Goal: Task Accomplishment & Management: Use online tool/utility

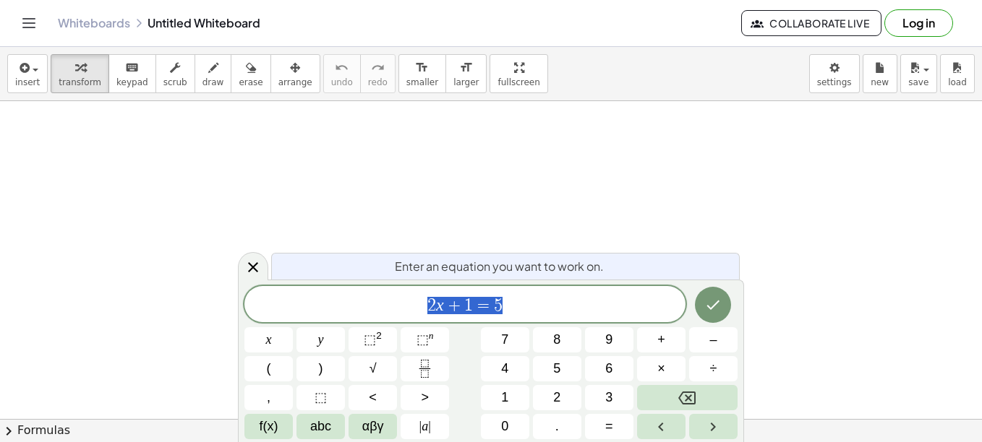
scroll to position [111, 0]
click at [703, 309] on button "Done" at bounding box center [713, 305] width 36 height 36
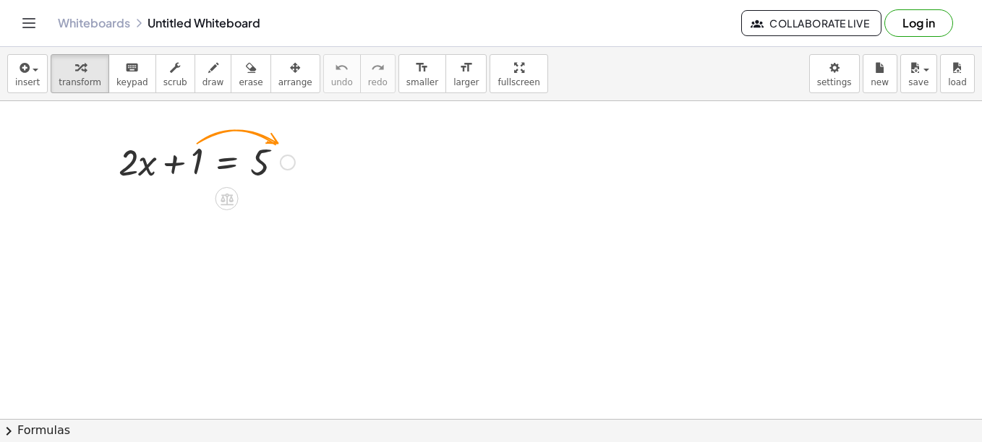
click at [182, 148] on div at bounding box center [206, 161] width 191 height 49
click at [270, 77] on button "arrange" at bounding box center [295, 73] width 50 height 39
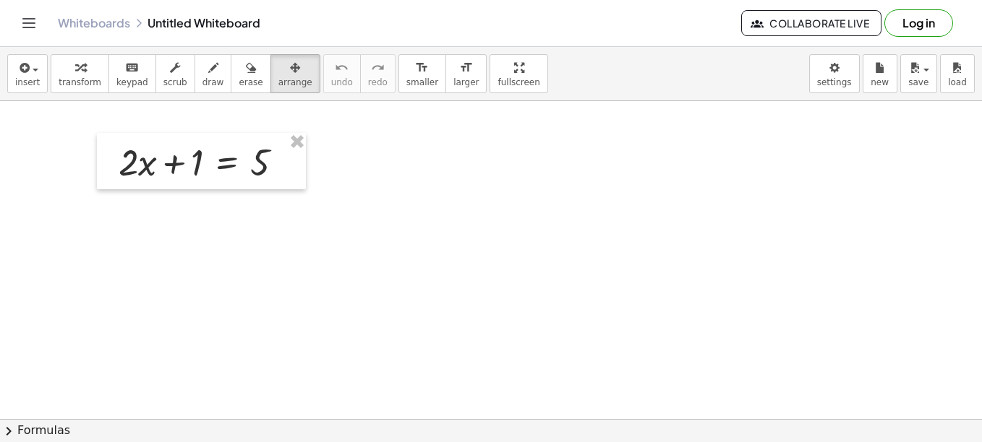
drag, startPoint x: 288, startPoint y: 142, endPoint x: 310, endPoint y: 143, distance: 21.7
click at [396, 142] on div "+ · 2 · x + 1 = 5" at bounding box center [491, 355] width 982 height 730
drag, startPoint x: 294, startPoint y: 138, endPoint x: 378, endPoint y: 142, distance: 83.9
click at [378, 142] on div "+ · 2 · x + 1 = 5" at bounding box center [491, 355] width 982 height 730
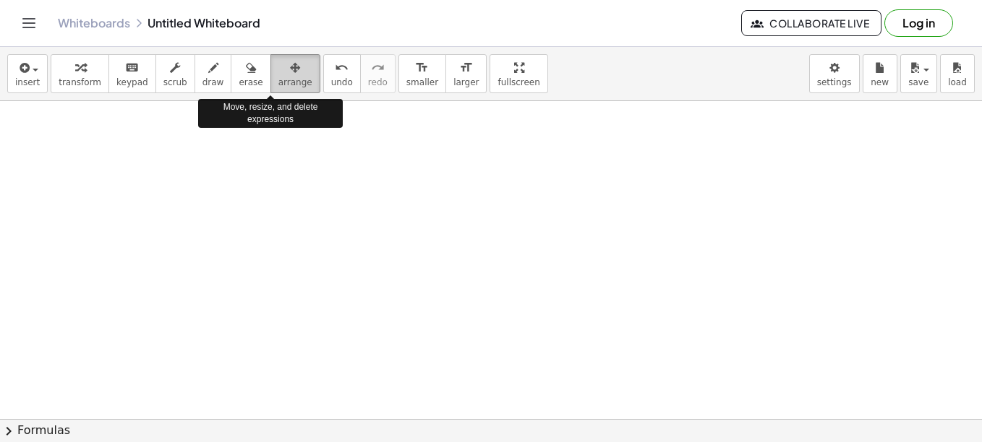
click at [278, 78] on span "arrange" at bounding box center [295, 82] width 34 height 10
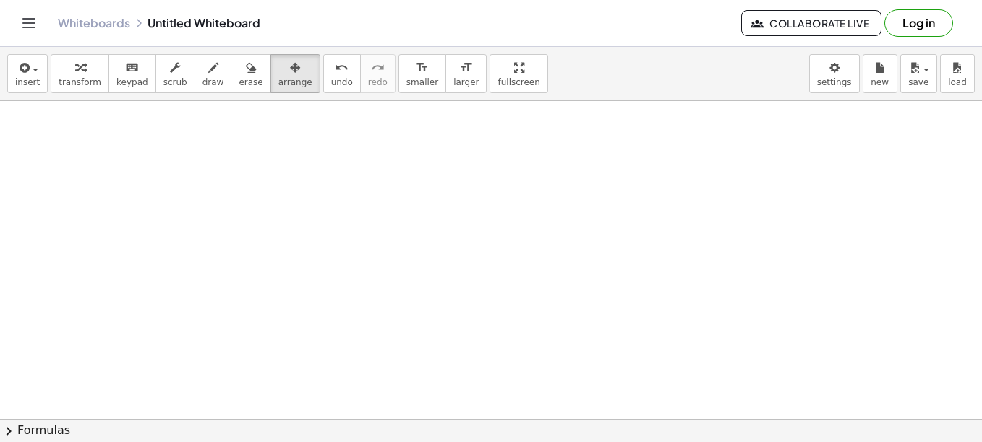
click at [391, 143] on div at bounding box center [491, 355] width 982 height 730
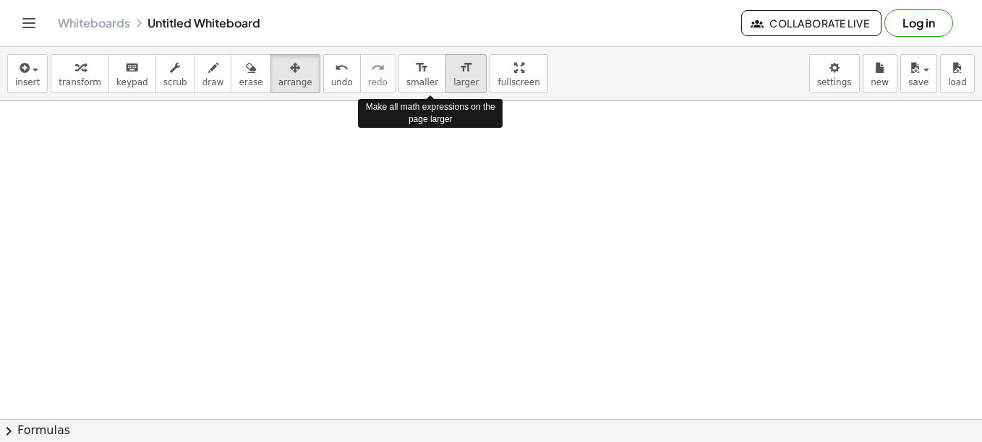
click at [459, 75] on icon "format_size" at bounding box center [466, 67] width 14 height 17
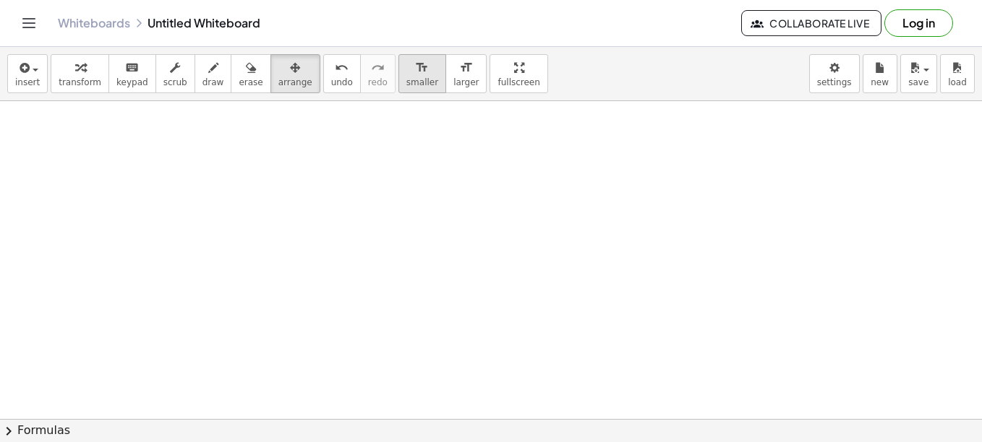
click at [406, 77] on span "smaller" at bounding box center [422, 82] width 32 height 10
click at [273, 128] on div at bounding box center [491, 355] width 982 height 730
click at [248, 178] on div at bounding box center [491, 355] width 982 height 730
click at [26, 64] on icon "button" at bounding box center [23, 67] width 13 height 17
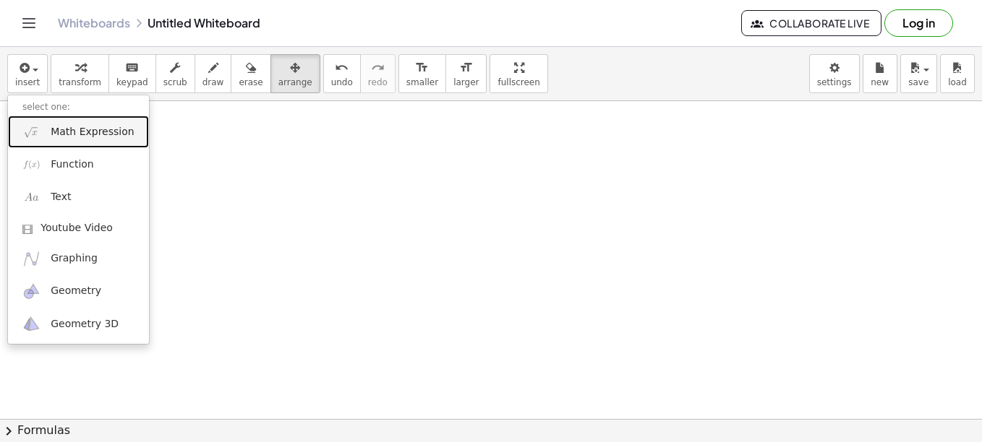
click at [43, 133] on link "Math Expression" at bounding box center [78, 132] width 141 height 33
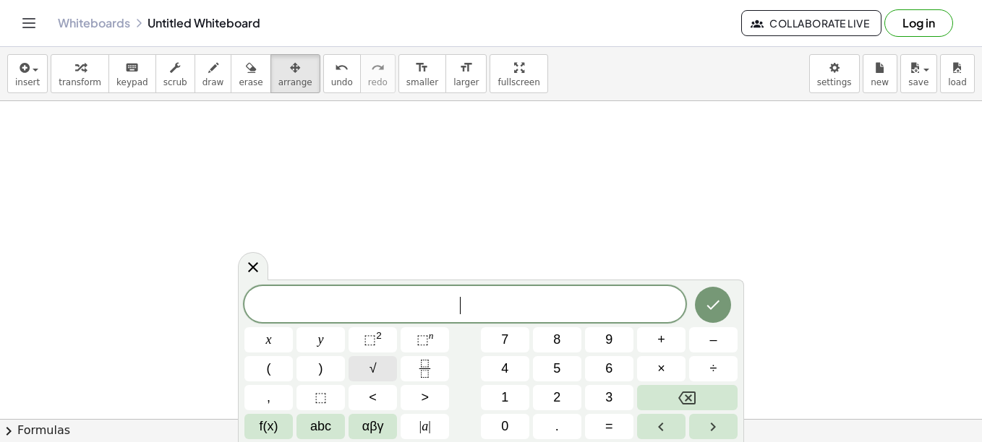
click at [372, 362] on span "√" at bounding box center [372, 369] width 7 height 20
click at [719, 312] on icon "Done" at bounding box center [712, 304] width 17 height 17
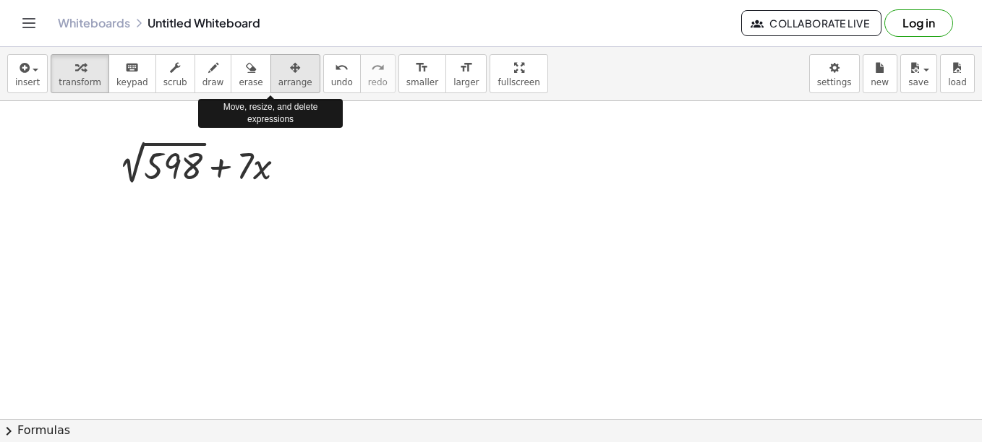
click at [290, 70] on icon "button" at bounding box center [295, 67] width 10 height 17
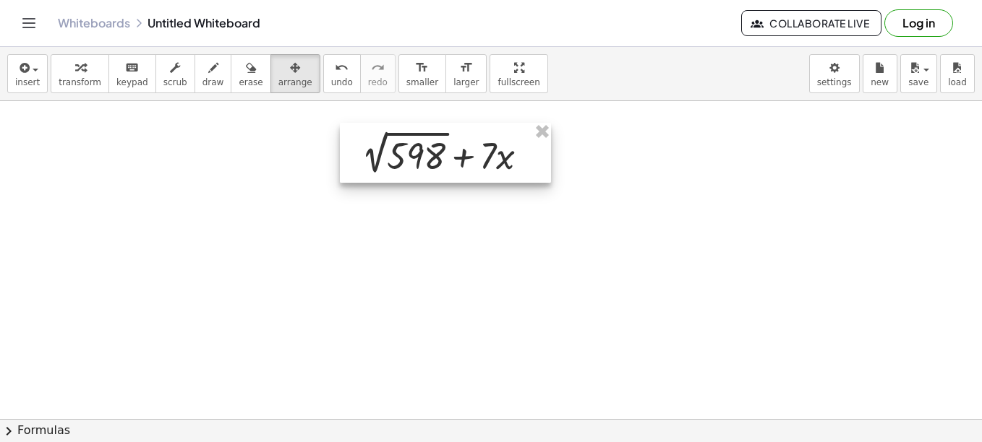
drag, startPoint x: 220, startPoint y: 153, endPoint x: 463, endPoint y: 142, distance: 243.1
click at [463, 142] on div at bounding box center [445, 153] width 211 height 60
click at [256, 244] on div at bounding box center [491, 355] width 982 height 730
click at [406, 166] on div at bounding box center [445, 153] width 211 height 60
click at [439, 155] on div at bounding box center [445, 153] width 211 height 60
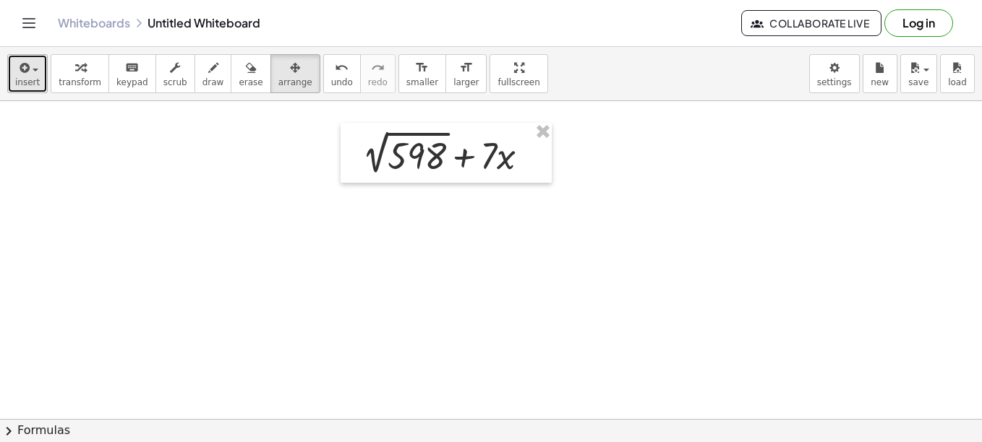
click at [28, 68] on div "button" at bounding box center [27, 67] width 25 height 17
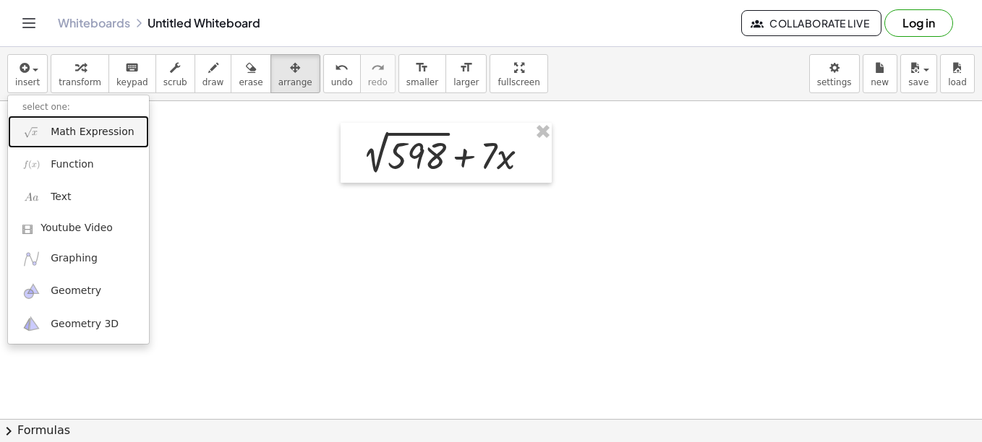
click at [35, 129] on img at bounding box center [31, 132] width 18 height 18
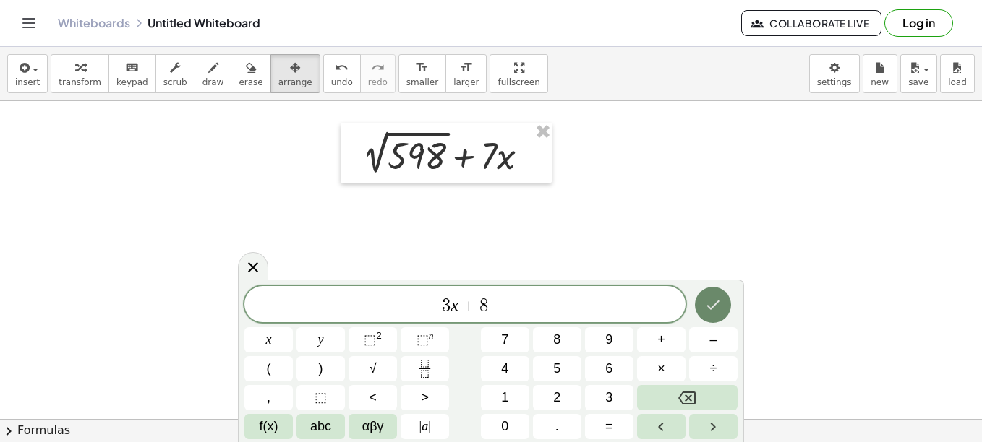
click at [719, 302] on icon "Done" at bounding box center [712, 304] width 17 height 17
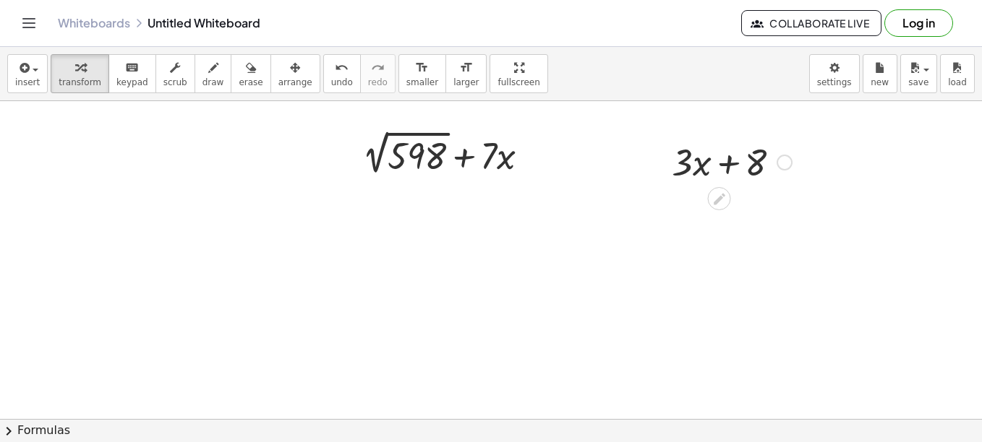
click at [721, 170] on div at bounding box center [731, 161] width 134 height 49
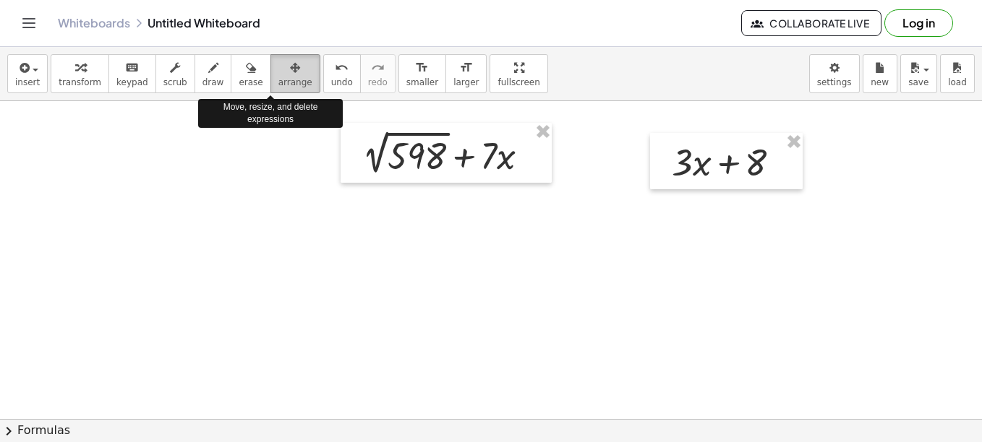
click at [278, 77] on span "arrange" at bounding box center [295, 82] width 34 height 10
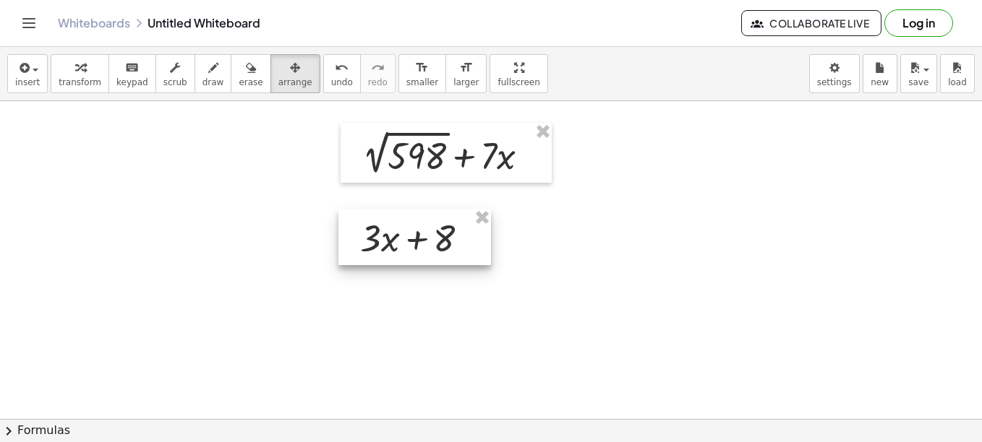
drag, startPoint x: 726, startPoint y: 143, endPoint x: 416, endPoint y: 219, distance: 320.0
click at [416, 219] on div at bounding box center [414, 237] width 153 height 56
click at [646, 242] on div at bounding box center [491, 355] width 982 height 730
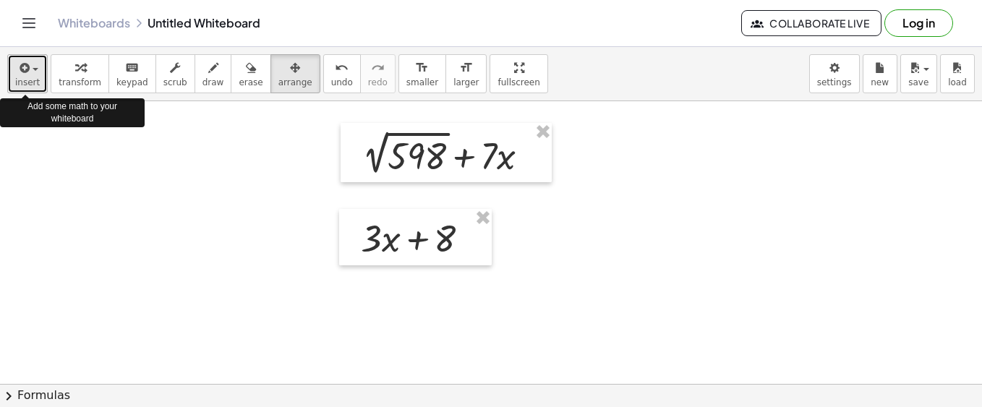
click at [19, 73] on icon "button" at bounding box center [23, 67] width 13 height 17
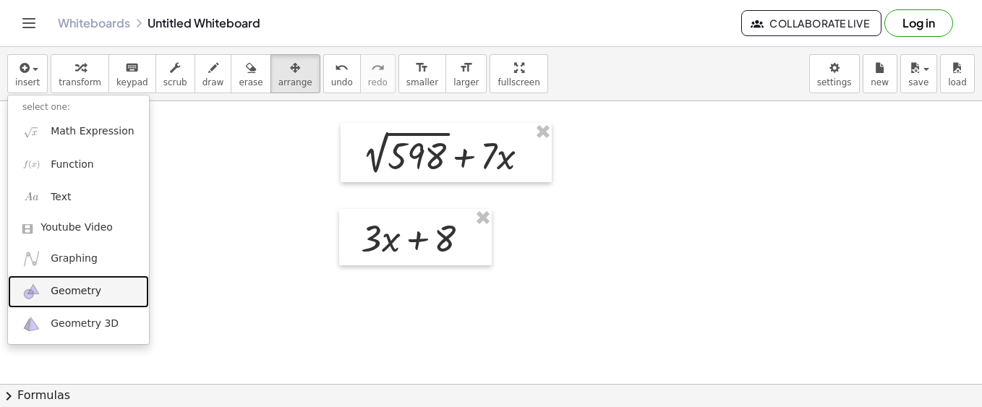
click at [64, 295] on span "Geometry" at bounding box center [76, 291] width 51 height 14
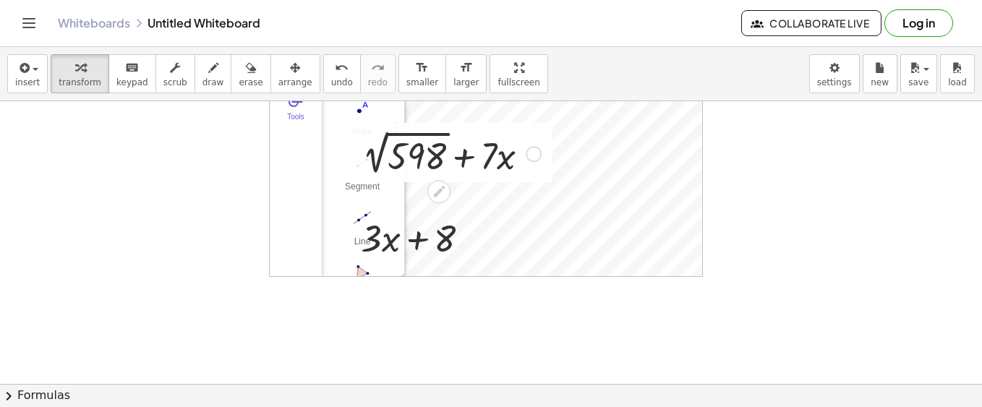
click at [379, 175] on div at bounding box center [451, 152] width 193 height 53
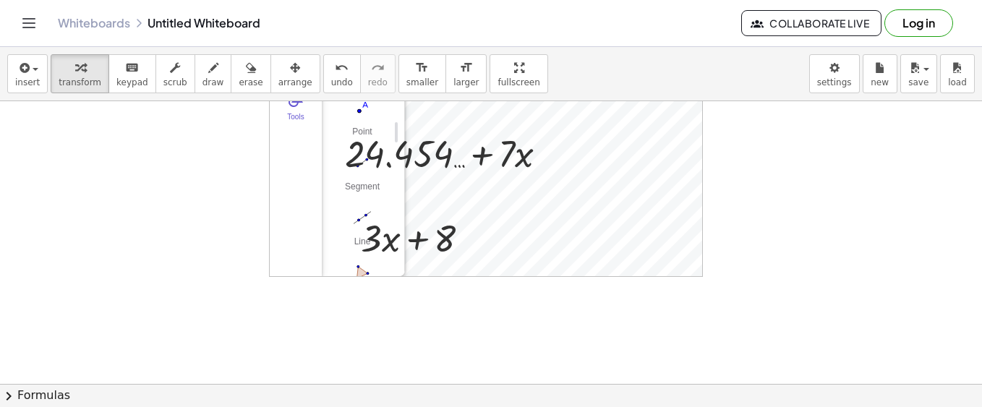
drag, startPoint x: 357, startPoint y: 182, endPoint x: 323, endPoint y: 212, distance: 45.1
click at [323, 212] on div "Basic Tools Move Point Segment Line Polygon Circle with Center through Point Mo…" at bounding box center [358, 202] width 72 height 429
click at [382, 183] on div "Segment" at bounding box center [362, 191] width 58 height 20
click at [510, 165] on div "+ 2 √ 598 + · 7 · x + + · 7 · x 24.454 … + · 3 · x + 8 Algebra Tools Point A Ge…" at bounding box center [491, 355] width 982 height 730
click at [848, 171] on div at bounding box center [491, 355] width 982 height 730
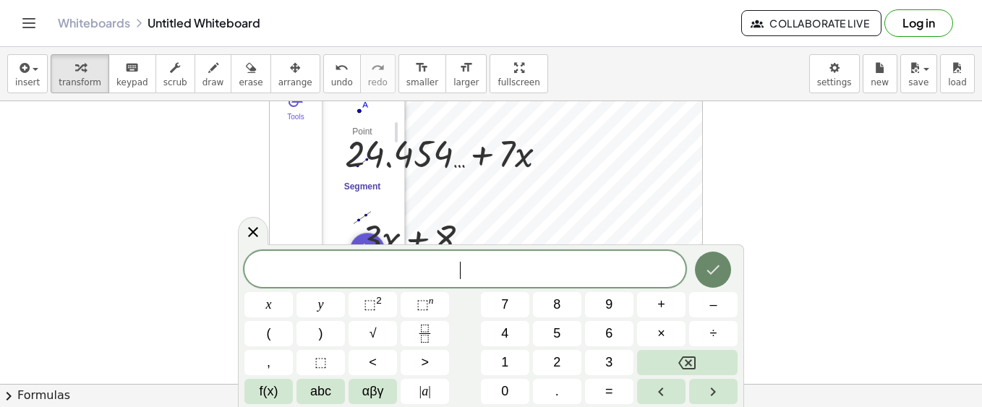
click at [714, 261] on icon "Done" at bounding box center [712, 269] width 17 height 17
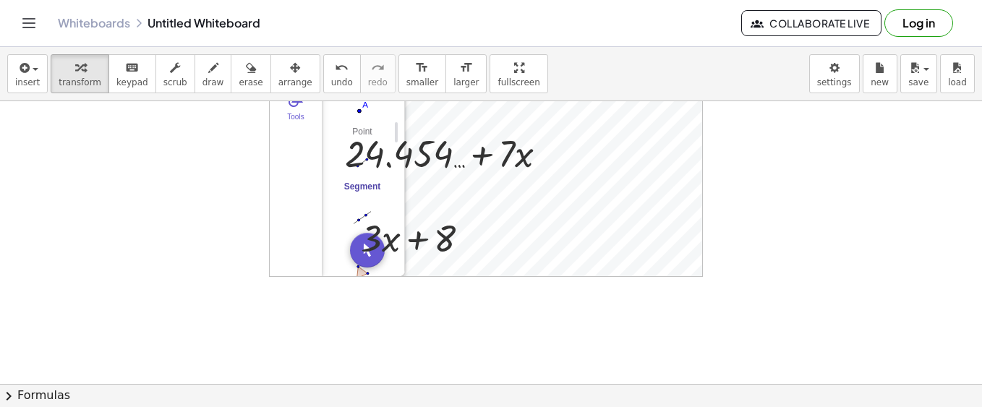
click at [750, 207] on div at bounding box center [491, 355] width 982 height 730
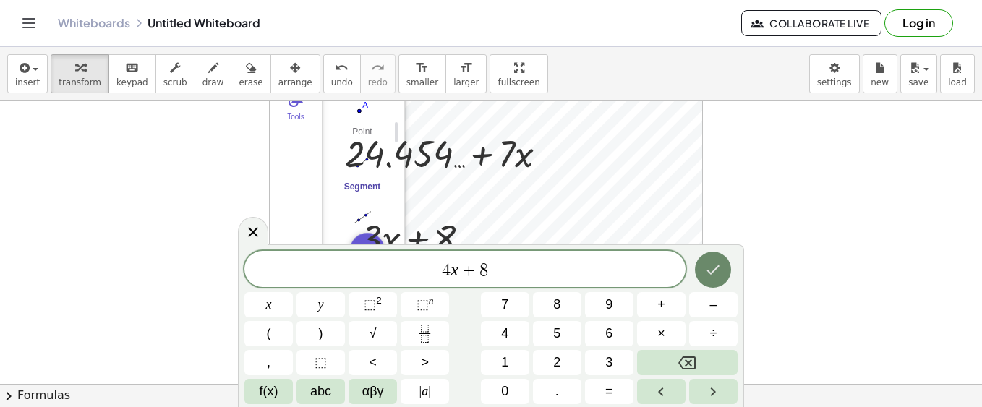
click at [720, 270] on icon "Done" at bounding box center [712, 269] width 17 height 17
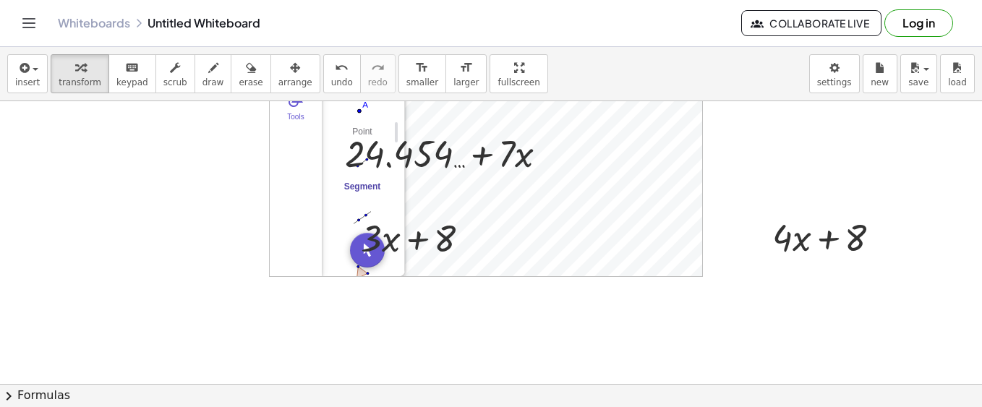
click at [753, 188] on div at bounding box center [491, 355] width 982 height 730
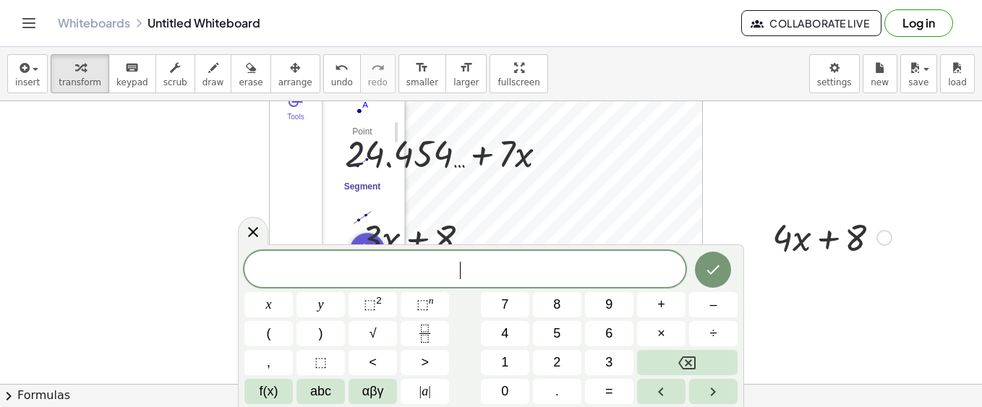
click at [807, 242] on div at bounding box center [832, 236] width 134 height 49
click at [802, 241] on div at bounding box center [832, 236] width 134 height 49
click at [591, 300] on button "9" at bounding box center [609, 304] width 48 height 25
click at [716, 275] on icon "Done" at bounding box center [712, 269] width 17 height 17
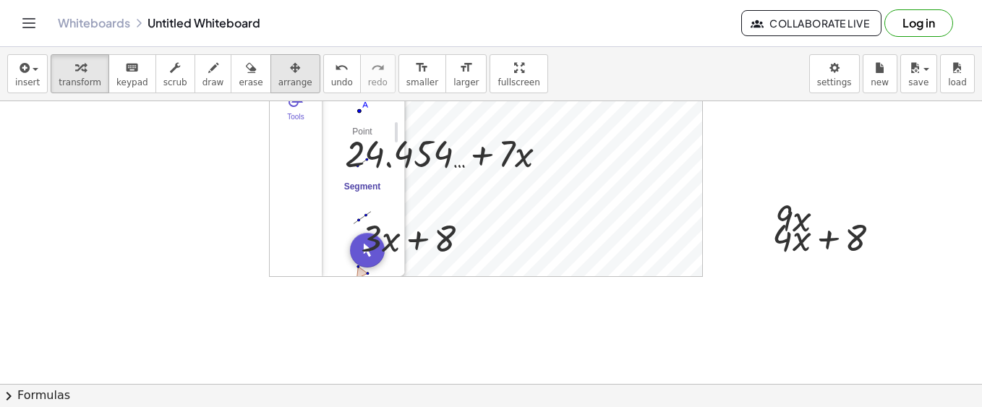
click at [278, 69] on div "button" at bounding box center [295, 67] width 34 height 17
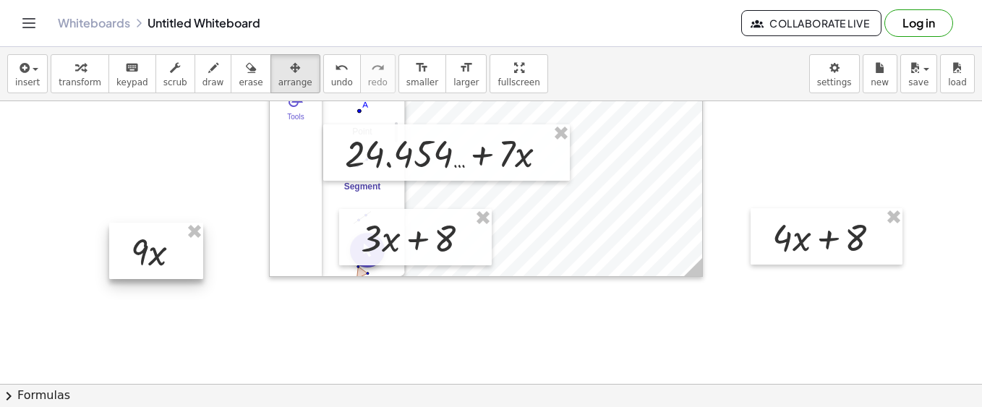
drag, startPoint x: 806, startPoint y: 220, endPoint x: 167, endPoint y: 251, distance: 639.8
click at [167, 251] on div at bounding box center [156, 251] width 94 height 56
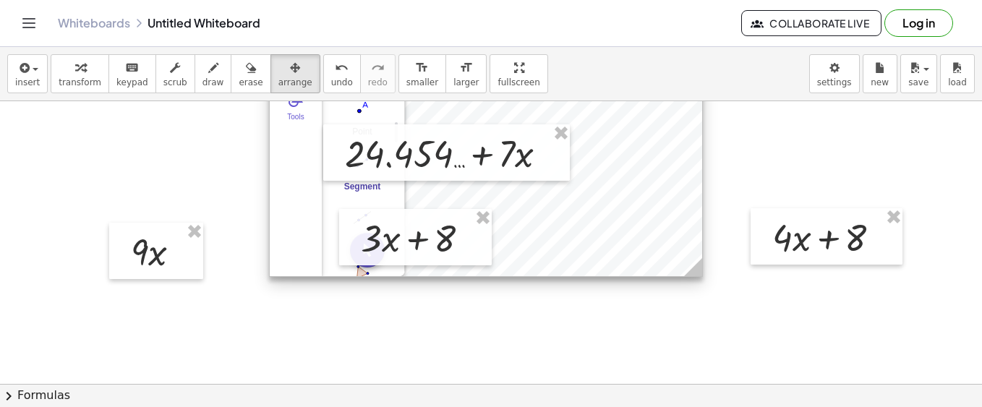
click at [511, 264] on div at bounding box center [486, 132] width 432 height 288
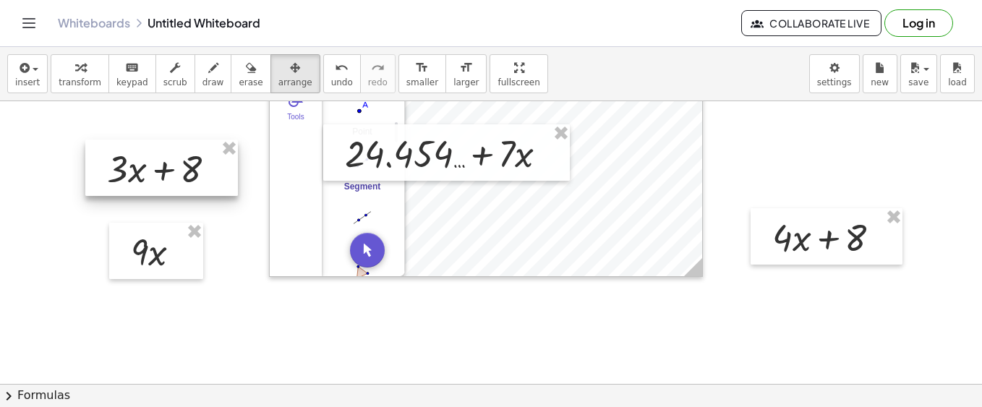
drag, startPoint x: 433, startPoint y: 244, endPoint x: 179, endPoint y: 174, distance: 263.0
click at [179, 174] on div at bounding box center [161, 168] width 153 height 56
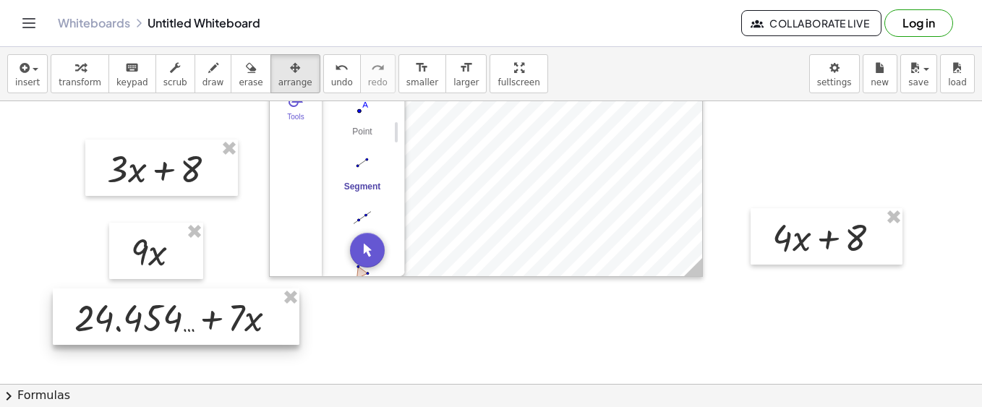
drag, startPoint x: 396, startPoint y: 165, endPoint x: 124, endPoint y: 321, distance: 313.4
click at [124, 323] on div at bounding box center [176, 316] width 246 height 56
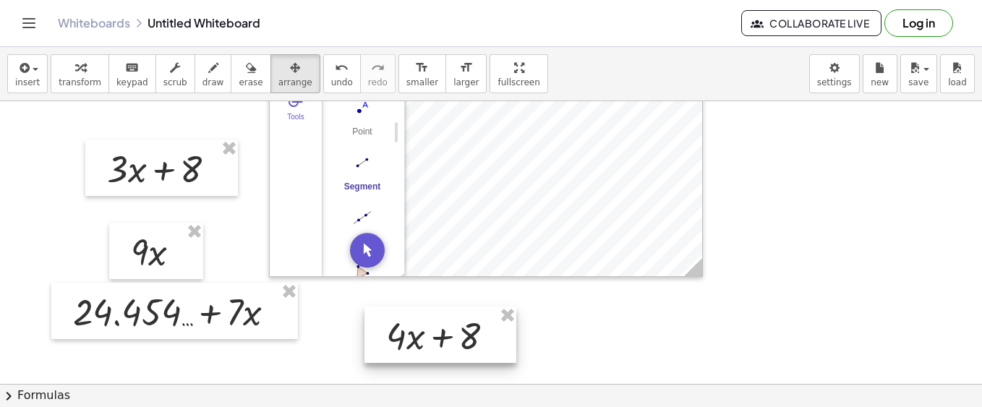
drag, startPoint x: 845, startPoint y: 251, endPoint x: 459, endPoint y: 349, distance: 398.3
click at [459, 349] on div at bounding box center [440, 334] width 152 height 56
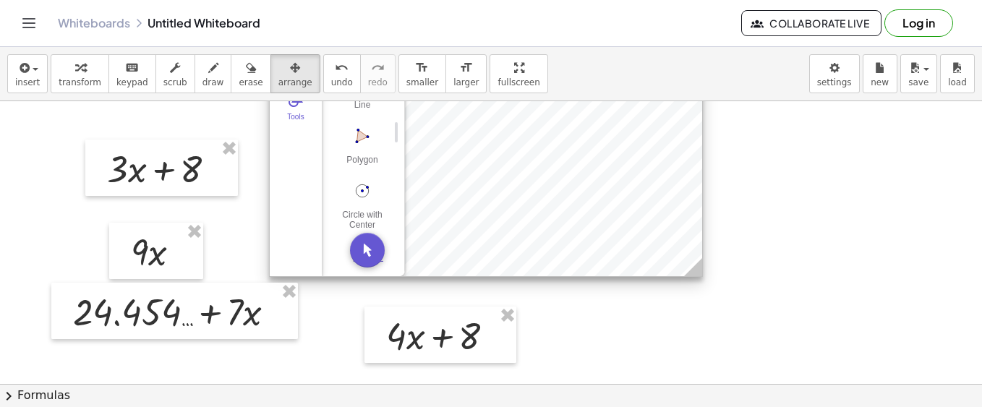
scroll to position [149, 0]
click at [359, 127] on img "Polygon. Select all vertices, then first vertex again" at bounding box center [362, 130] width 58 height 23
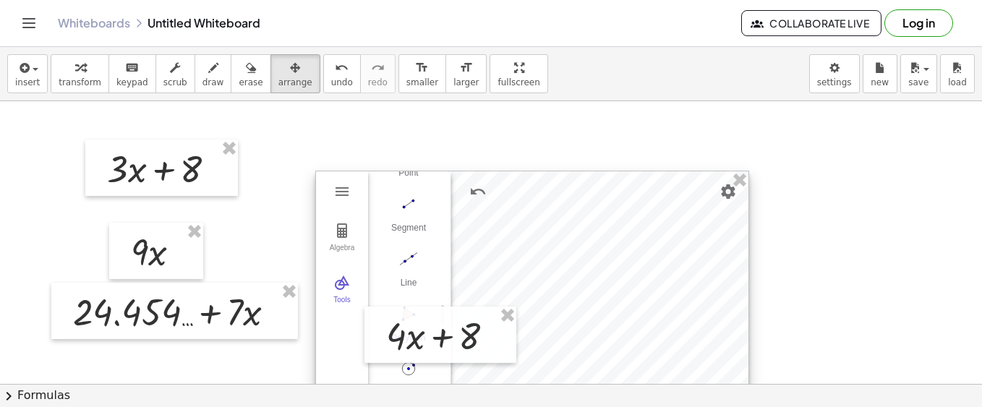
drag, startPoint x: 485, startPoint y: 162, endPoint x: 532, endPoint y: 344, distance: 188.1
click at [532, 344] on div at bounding box center [532, 315] width 432 height 288
click at [521, 225] on div at bounding box center [532, 315] width 432 height 288
click at [343, 231] on img "Geometry" at bounding box center [341, 230] width 17 height 17
click at [338, 186] on img "Geometry" at bounding box center [341, 191] width 17 height 17
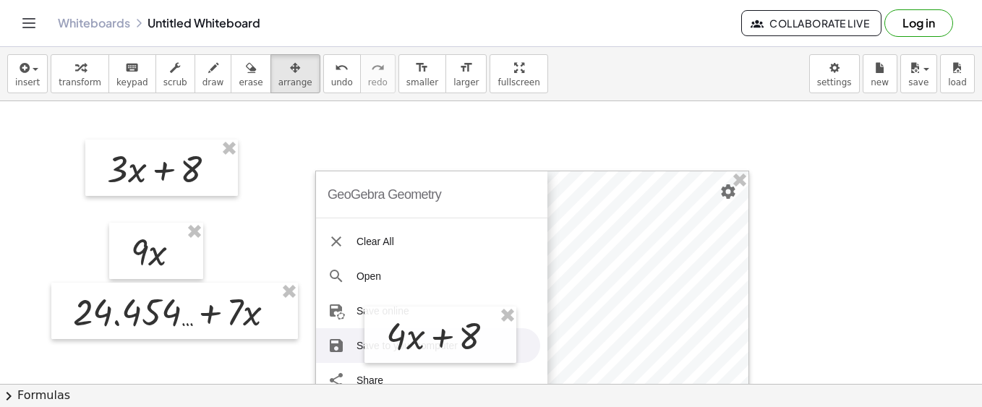
click at [829, 187] on div at bounding box center [491, 355] width 982 height 730
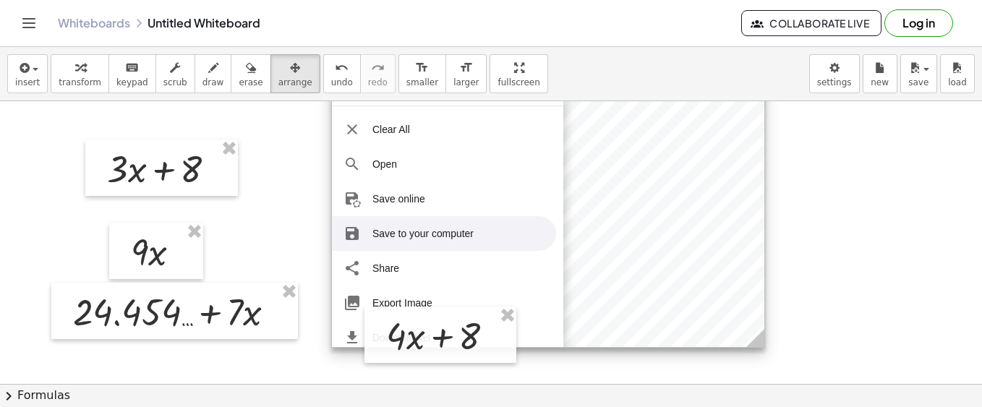
drag, startPoint x: 622, startPoint y: 210, endPoint x: 638, endPoint y: 99, distance: 111.7
click at [638, 99] on div "insert select one: Math Expression Function Text Youtube Video Graphing Geometr…" at bounding box center [491, 227] width 982 height 360
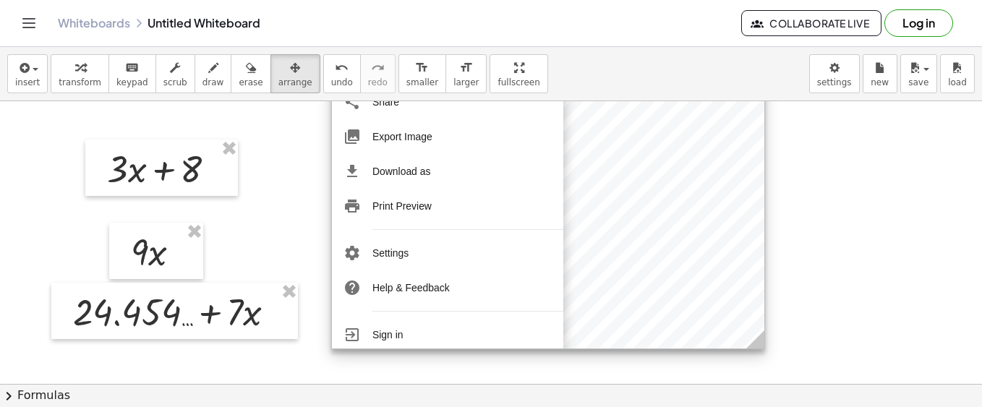
scroll to position [176, 0]
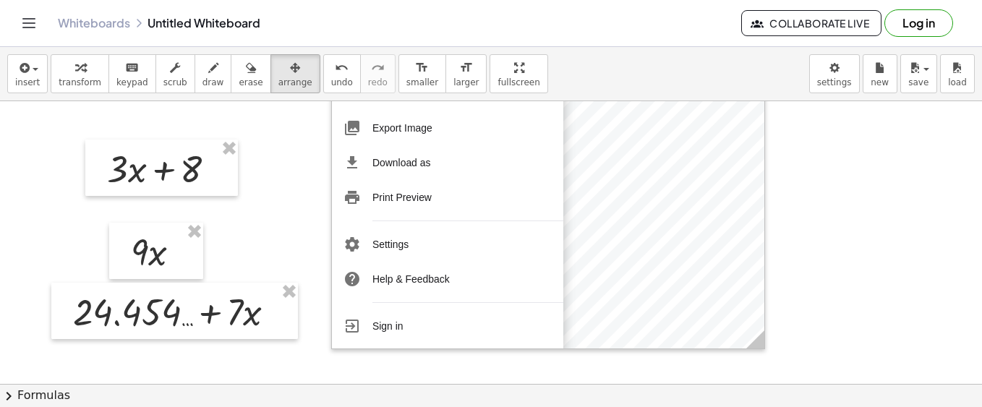
click at [834, 236] on div at bounding box center [491, 355] width 982 height 730
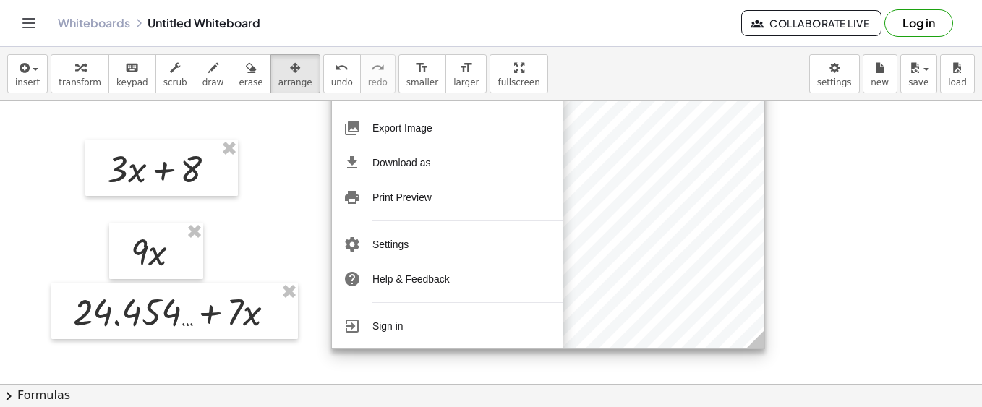
click at [726, 251] on div at bounding box center [548, 205] width 432 height 288
click at [654, 255] on div at bounding box center [548, 205] width 432 height 288
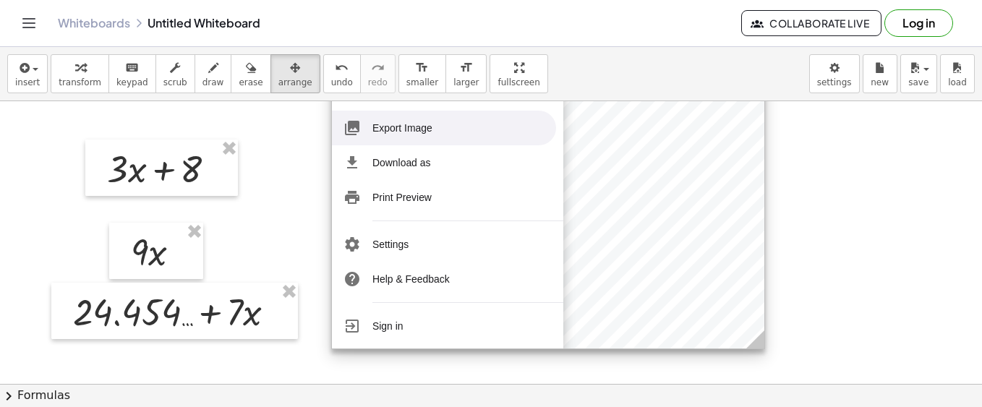
click at [419, 119] on li "Export Image" at bounding box center [444, 128] width 224 height 35
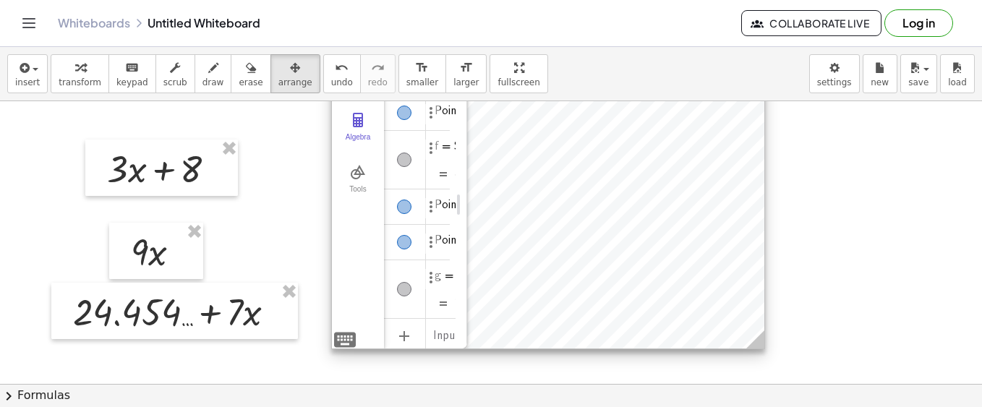
scroll to position [0, 0]
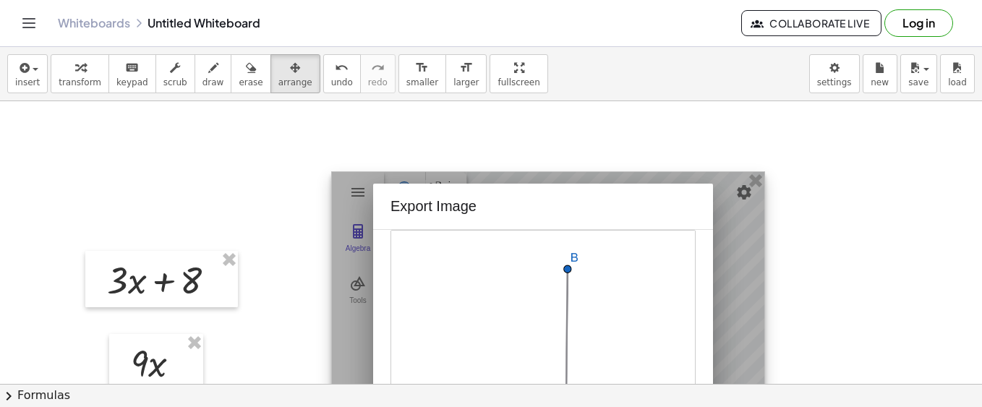
click at [647, 236] on img "Geometry" at bounding box center [542, 378] width 305 height 296
drag, startPoint x: 604, startPoint y: 206, endPoint x: 486, endPoint y: 166, distance: 124.6
click at [586, 312] on img "Geometry" at bounding box center [542, 249] width 305 height 296
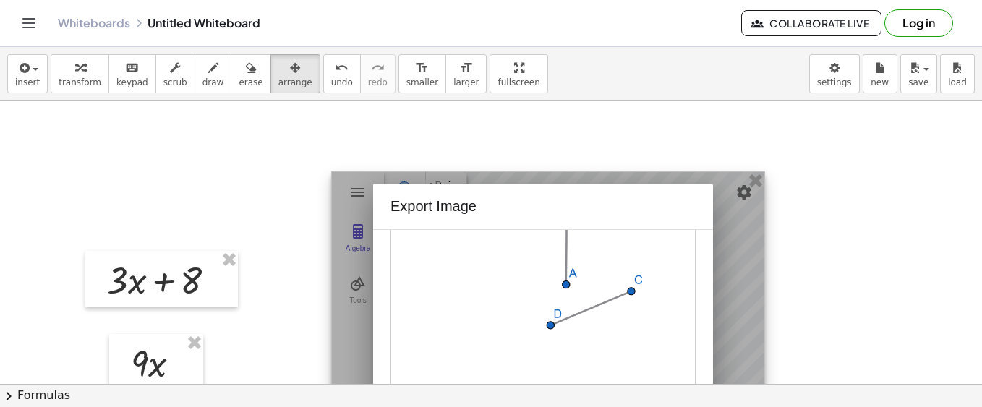
click at [586, 312] on img "Geometry" at bounding box center [542, 249] width 305 height 296
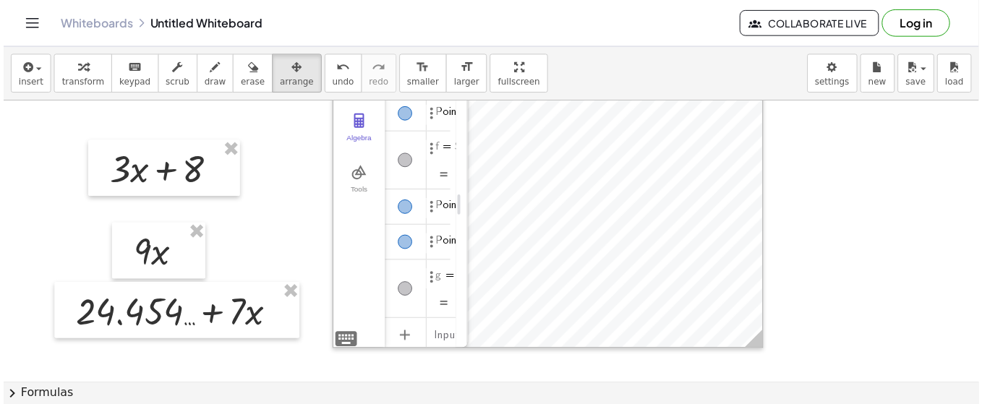
scroll to position [118, 0]
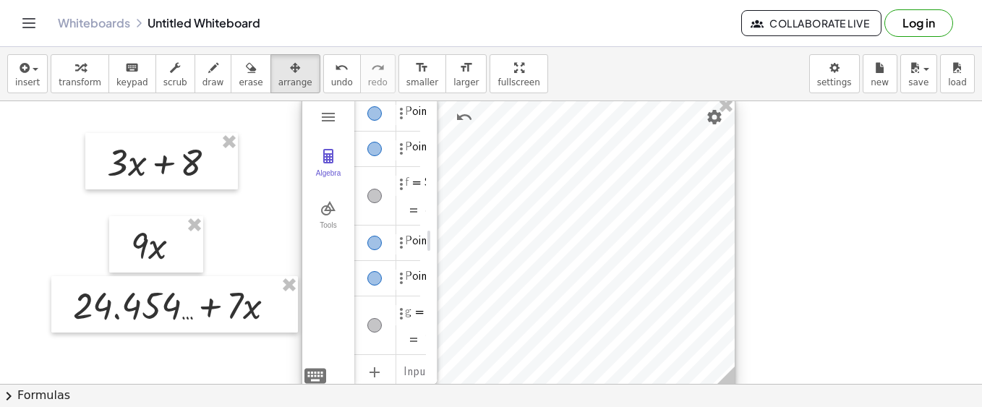
drag, startPoint x: 532, startPoint y: 310, endPoint x: 495, endPoint y: 365, distance: 66.2
click at [495, 365] on div at bounding box center [518, 241] width 432 height 288
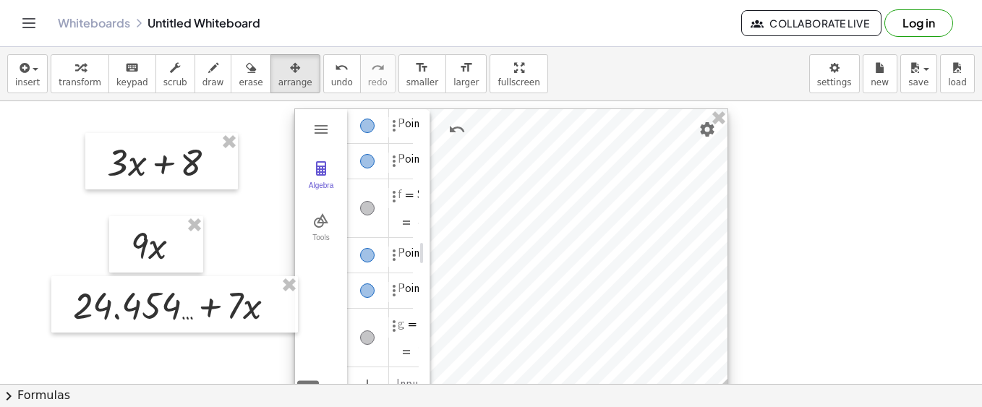
click at [562, 274] on div at bounding box center [511, 253] width 432 height 288
click at [562, 274] on div at bounding box center [511, 252] width 432 height 288
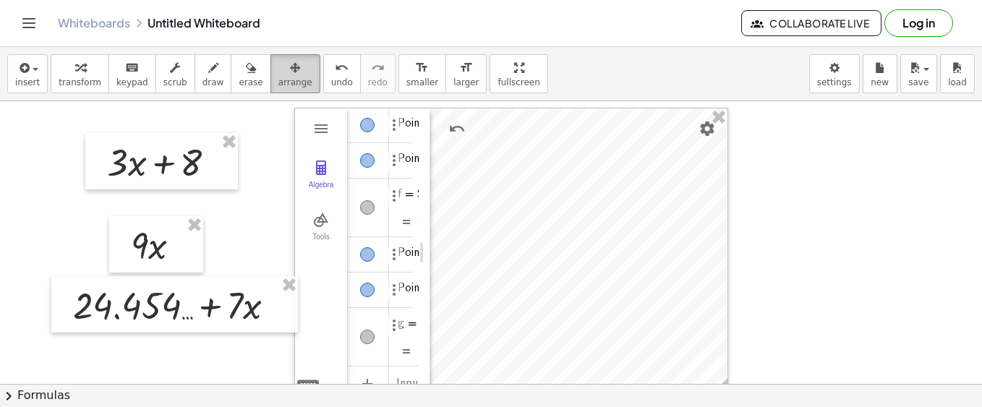
click at [278, 78] on span "arrange" at bounding box center [295, 82] width 34 height 10
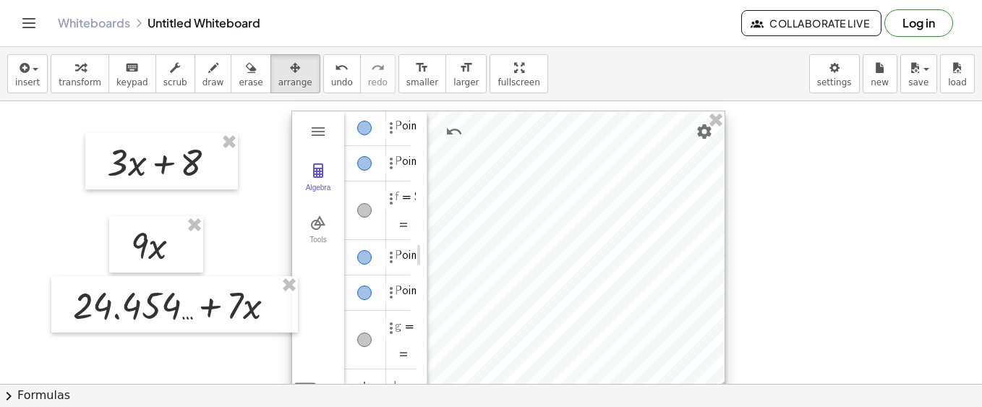
drag, startPoint x: 674, startPoint y: 141, endPoint x: 716, endPoint y: 168, distance: 49.7
click at [670, 143] on div at bounding box center [508, 255] width 432 height 288
click at [781, 191] on div at bounding box center [491, 348] width 982 height 730
click at [379, 234] on div "Algebra" at bounding box center [364, 210] width 42 height 58
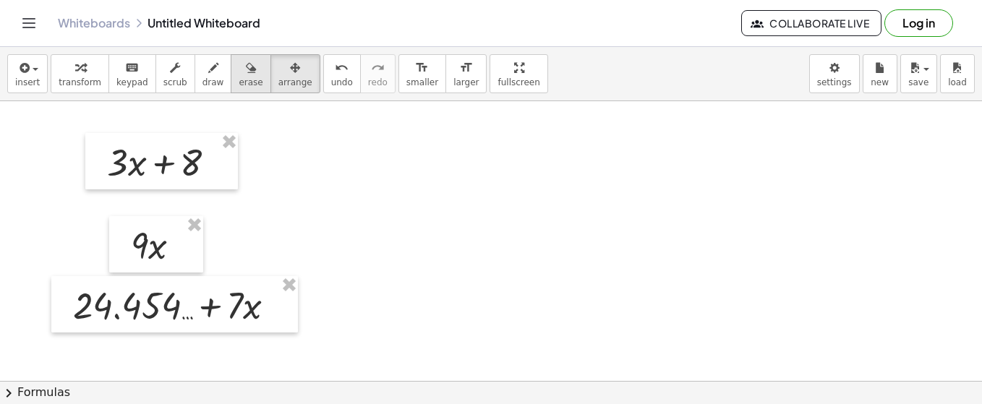
click at [239, 77] on span "erase" at bounding box center [251, 82] width 24 height 10
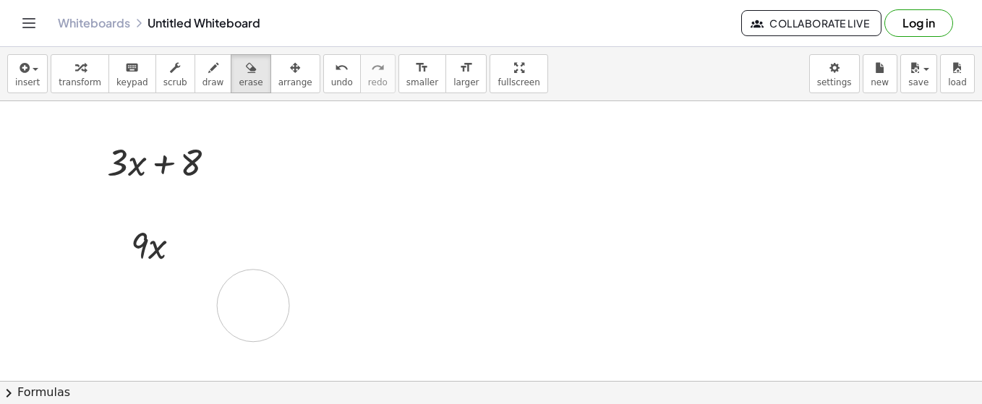
drag, startPoint x: 91, startPoint y: 291, endPoint x: 294, endPoint y: 309, distance: 203.9
click at [299, 309] on div at bounding box center [491, 348] width 982 height 730
drag, startPoint x: 243, startPoint y: 312, endPoint x: 273, endPoint y: 312, distance: 29.6
click at [273, 312] on div at bounding box center [491, 348] width 982 height 730
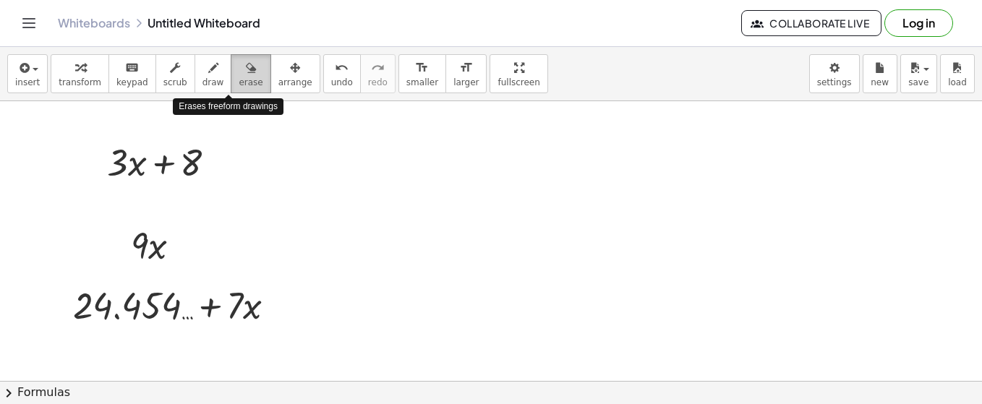
click at [246, 72] on icon "button" at bounding box center [251, 67] width 10 height 17
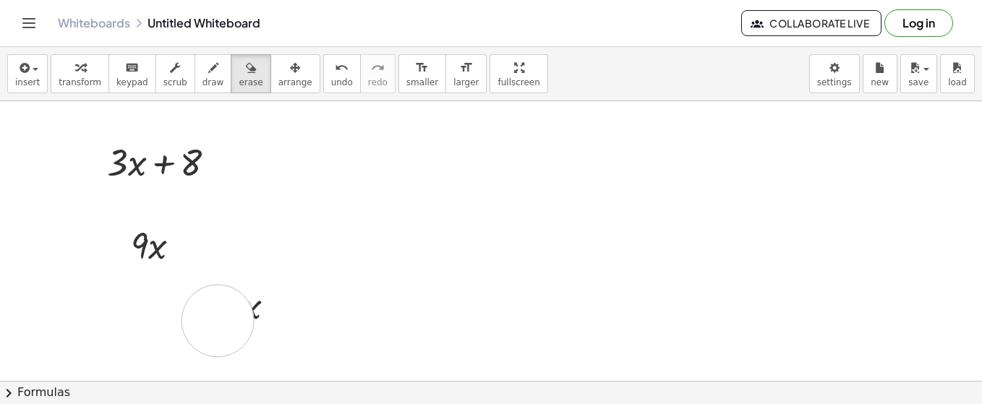
drag, startPoint x: 100, startPoint y: 306, endPoint x: 218, endPoint y: 319, distance: 118.6
click at [218, 319] on div at bounding box center [491, 348] width 982 height 730
drag, startPoint x: 270, startPoint y: 301, endPoint x: 114, endPoint y: 322, distance: 156.9
click at [114, 322] on div at bounding box center [491, 348] width 982 height 730
click at [249, 317] on div at bounding box center [491, 348] width 982 height 730
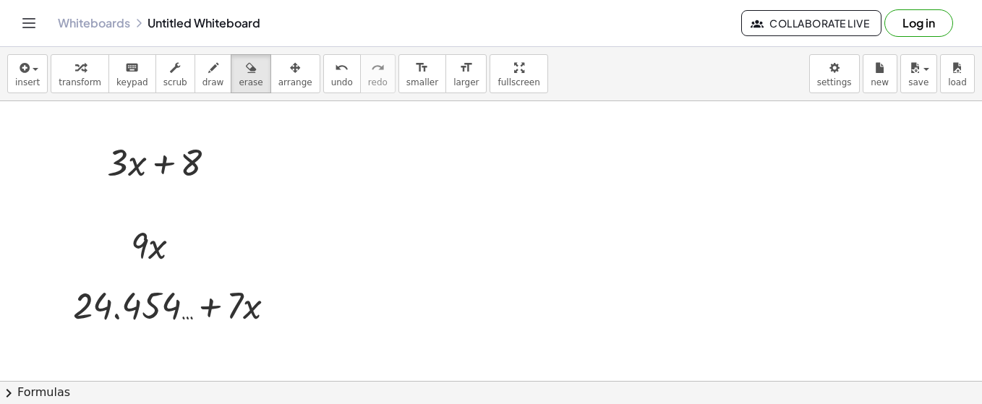
click at [184, 300] on div at bounding box center [491, 348] width 982 height 730
click at [147, 248] on div at bounding box center [491, 348] width 982 height 730
drag, startPoint x: 147, startPoint y: 248, endPoint x: 145, endPoint y: 231, distance: 16.8
click at [147, 247] on div at bounding box center [491, 348] width 982 height 730
click at [142, 166] on div at bounding box center [491, 348] width 982 height 730
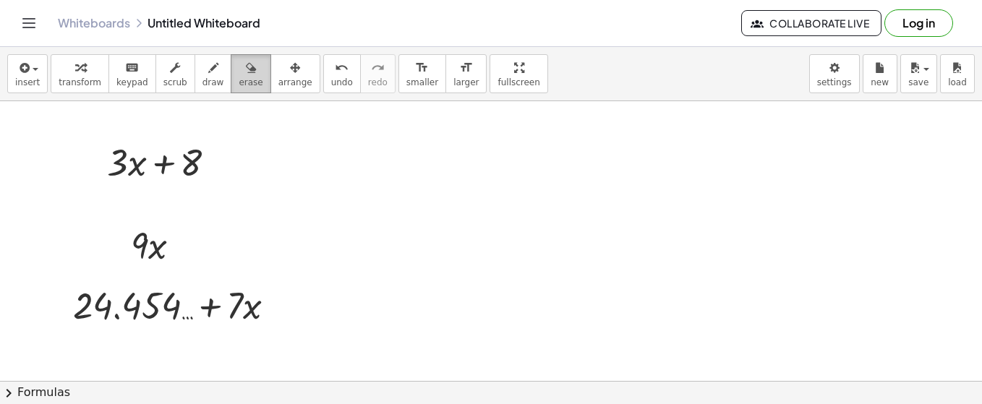
click at [239, 61] on div "button" at bounding box center [251, 67] width 24 height 17
drag, startPoint x: 93, startPoint y: 166, endPoint x: 272, endPoint y: 185, distance: 179.5
click at [272, 185] on div at bounding box center [491, 348] width 982 height 730
drag, startPoint x: 111, startPoint y: 149, endPoint x: 387, endPoint y: 164, distance: 276.5
click at [387, 164] on div at bounding box center [491, 348] width 982 height 730
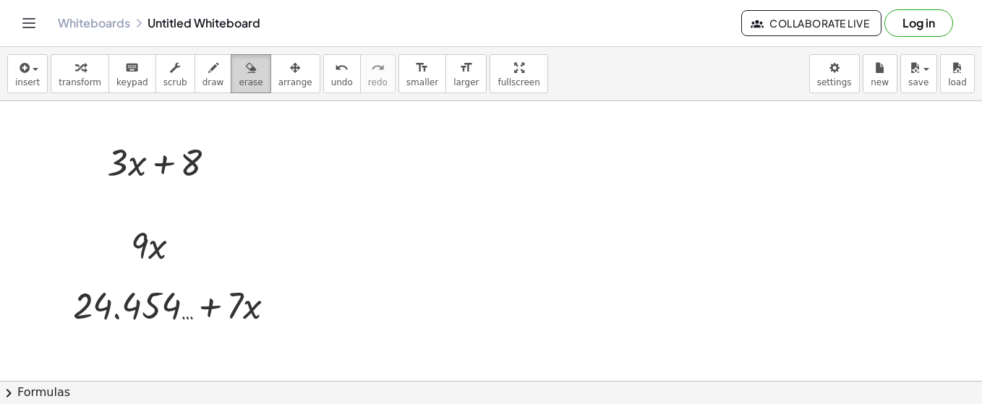
click at [239, 80] on span "erase" at bounding box center [251, 82] width 24 height 10
click at [184, 140] on div at bounding box center [491, 348] width 982 height 730
click at [176, 151] on div at bounding box center [491, 348] width 982 height 730
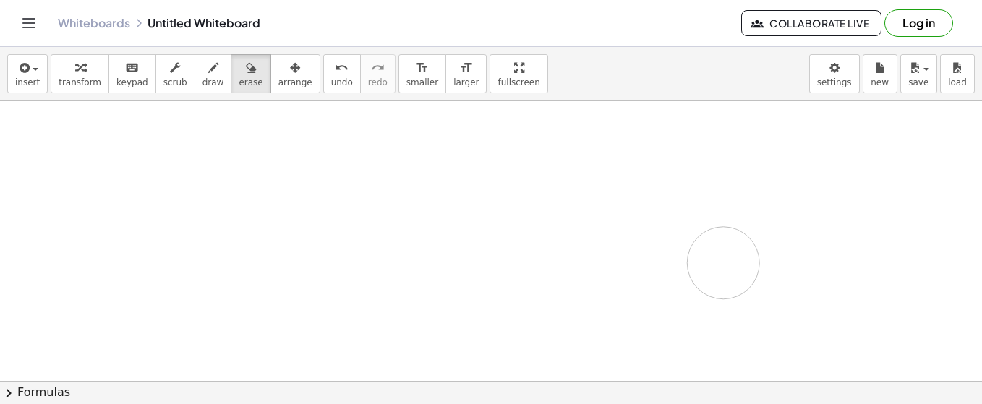
drag, startPoint x: 176, startPoint y: 155, endPoint x: 724, endPoint y: 262, distance: 557.4
click at [724, 262] on div at bounding box center [491, 348] width 982 height 730
drag, startPoint x: 123, startPoint y: 168, endPoint x: 147, endPoint y: 249, distance: 85.3
click at [147, 249] on div at bounding box center [491, 348] width 982 height 730
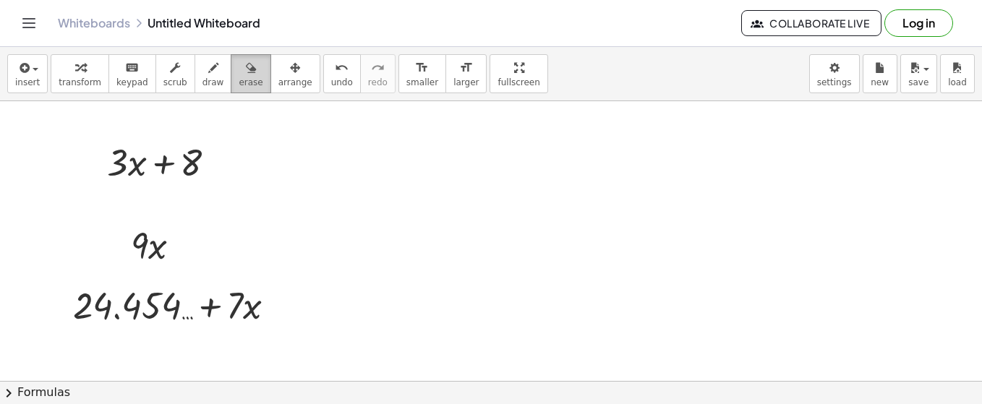
click at [246, 75] on icon "button" at bounding box center [251, 67] width 10 height 17
click at [246, 67] on icon "button" at bounding box center [251, 67] width 10 height 17
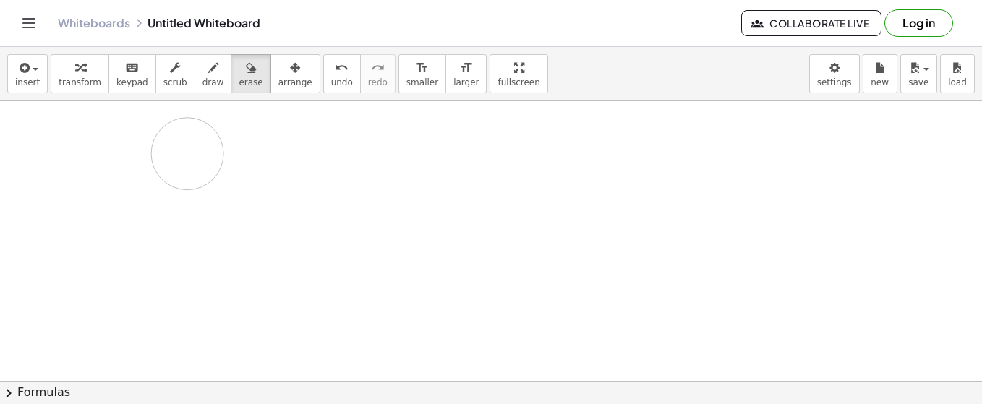
drag, startPoint x: 132, startPoint y: 163, endPoint x: 187, endPoint y: 153, distance: 56.6
click at [187, 153] on div at bounding box center [491, 348] width 982 height 730
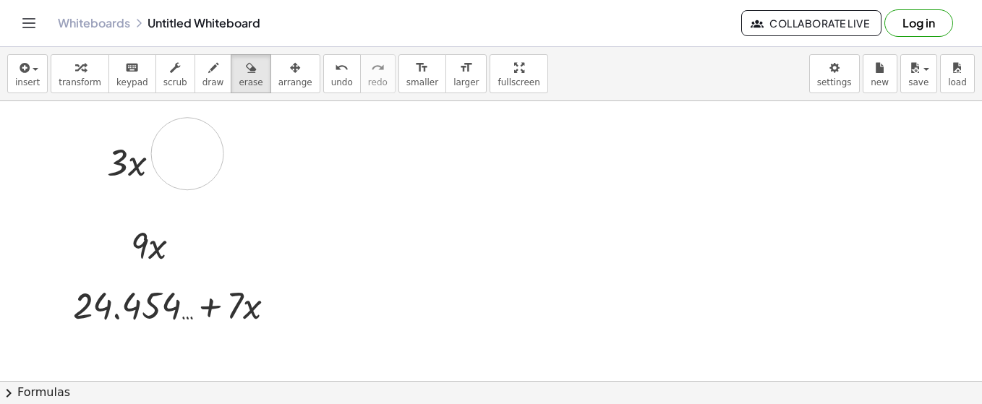
click at [187, 153] on div at bounding box center [491, 348] width 982 height 730
click at [259, 215] on div at bounding box center [491, 348] width 982 height 730
click at [194, 163] on div at bounding box center [491, 348] width 982 height 730
click at [30, 77] on span "insert" at bounding box center [27, 82] width 25 height 10
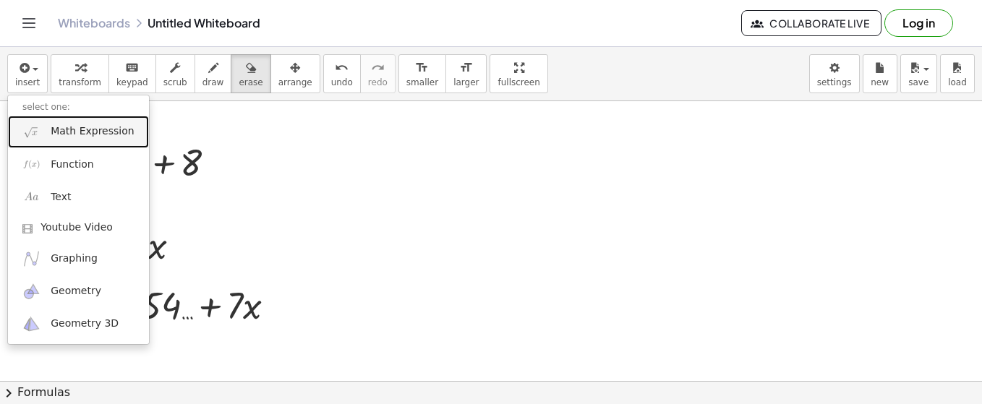
click at [96, 137] on span "Math Expression" at bounding box center [92, 131] width 83 height 14
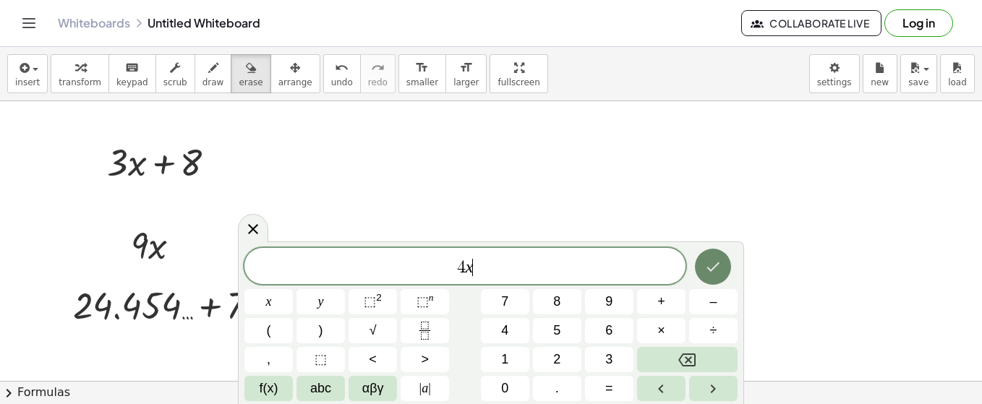
click at [713, 277] on button "Done" at bounding box center [713, 267] width 36 height 36
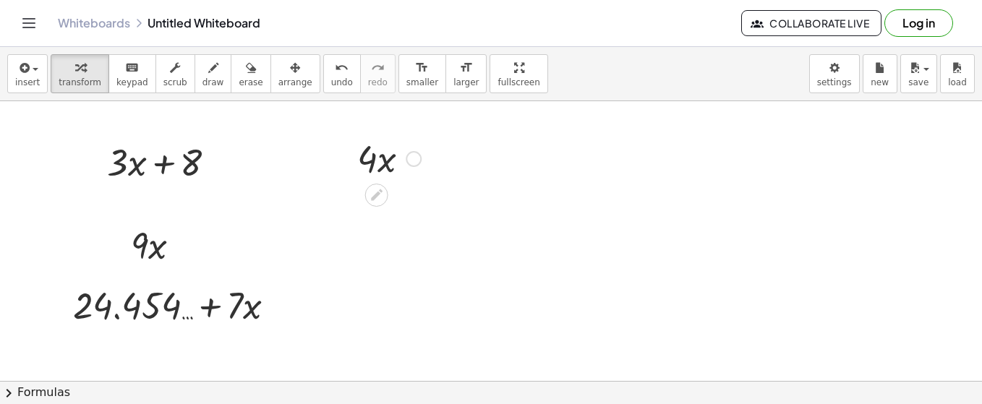
click at [395, 161] on div at bounding box center [389, 157] width 78 height 49
click at [392, 150] on div at bounding box center [389, 157] width 78 height 49
click at [356, 163] on div at bounding box center [346, 157] width 22 height 56
click at [376, 163] on div at bounding box center [389, 157] width 78 height 49
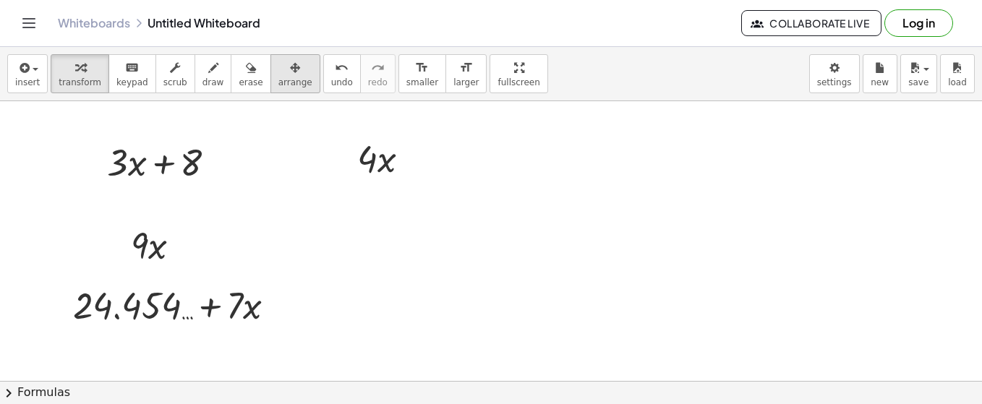
click at [278, 74] on div "button" at bounding box center [295, 67] width 34 height 17
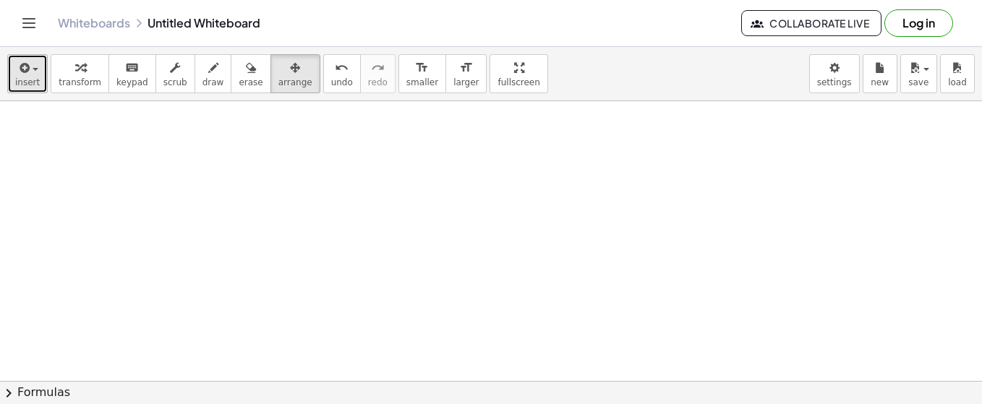
click at [35, 77] on span "insert" at bounding box center [27, 82] width 25 height 10
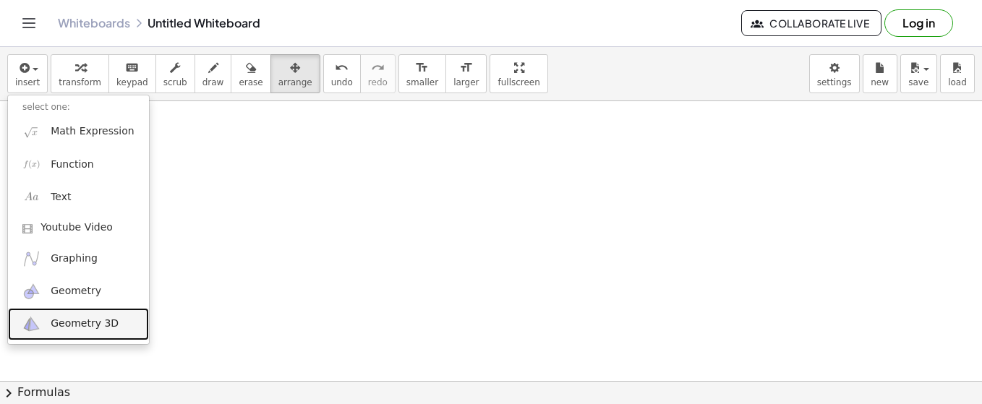
click at [76, 314] on link "Geometry 3D" at bounding box center [78, 324] width 141 height 33
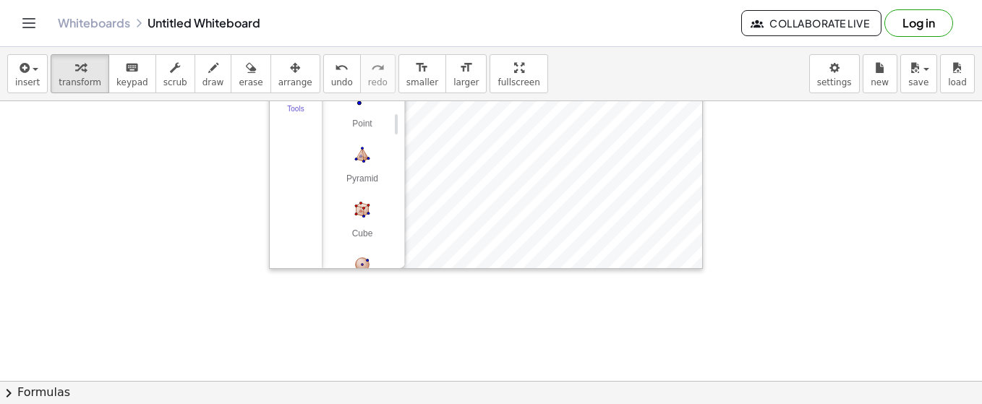
scroll to position [3, 0]
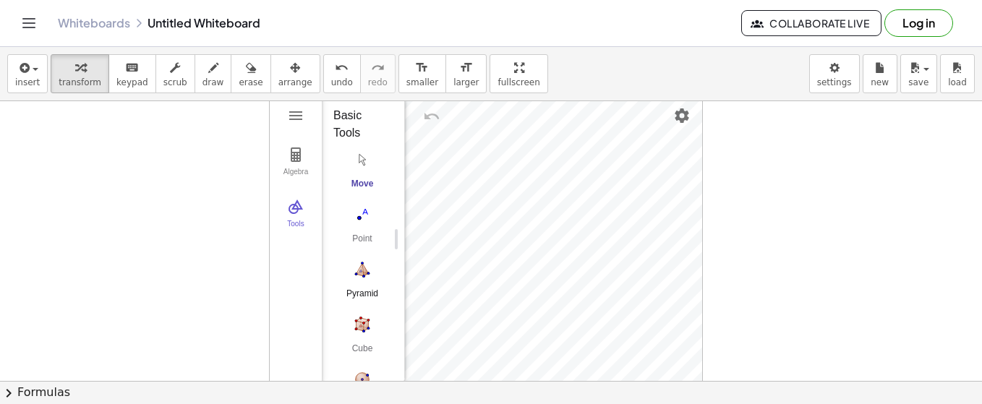
click at [365, 269] on img "Pyramid. Select a polygon for bottom, then select top point" at bounding box center [362, 269] width 58 height 23
click at [357, 266] on img "Pyramid. Select a polygon for bottom, then select top point" at bounding box center [362, 269] width 58 height 23
click at [492, 183] on div "Algebra Tools GeoGebra 3D Calculator Basic Tools Move Point Pyramid Cube Sphere…" at bounding box center [486, 239] width 432 height 288
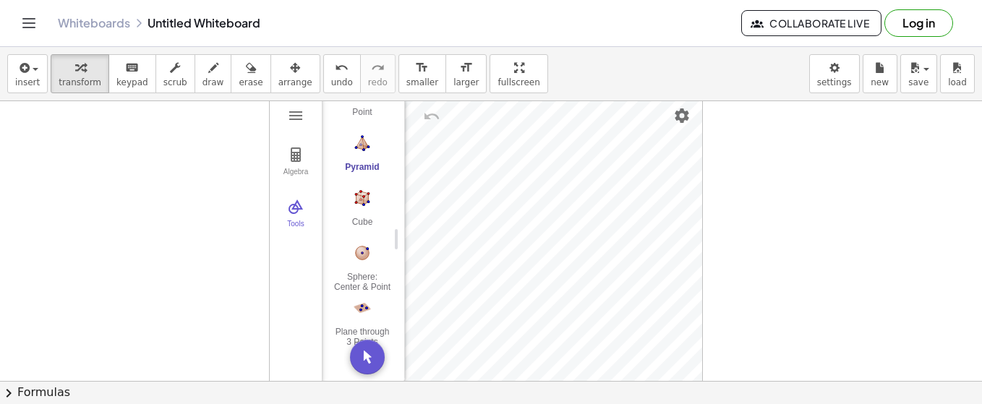
scroll to position [77, 0]
click at [368, 259] on button "Cube" at bounding box center [362, 262] width 58 height 52
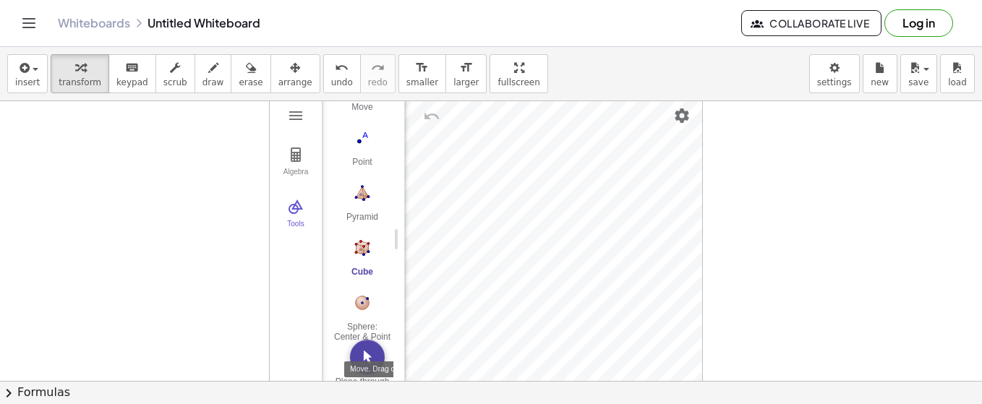
click at [365, 343] on img "Move. Drag or select object" at bounding box center [367, 357] width 35 height 35
click at [516, 197] on div "Algebra Tools GeoGebra 3D Calculator Basic Tools Move Point Pyramid Cube Sphere…" at bounding box center [486, 239] width 432 height 288
click at [684, 116] on img "Settings" at bounding box center [681, 115] width 17 height 17
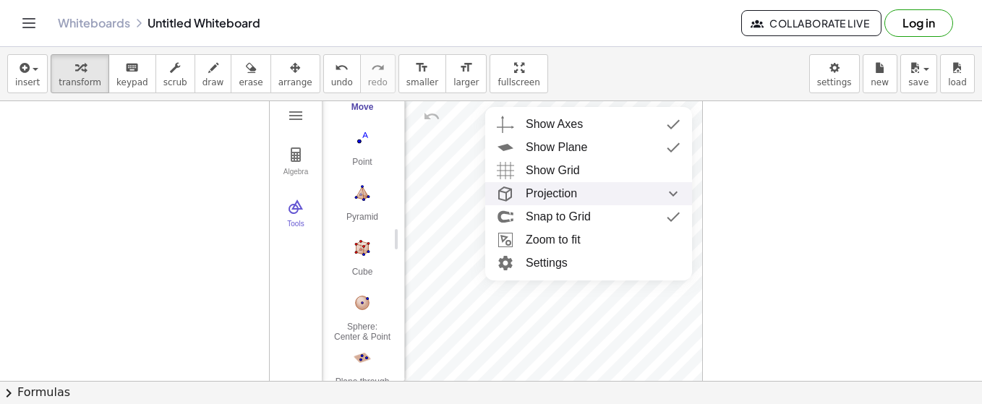
click at [611, 192] on div "Projection" at bounding box center [603, 193] width 155 height 23
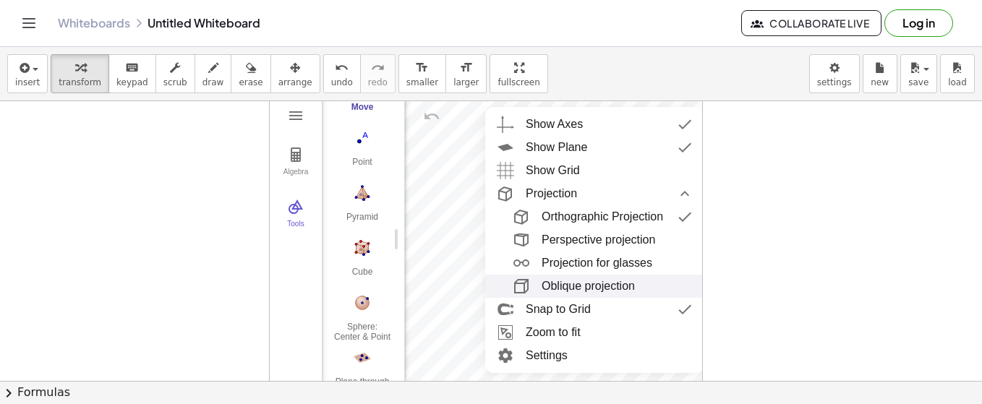
click at [581, 285] on div "Oblique projection" at bounding box center [587, 286] width 93 height 23
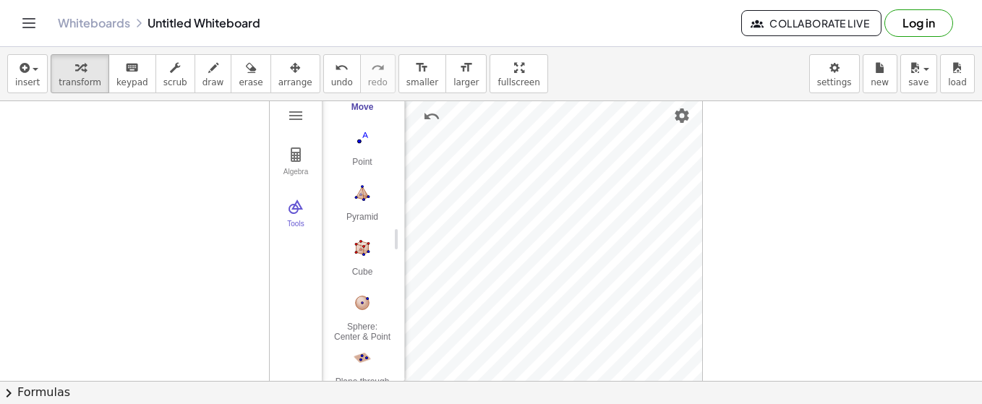
click at [726, 213] on div at bounding box center [491, 379] width 982 height 562
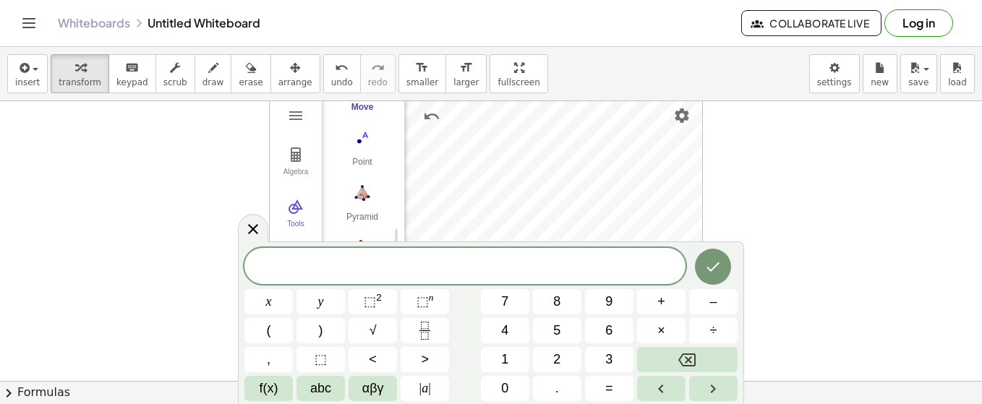
click at [776, 175] on div at bounding box center [491, 379] width 982 height 562
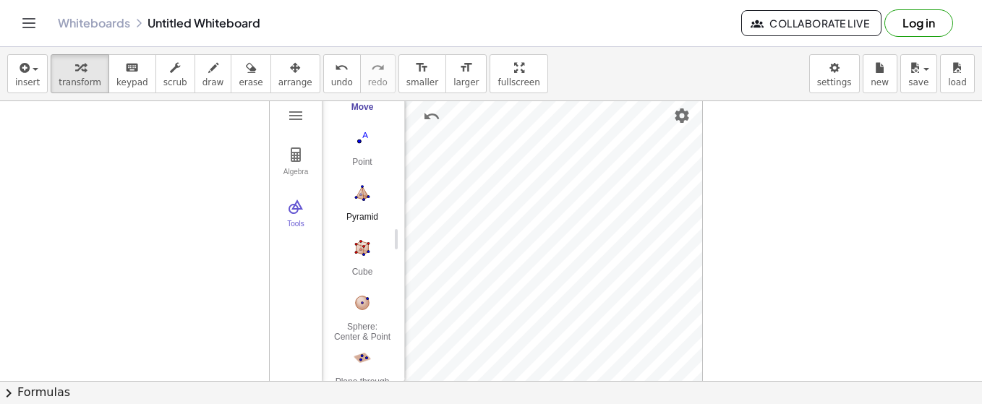
click at [362, 205] on button "Pyramid" at bounding box center [362, 207] width 58 height 52
click at [739, 145] on div at bounding box center [491, 379] width 982 height 562
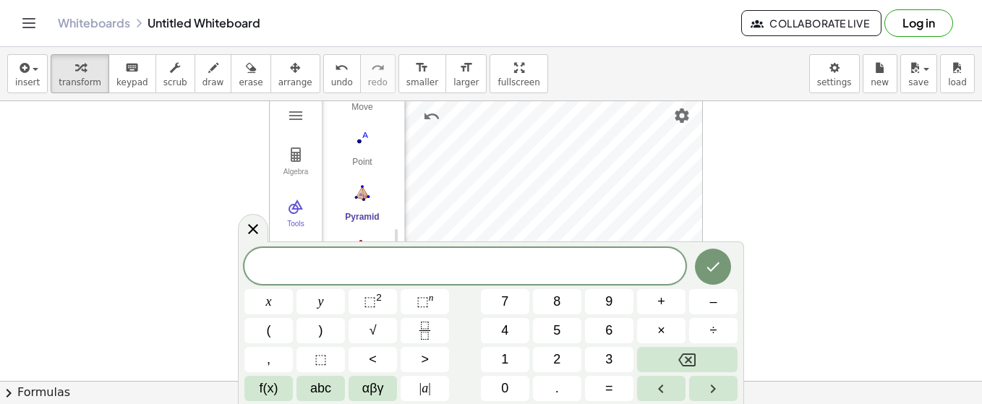
click at [128, 163] on div at bounding box center [491, 379] width 982 height 562
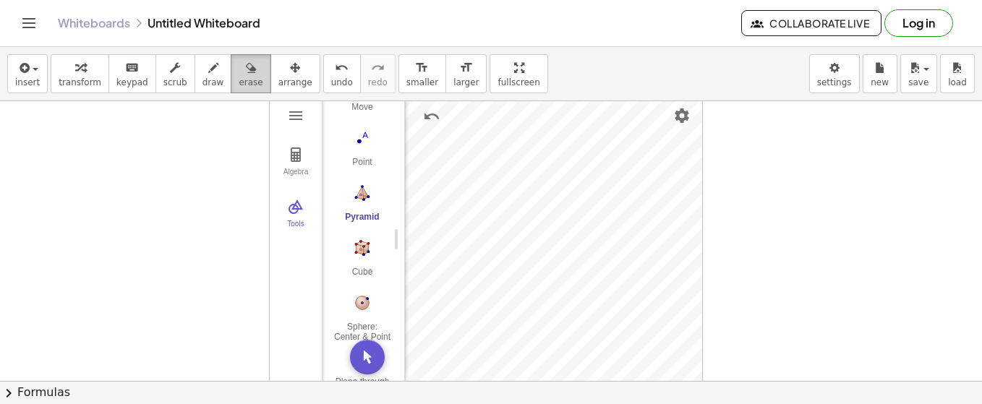
click at [246, 69] on icon "button" at bounding box center [251, 67] width 10 height 17
drag, startPoint x: 562, startPoint y: 165, endPoint x: 641, endPoint y: 210, distance: 90.6
click at [614, 192] on div at bounding box center [491, 379] width 982 height 562
click at [678, 113] on div at bounding box center [491, 379] width 982 height 562
click at [239, 82] on span "erase" at bounding box center [251, 82] width 24 height 10
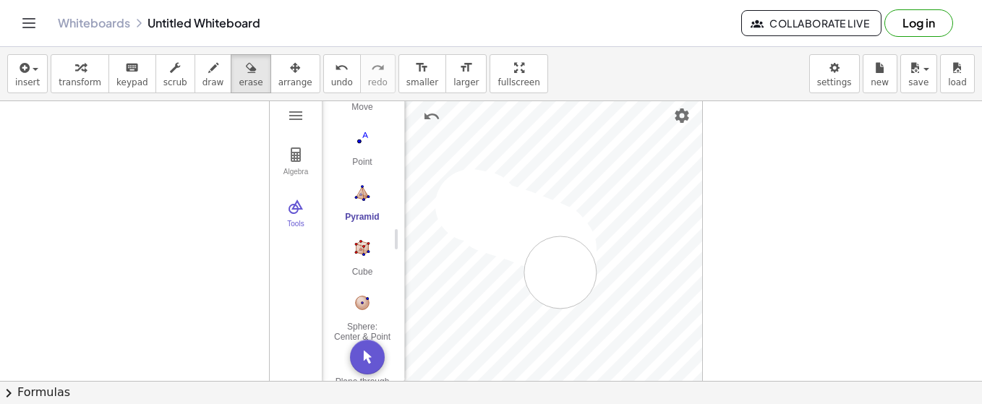
drag, startPoint x: 520, startPoint y: 225, endPoint x: 546, endPoint y: 285, distance: 65.1
click at [556, 299] on div at bounding box center [491, 379] width 982 height 562
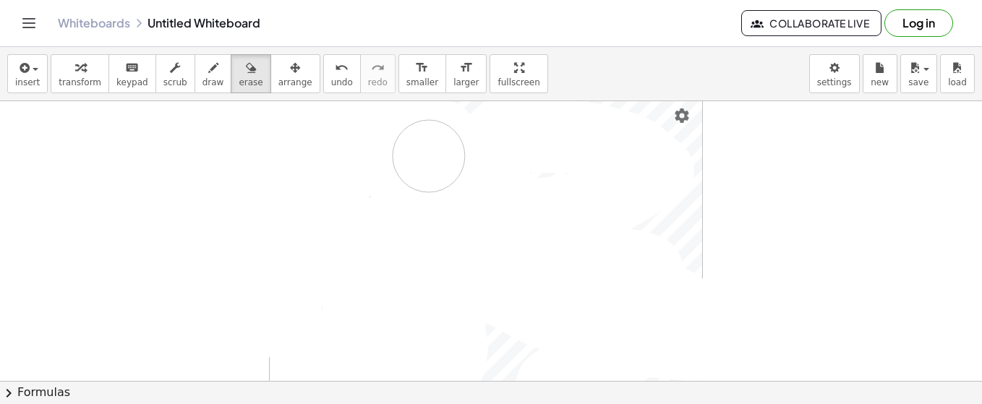
drag, startPoint x: 636, startPoint y: 152, endPoint x: 429, endPoint y: 155, distance: 207.5
click at [429, 155] on div at bounding box center [491, 379] width 982 height 562
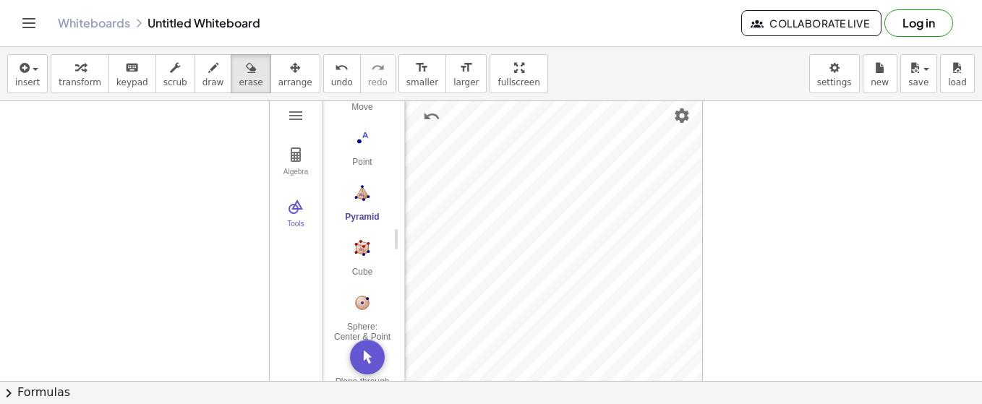
click at [439, 235] on div at bounding box center [491, 379] width 982 height 562
click at [682, 115] on div at bounding box center [491, 379] width 982 height 562
drag, startPoint x: 683, startPoint y: 178, endPoint x: 733, endPoint y: 206, distance: 57.3
click at [733, 206] on div at bounding box center [491, 379] width 982 height 562
click at [213, 226] on div at bounding box center [491, 379] width 982 height 562
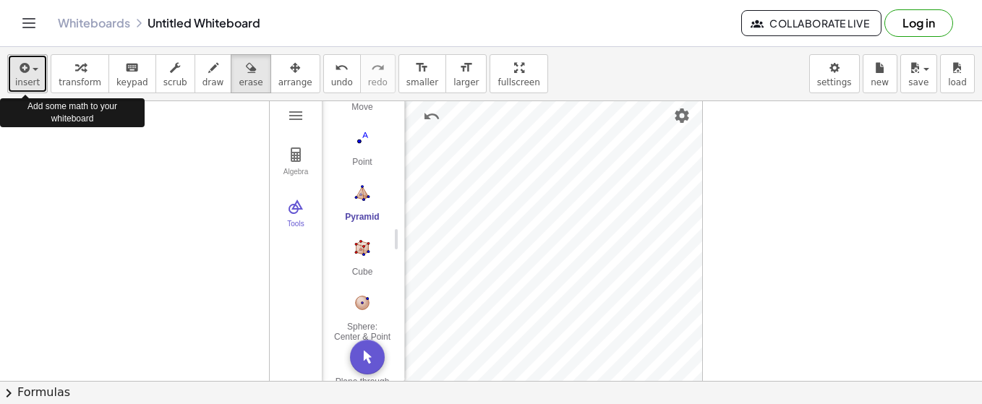
click at [29, 78] on span "insert" at bounding box center [27, 82] width 25 height 10
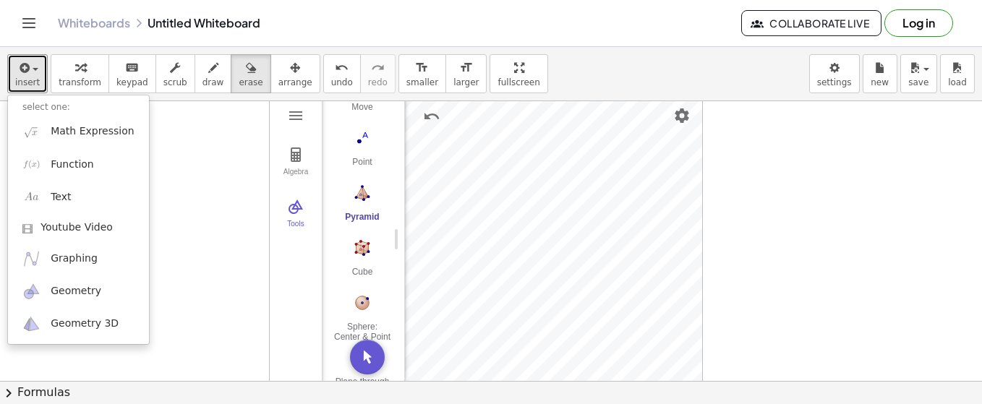
click at [173, 241] on div at bounding box center [491, 379] width 982 height 562
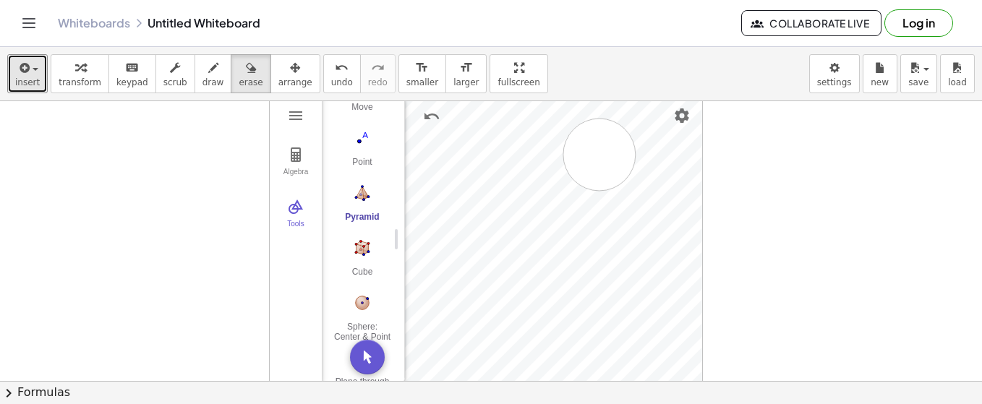
click at [599, 153] on div at bounding box center [491, 379] width 982 height 562
drag, startPoint x: 476, startPoint y: 64, endPoint x: 424, endPoint y: 88, distance: 57.3
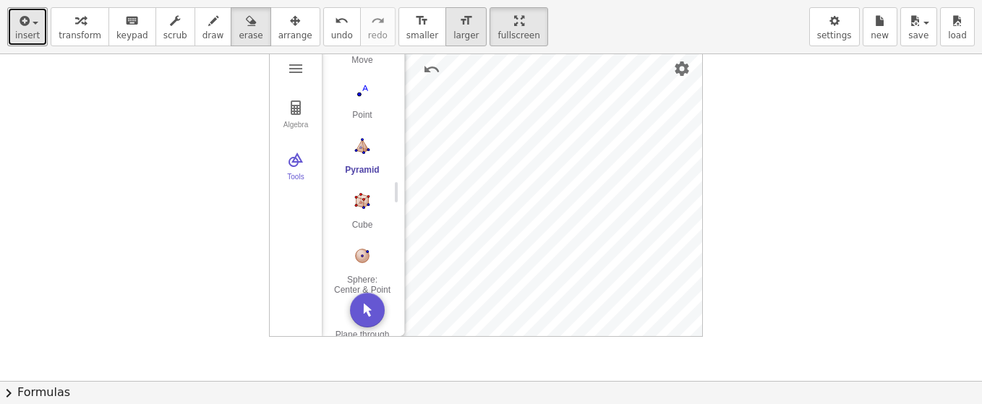
click at [424, 88] on div "insert select one: Math Expression Function Text Youtube Video Graphing Geometr…" at bounding box center [491, 202] width 982 height 404
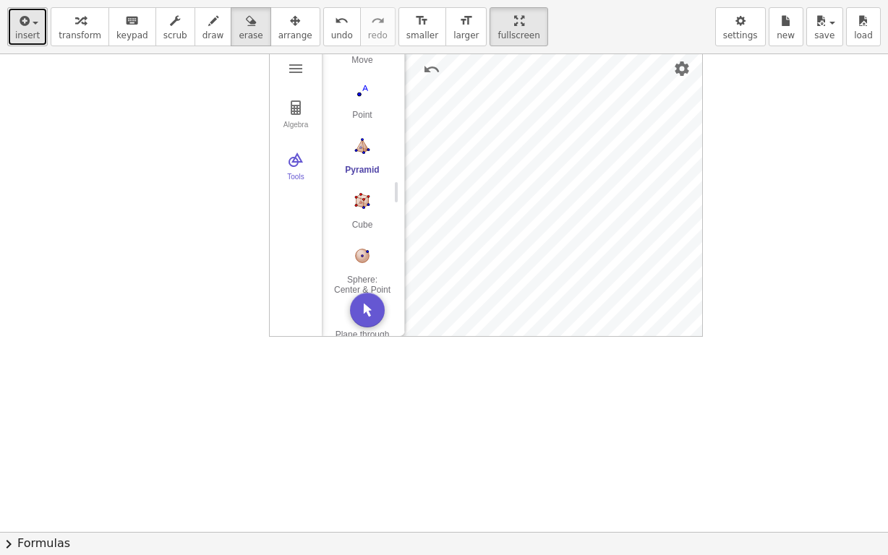
click at [33, 33] on span "insert" at bounding box center [27, 35] width 25 height 10
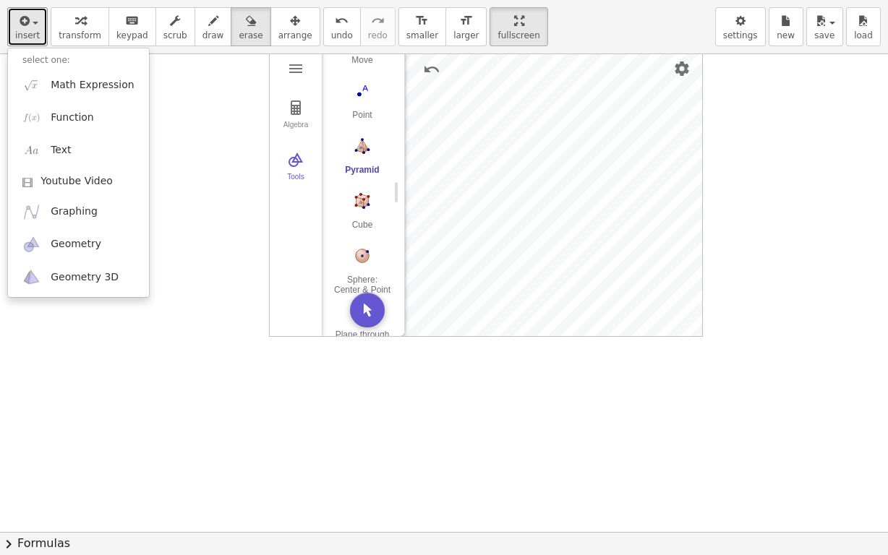
drag, startPoint x: 471, startPoint y: 13, endPoint x: 510, endPoint y: 10, distance: 39.9
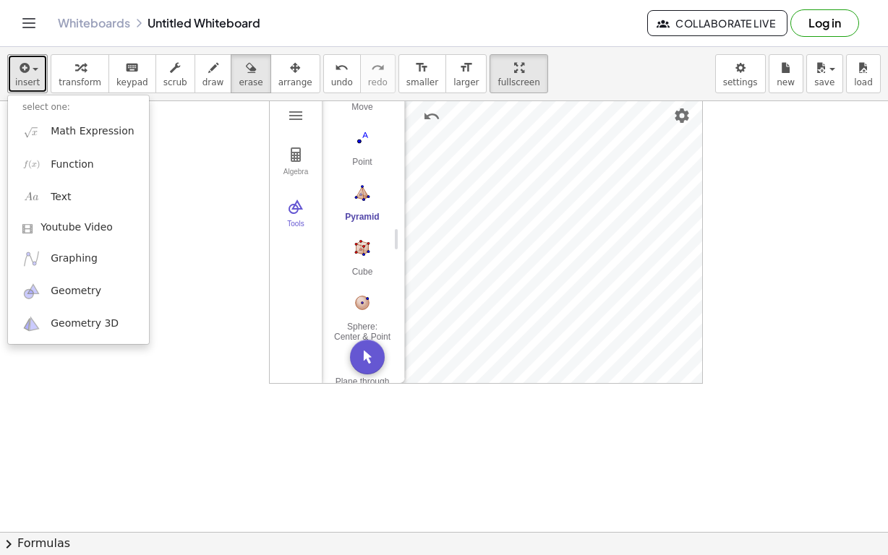
click at [510, 10] on div "Graspable Math Activities Get Started Activity Bank Assigned Work Classes White…" at bounding box center [444, 277] width 888 height 555
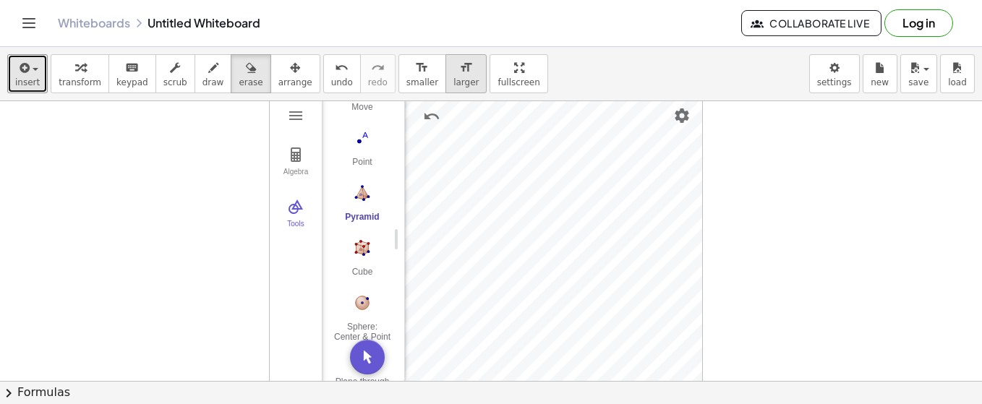
click at [453, 77] on span "larger" at bounding box center [465, 82] width 25 height 10
drag, startPoint x: 454, startPoint y: 148, endPoint x: 469, endPoint y: 153, distance: 15.8
click at [456, 148] on div at bounding box center [491, 379] width 982 height 562
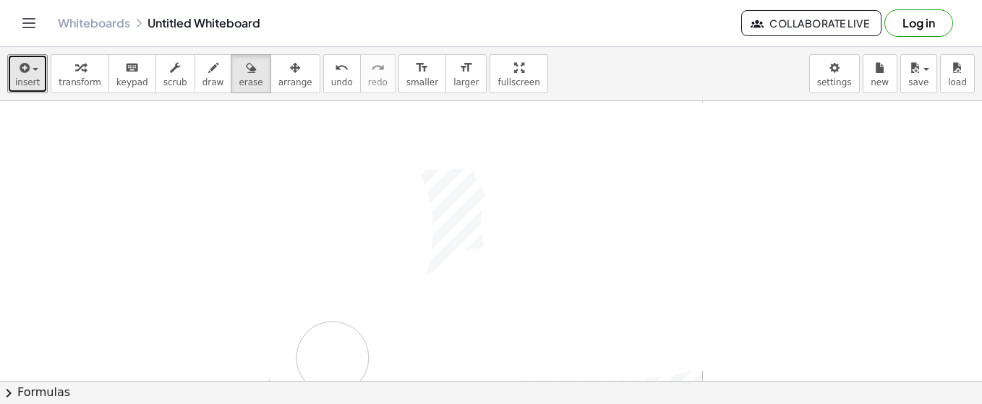
drag, startPoint x: 510, startPoint y: 160, endPoint x: 335, endPoint y: 352, distance: 259.4
click at [332, 356] on div at bounding box center [491, 379] width 982 height 562
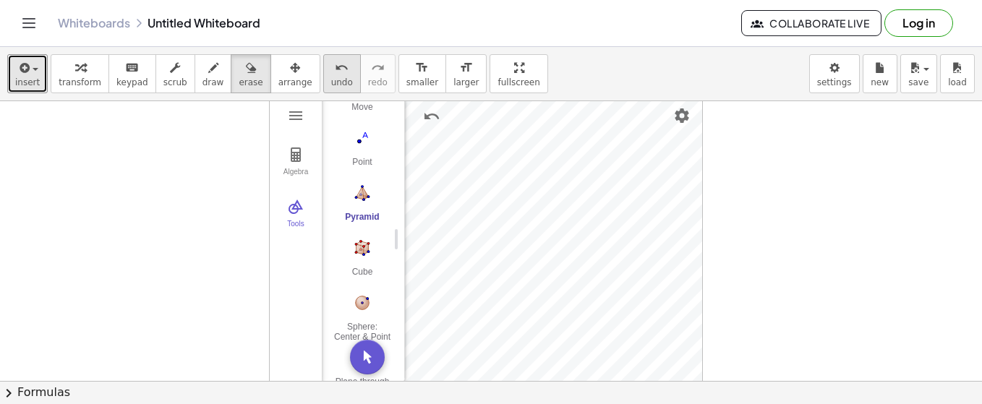
click at [331, 81] on span "undo" at bounding box center [342, 82] width 22 height 10
click at [430, 168] on div at bounding box center [491, 379] width 982 height 562
drag, startPoint x: 515, startPoint y: 210, endPoint x: 406, endPoint y: 278, distance: 129.0
click at [406, 278] on div at bounding box center [491, 379] width 982 height 562
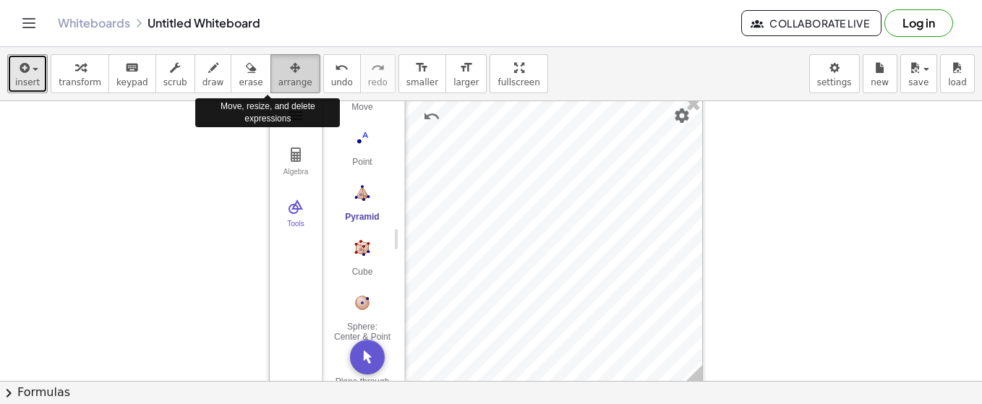
click at [278, 77] on span "arrange" at bounding box center [295, 82] width 34 height 10
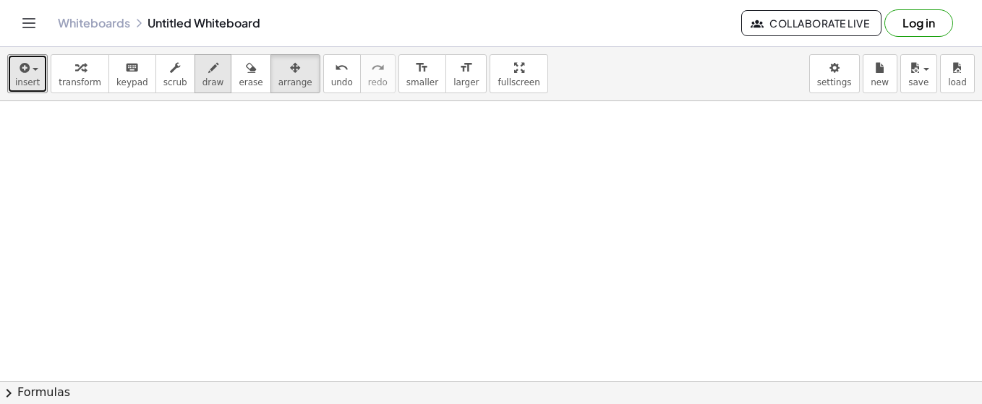
click at [202, 82] on span "draw" at bounding box center [213, 82] width 22 height 10
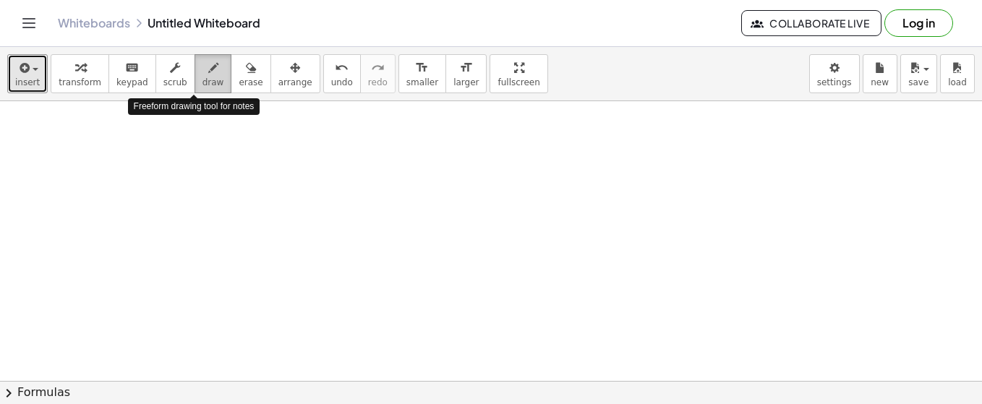
click at [202, 82] on span "draw" at bounding box center [213, 82] width 22 height 10
click at [208, 67] on icon "button" at bounding box center [213, 67] width 10 height 17
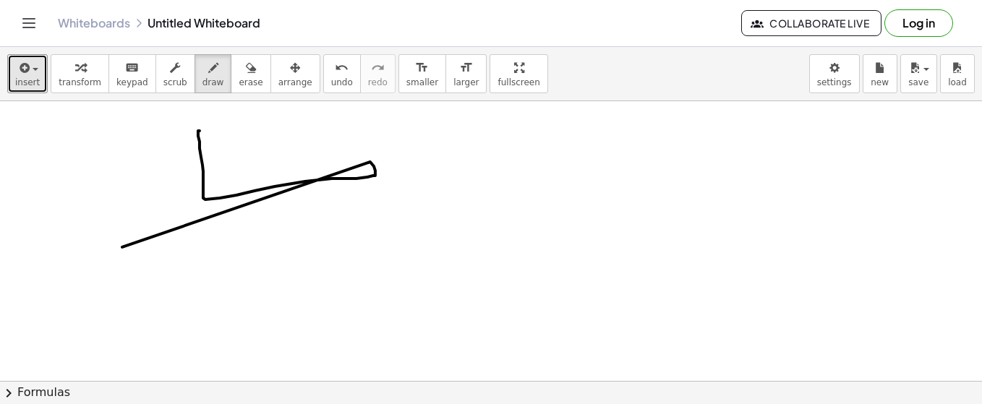
drag, startPoint x: 198, startPoint y: 129, endPoint x: 122, endPoint y: 246, distance: 138.9
click at [122, 246] on div at bounding box center [491, 379] width 982 height 562
drag, startPoint x: 231, startPoint y: 72, endPoint x: 223, endPoint y: 93, distance: 22.9
click at [246, 75] on icon "button" at bounding box center [251, 67] width 10 height 17
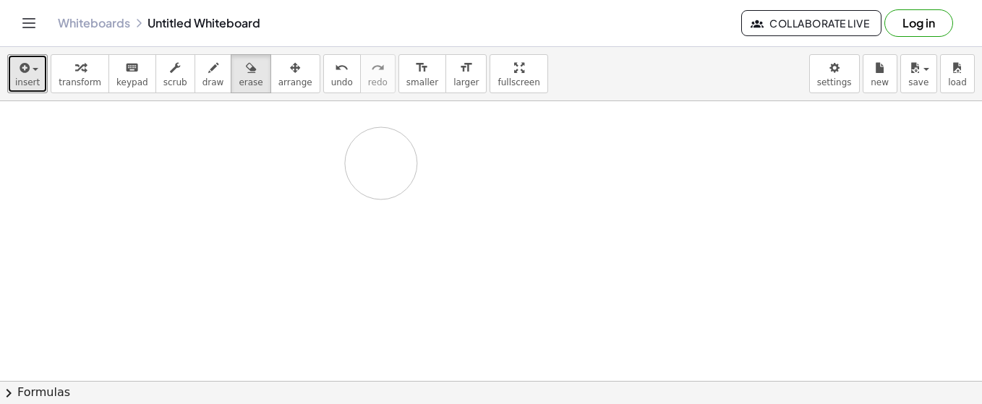
drag, startPoint x: 210, startPoint y: 151, endPoint x: 381, endPoint y: 162, distance: 171.7
click at [381, 162] on div at bounding box center [491, 379] width 982 height 562
click at [170, 74] on icon "button" at bounding box center [175, 67] width 10 height 17
click at [181, 131] on div at bounding box center [491, 379] width 982 height 562
drag, startPoint x: 197, startPoint y: 148, endPoint x: 194, endPoint y: 190, distance: 42.1
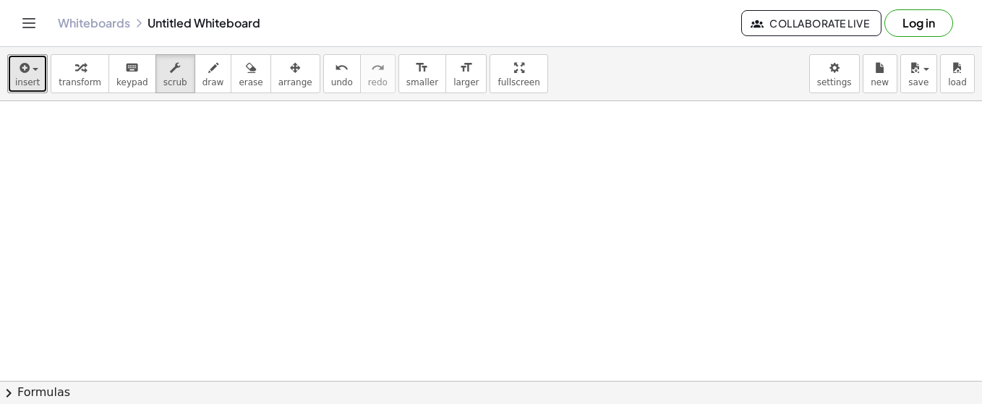
click at [216, 207] on div at bounding box center [491, 379] width 982 height 562
click at [123, 77] on span "keypad" at bounding box center [132, 82] width 32 height 10
click at [149, 163] on div at bounding box center [491, 379] width 982 height 562
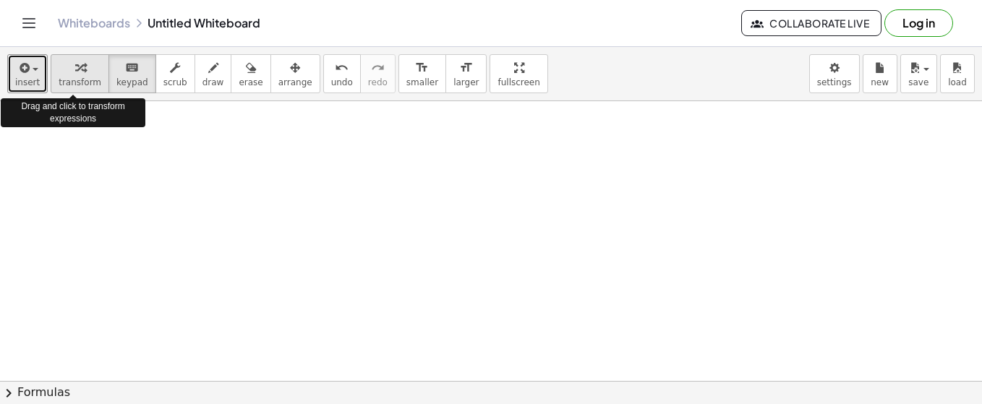
click at [79, 74] on div "button" at bounding box center [80, 67] width 43 height 17
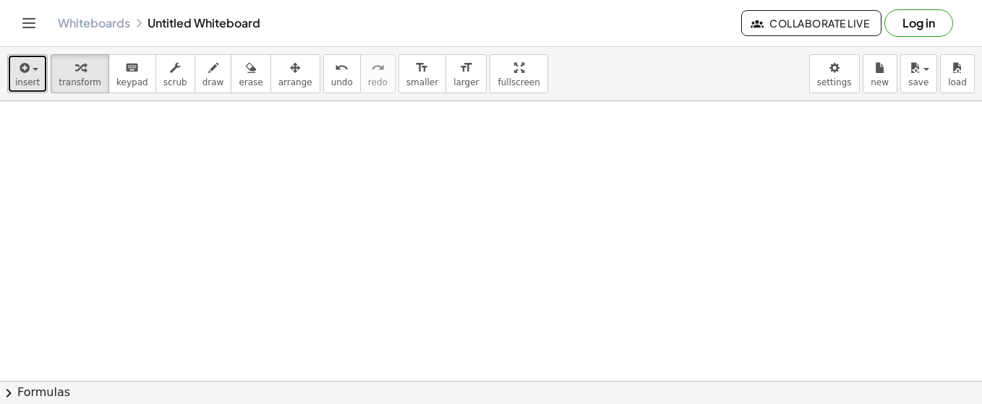
click at [36, 71] on button "insert" at bounding box center [27, 73] width 40 height 39
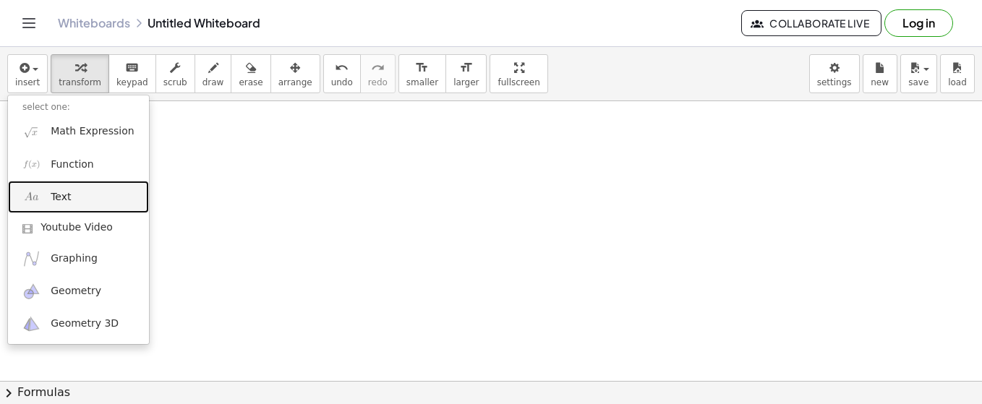
click at [65, 191] on span "Text" at bounding box center [61, 197] width 20 height 14
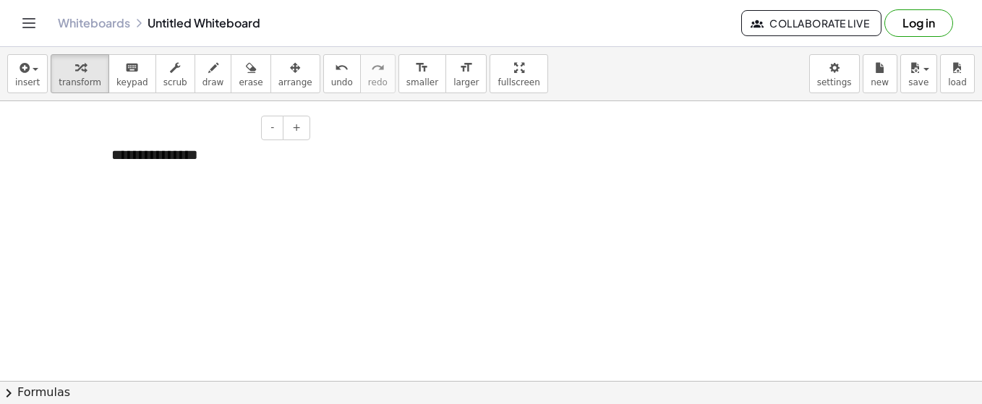
click at [217, 157] on div "**********" at bounding box center [205, 155] width 217 height 50
click at [413, 176] on div at bounding box center [491, 379] width 982 height 562
click at [253, 153] on div "**********" at bounding box center [205, 155] width 217 height 50
click at [124, 75] on button "keyboard keypad" at bounding box center [132, 73] width 48 height 39
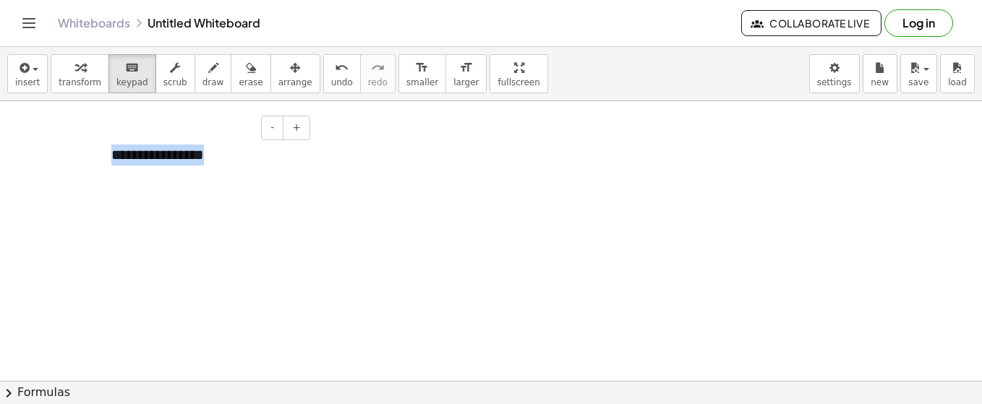
drag, startPoint x: 254, startPoint y: 152, endPoint x: 106, endPoint y: 147, distance: 148.3
click at [106, 147] on div "**********" at bounding box center [205, 155] width 217 height 50
click at [839, 74] on body "**********" at bounding box center [491, 202] width 982 height 404
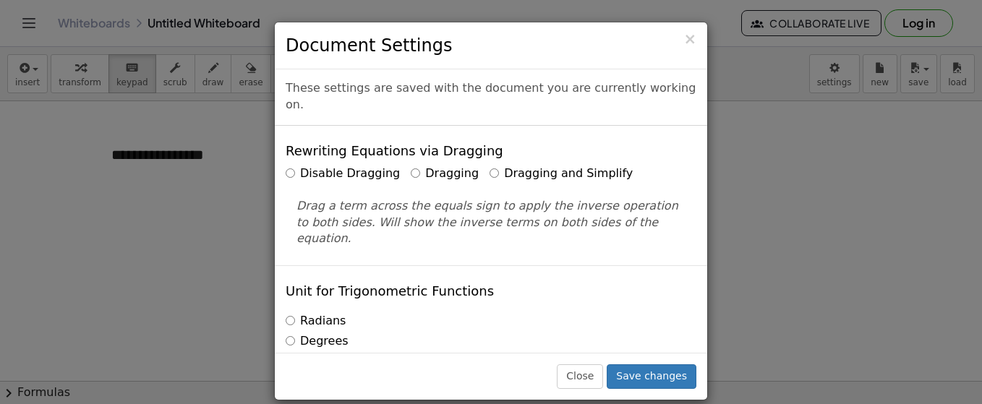
click at [785, 173] on div "× Document Settings These settings are saved with the document you are currentl…" at bounding box center [491, 202] width 982 height 404
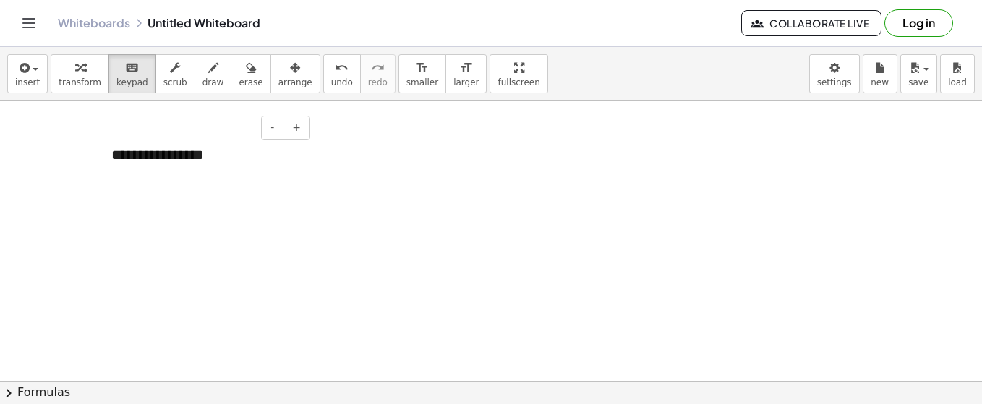
click at [204, 148] on div "**********" at bounding box center [205, 155] width 217 height 50
click at [27, 78] on span "insert" at bounding box center [27, 82] width 25 height 10
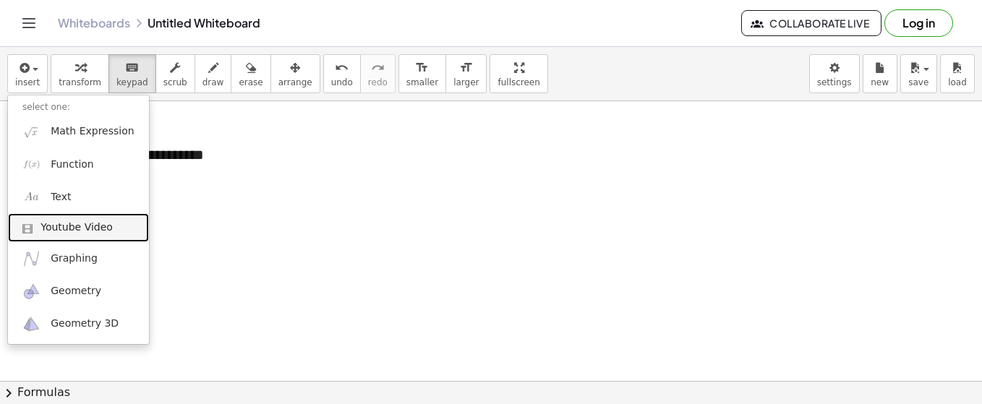
click at [57, 226] on span "Youtube Video" at bounding box center [76, 227] width 72 height 14
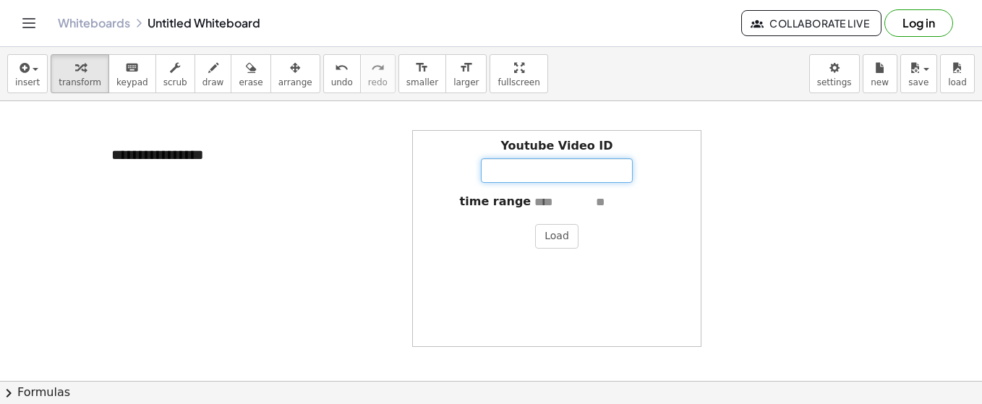
click at [531, 170] on input "Youtube Video ID" at bounding box center [557, 170] width 152 height 25
type input "**********"
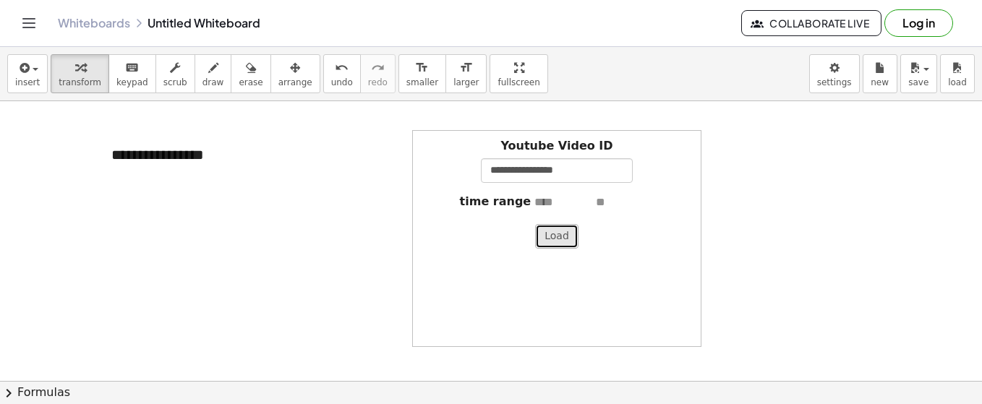
click at [553, 234] on button "Load" at bounding box center [556, 236] width 43 height 25
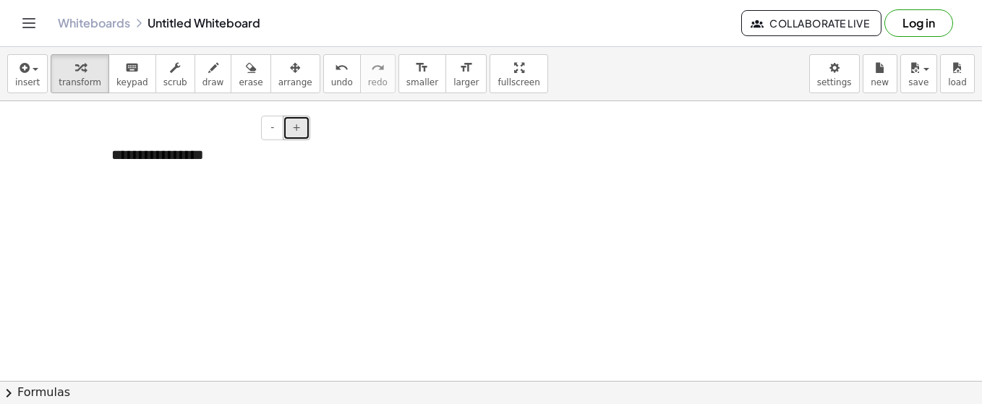
click at [303, 129] on button "+" at bounding box center [296, 128] width 27 height 25
click at [561, 144] on div at bounding box center [556, 238] width 289 height 217
click at [249, 139] on div "**********" at bounding box center [205, 155] width 217 height 51
click at [298, 121] on span "+" at bounding box center [296, 127] width 9 height 12
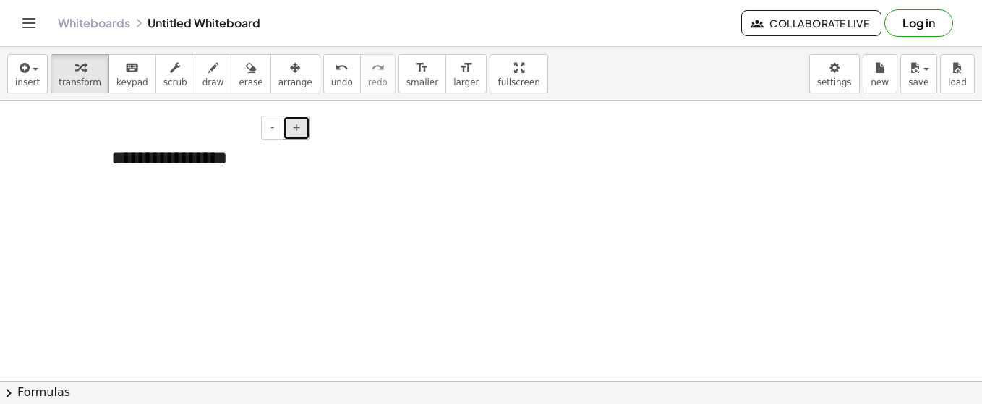
click at [298, 121] on span "+" at bounding box center [296, 127] width 9 height 12
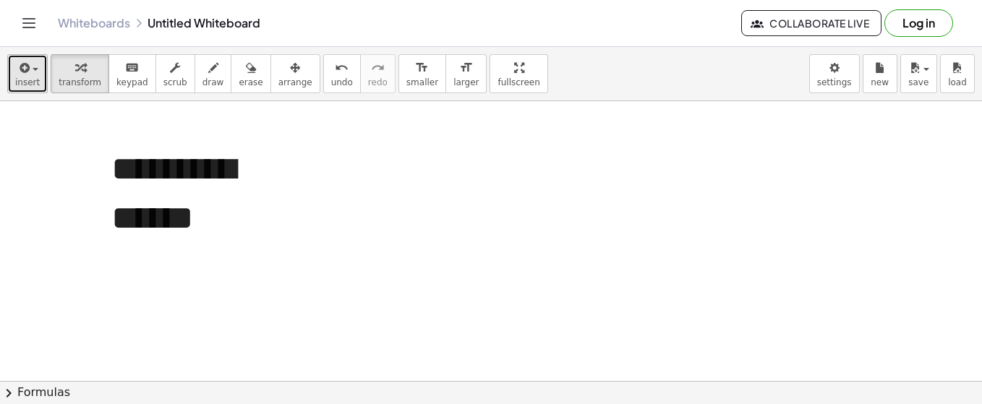
click at [30, 72] on div "button" at bounding box center [27, 67] width 25 height 17
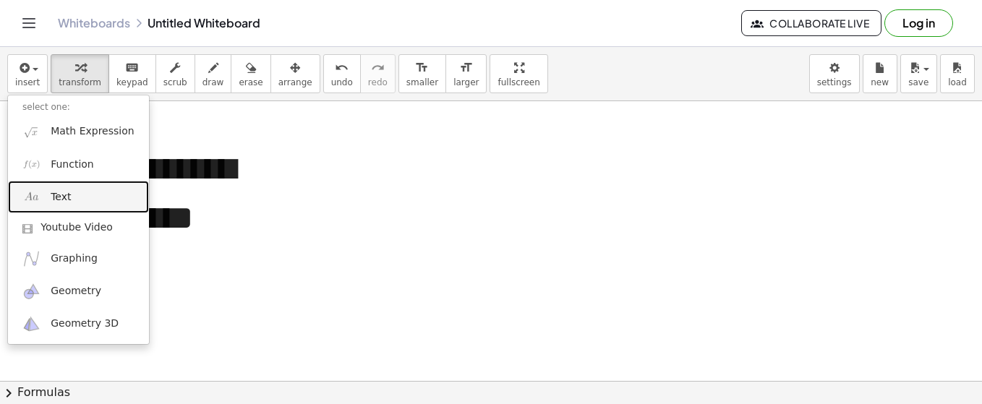
click at [79, 202] on link "Text" at bounding box center [78, 197] width 141 height 33
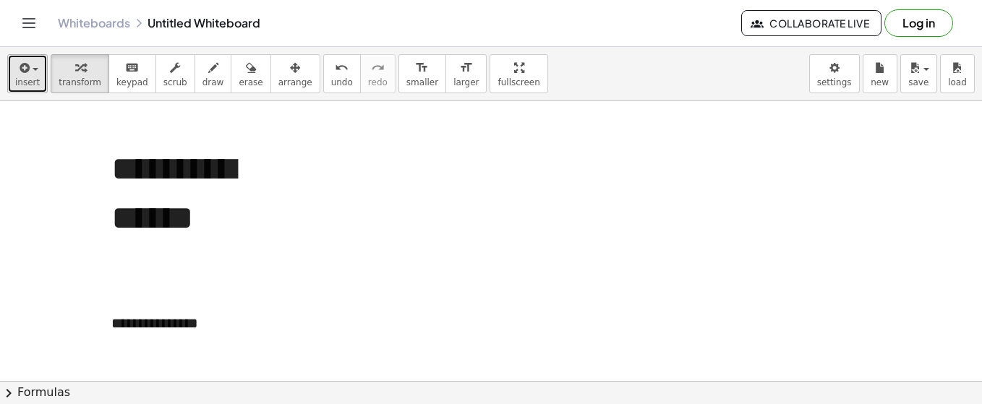
click at [42, 62] on button "insert" at bounding box center [27, 73] width 40 height 39
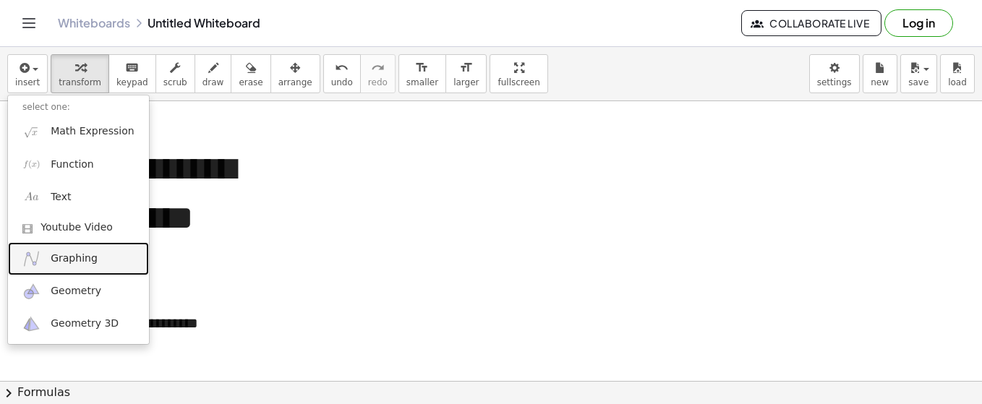
click at [85, 253] on span "Graphing" at bounding box center [74, 259] width 47 height 14
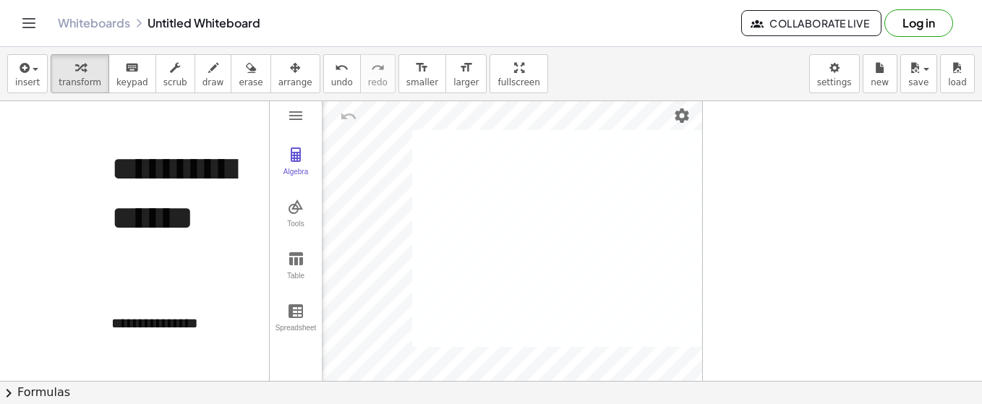
click at [660, 227] on div at bounding box center [556, 238] width 289 height 217
click at [619, 267] on div "**********" at bounding box center [491, 379] width 982 height 562
click at [688, 109] on img "Settings" at bounding box center [681, 115] width 17 height 17
click at [749, 176] on div at bounding box center [491, 379] width 982 height 562
click at [278, 74] on div "button" at bounding box center [295, 67] width 34 height 17
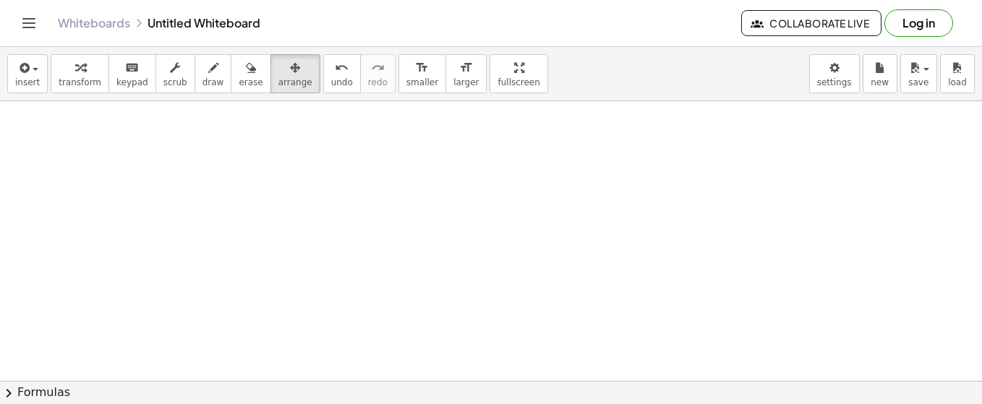
click at [904, 22] on button "Log in" at bounding box center [918, 22] width 69 height 27
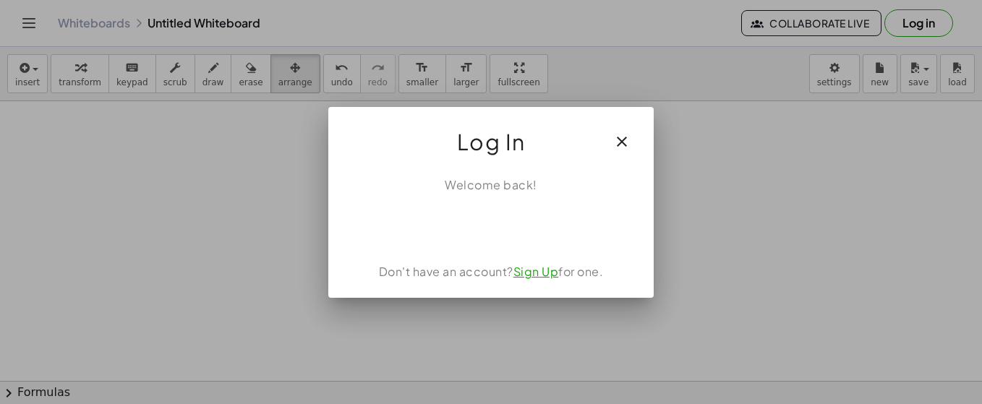
scroll to position [4, 0]
click at [619, 137] on icon "button" at bounding box center [621, 141] width 17 height 17
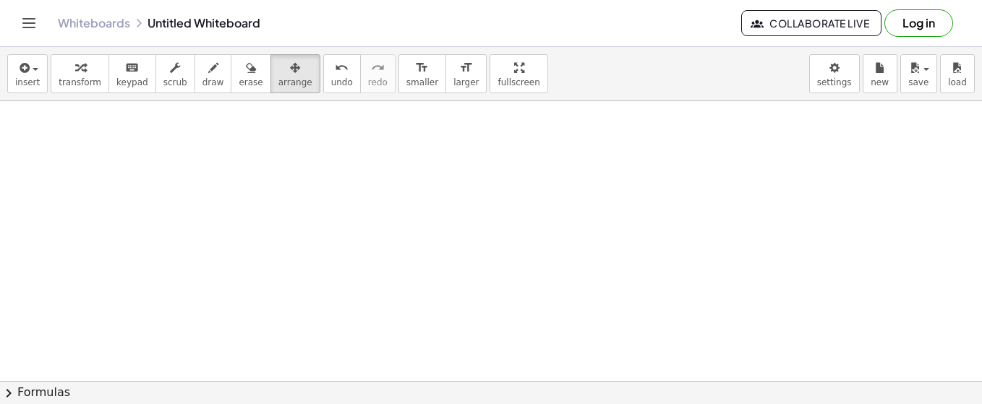
click at [839, 17] on span "Collaborate Live" at bounding box center [811, 23] width 116 height 13
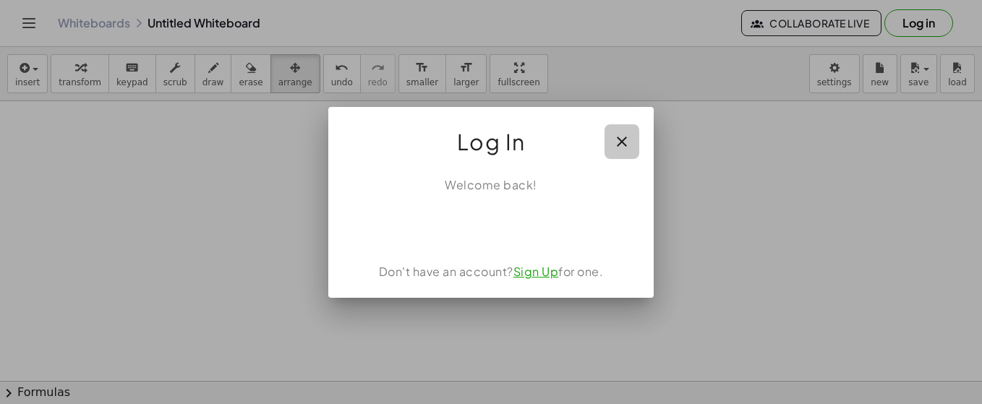
click at [616, 142] on icon "button" at bounding box center [621, 141] width 17 height 17
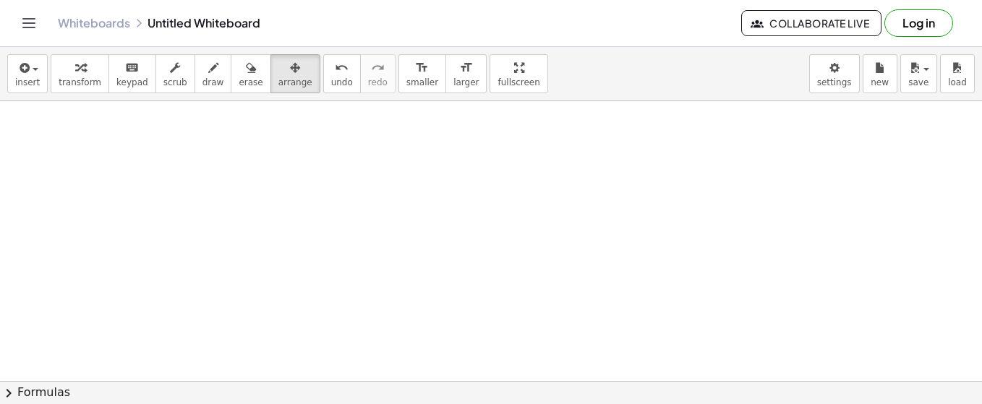
click at [682, 242] on div at bounding box center [491, 379] width 982 height 562
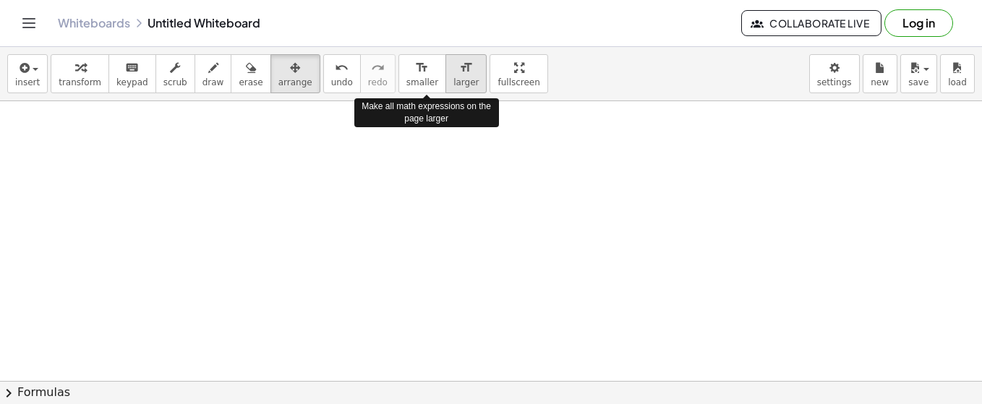
click at [459, 74] on icon "format_size" at bounding box center [466, 67] width 14 height 17
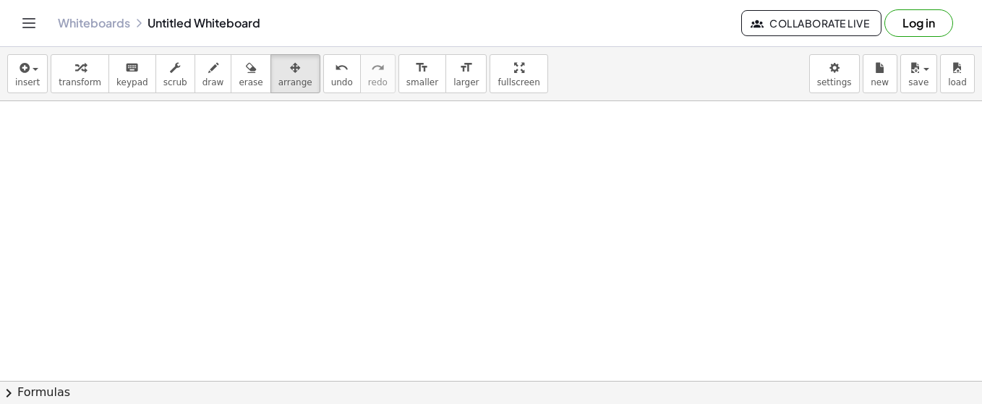
click at [314, 129] on div at bounding box center [491, 379] width 982 height 562
click at [30, 82] on span "insert" at bounding box center [27, 82] width 25 height 10
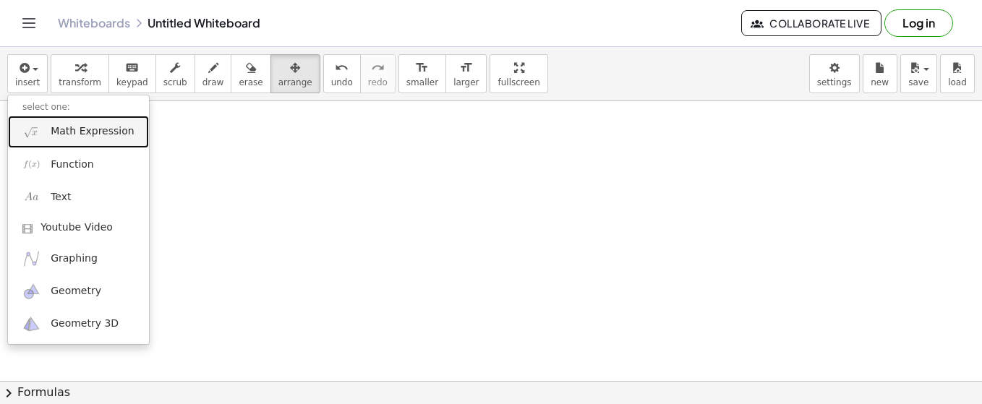
drag, startPoint x: 40, startPoint y: 136, endPoint x: 49, endPoint y: 145, distance: 12.3
click at [40, 136] on link "Math Expression" at bounding box center [78, 132] width 141 height 33
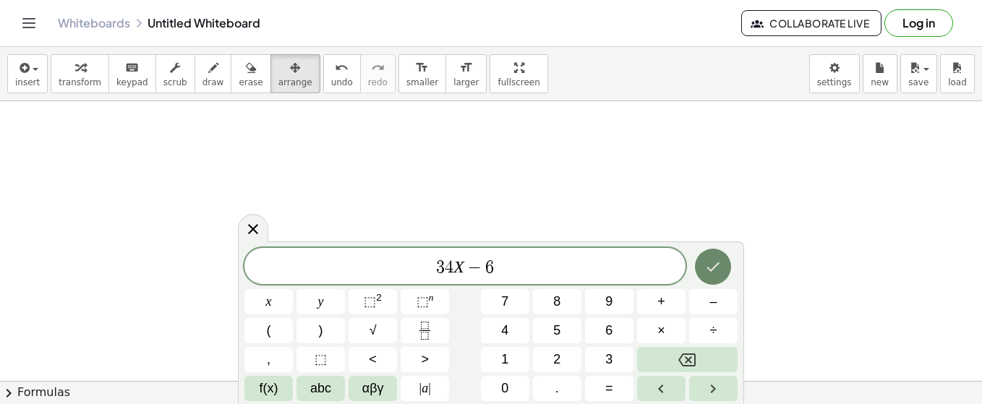
click at [712, 270] on icon "Done" at bounding box center [713, 266] width 13 height 9
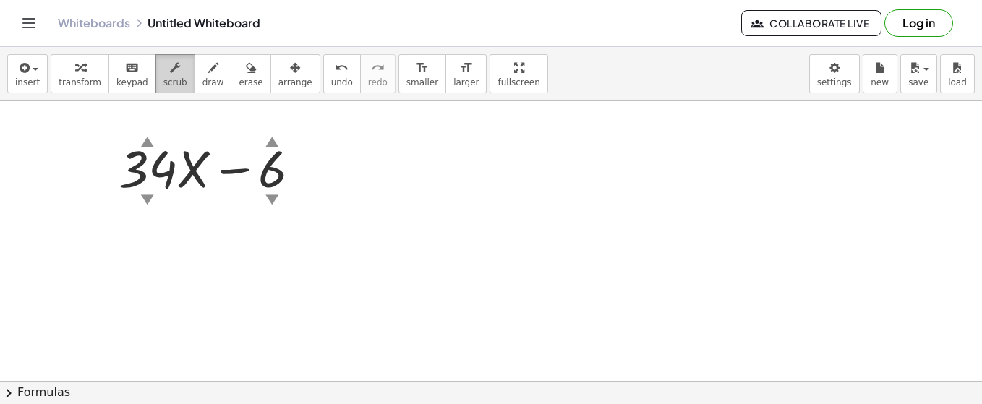
click at [170, 70] on icon "button" at bounding box center [175, 67] width 10 height 17
click at [162, 140] on div at bounding box center [215, 167] width 208 height 68
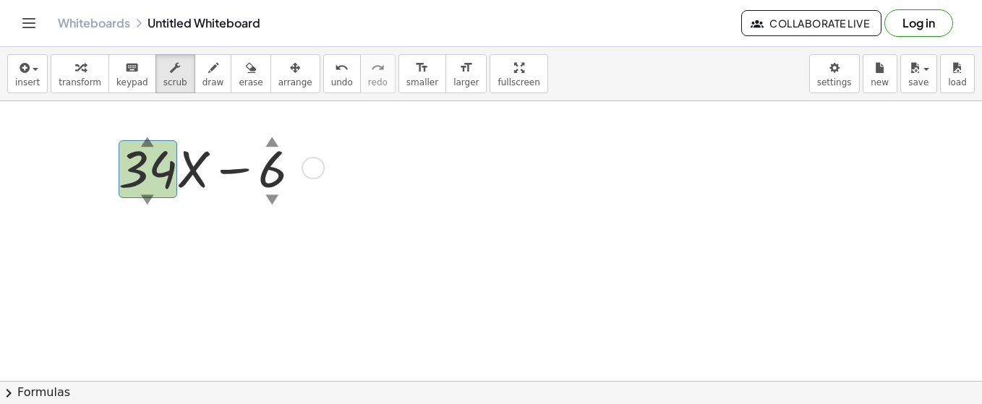
click at [158, 158] on div at bounding box center [215, 167] width 208 height 68
click at [159, 158] on div at bounding box center [215, 167] width 208 height 68
click at [265, 155] on div at bounding box center [215, 167] width 208 height 68
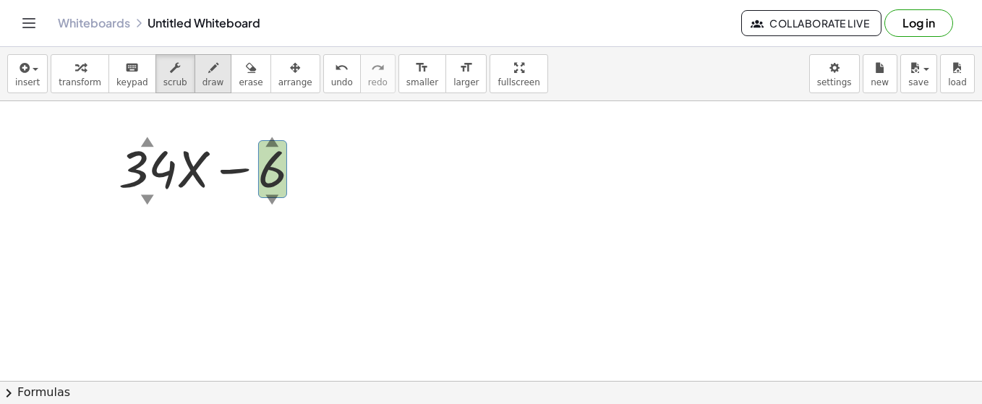
click at [208, 76] on icon "button" at bounding box center [213, 67] width 10 height 17
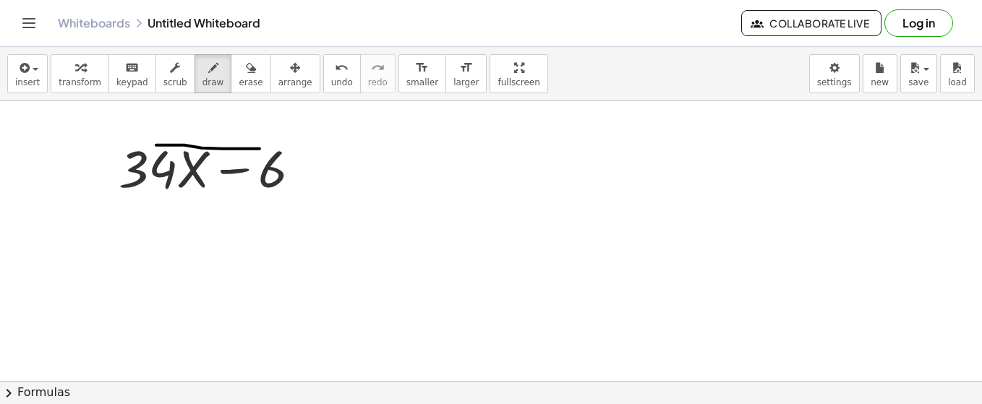
drag, startPoint x: 156, startPoint y: 144, endPoint x: 260, endPoint y: 147, distance: 103.4
click at [260, 147] on div at bounding box center [491, 379] width 982 height 562
click at [125, 70] on icon "keyboard" at bounding box center [132, 67] width 14 height 17
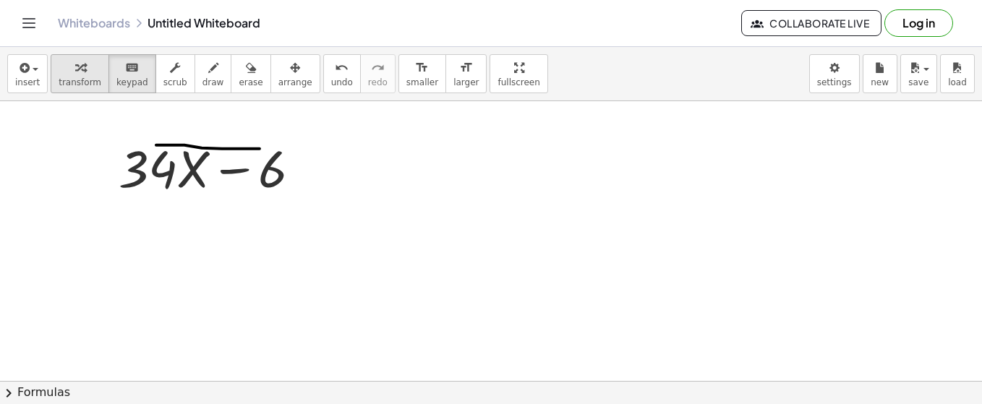
click at [79, 74] on div "button" at bounding box center [80, 67] width 43 height 17
click at [34, 20] on icon "Toggle navigation" at bounding box center [28, 22] width 17 height 17
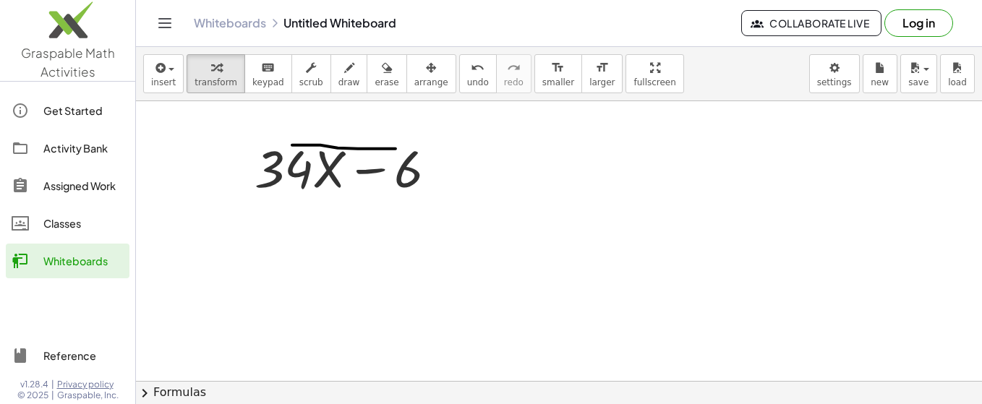
drag, startPoint x: 77, startPoint y: 229, endPoint x: 562, endPoint y: 14, distance: 530.4
click at [77, 229] on div "Classes" at bounding box center [83, 223] width 80 height 17
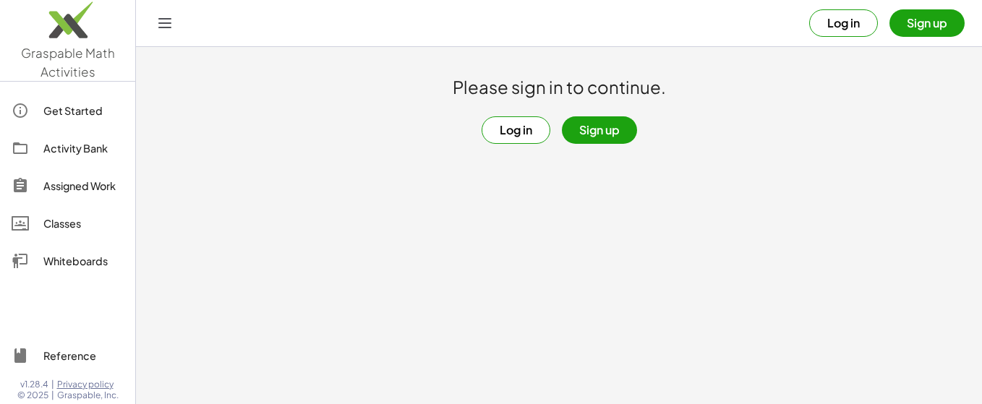
click at [604, 132] on button "Sign up" at bounding box center [599, 129] width 75 height 27
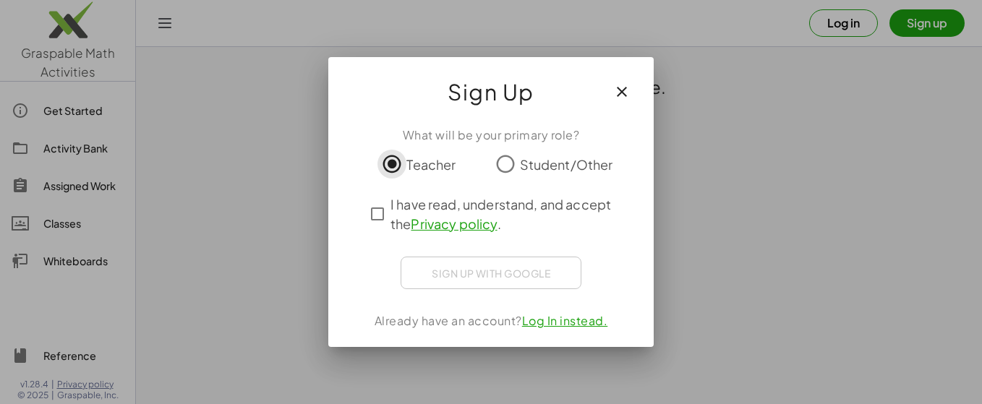
click at [518, 277] on div "Sign up with Google Sign in with Google Sign in with Google. Opens in new tab" at bounding box center [490, 273] width 181 height 33
click at [625, 85] on icon "button" at bounding box center [621, 91] width 17 height 17
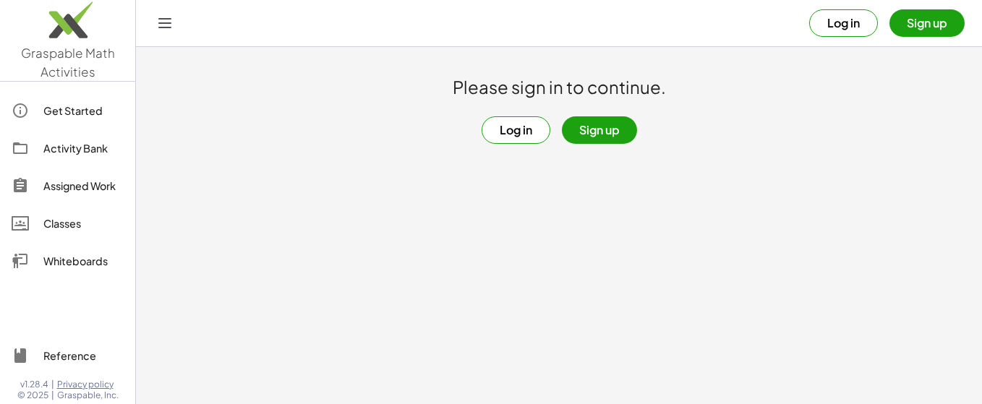
click at [69, 228] on div "Classes" at bounding box center [83, 223] width 80 height 17
click at [595, 126] on button "Sign up" at bounding box center [599, 129] width 75 height 27
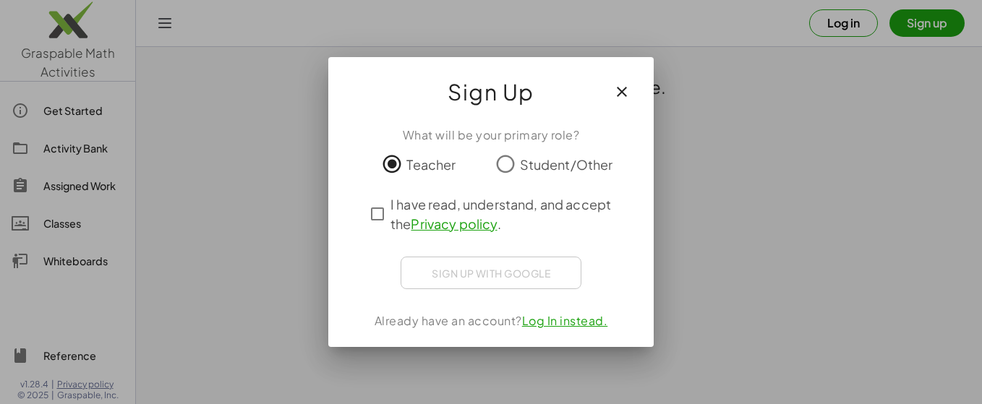
click at [620, 91] on icon "button" at bounding box center [621, 91] width 17 height 17
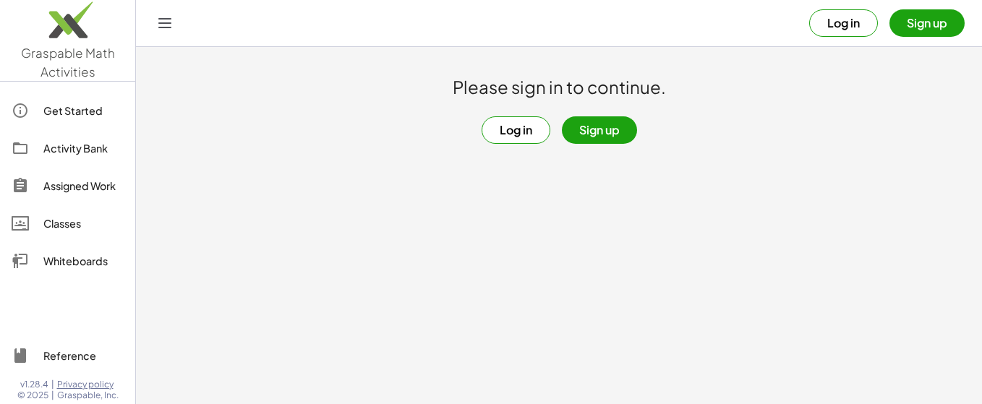
click at [85, 187] on div "Assigned Work" at bounding box center [83, 185] width 80 height 17
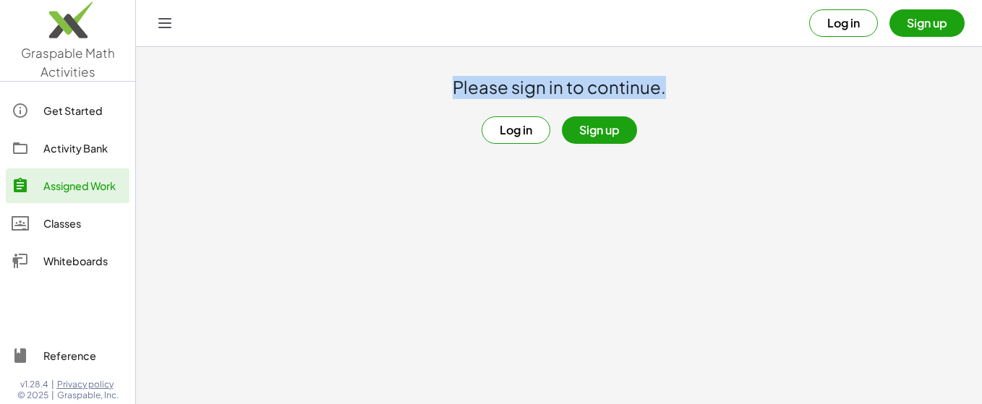
drag, startPoint x: 338, startPoint y: 150, endPoint x: 466, endPoint y: 179, distance: 131.3
click at [470, 178] on main "Please sign in to continue. Log in Sign up" at bounding box center [559, 202] width 846 height 404
click at [538, 90] on h1 "Please sign in to continue." at bounding box center [559, 87] width 213 height 23
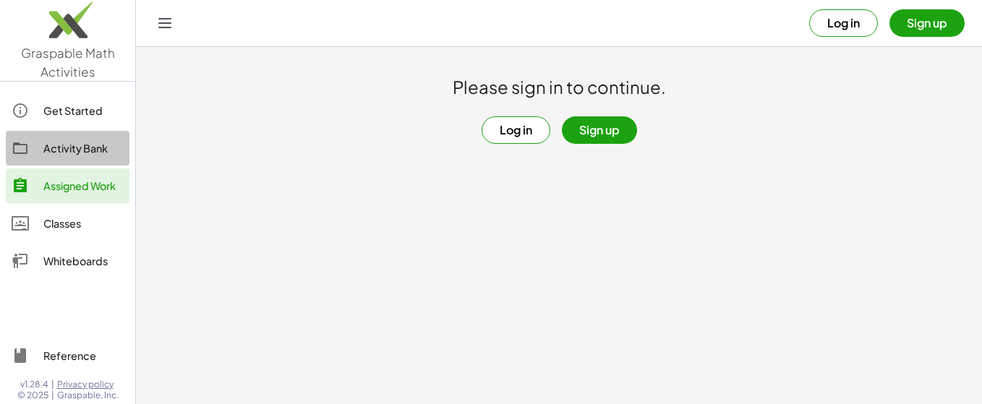
click at [80, 155] on div "Activity Bank" at bounding box center [83, 148] width 80 height 17
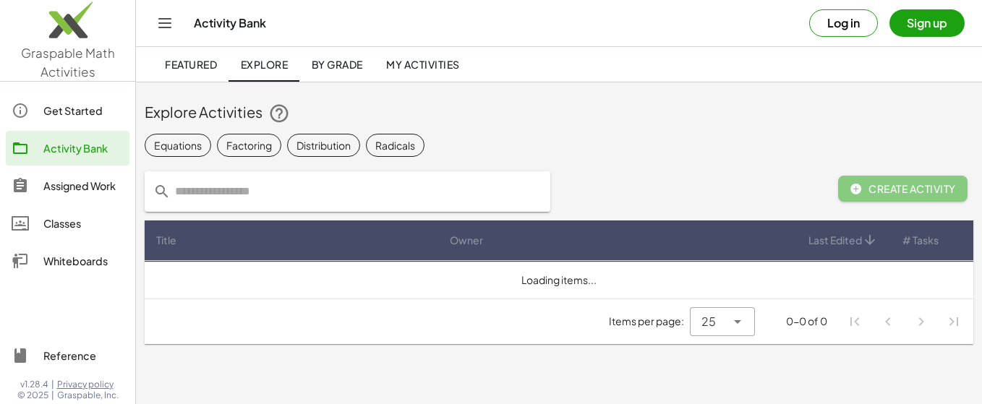
click at [333, 129] on div "Explore Activities" at bounding box center [559, 113] width 828 height 46
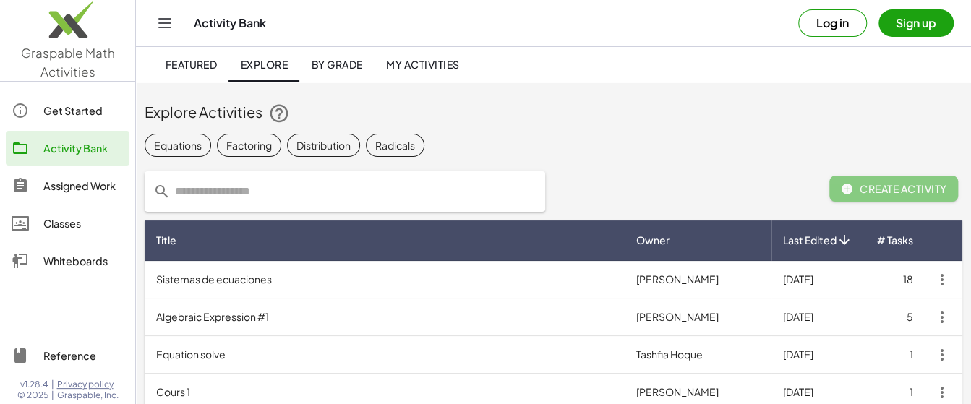
click at [486, 277] on td "Sistemas de ecuaciones" at bounding box center [385, 280] width 480 height 38
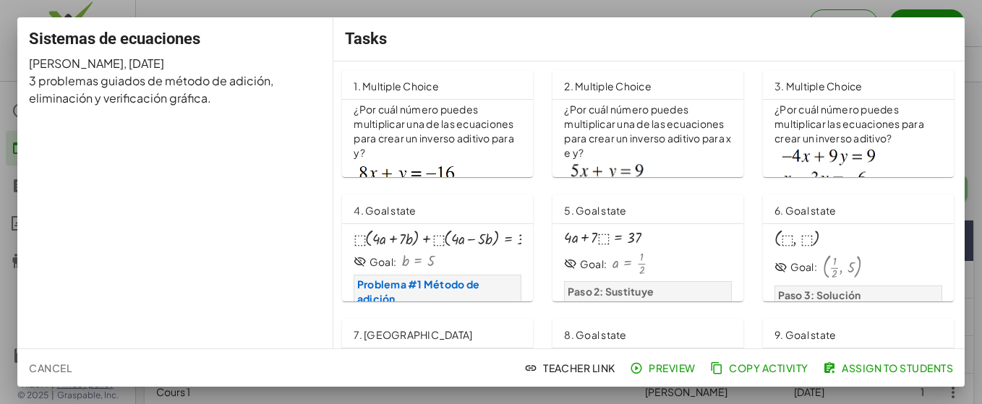
click at [971, 14] on div at bounding box center [491, 202] width 982 height 404
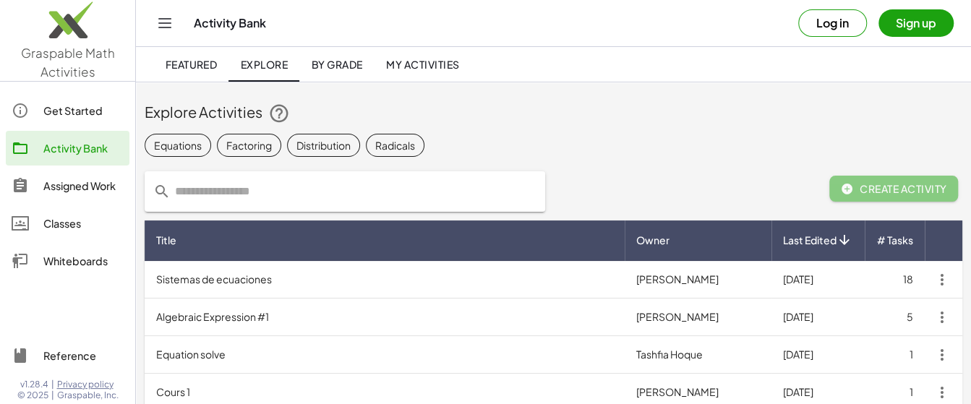
click at [359, 186] on input "text" at bounding box center [354, 191] width 366 height 40
click at [67, 124] on link "Get Started" at bounding box center [68, 110] width 124 height 35
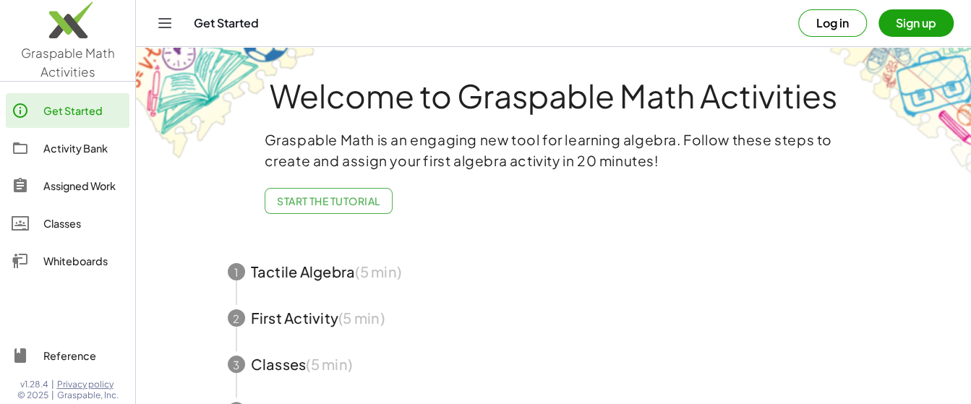
click at [278, 271] on span "button" at bounding box center [553, 272] width 687 height 46
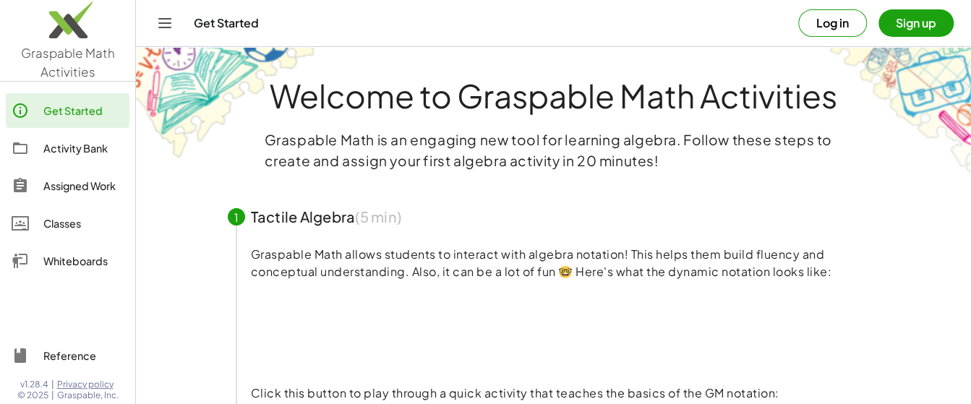
click at [406, 346] on video at bounding box center [359, 332] width 217 height 108
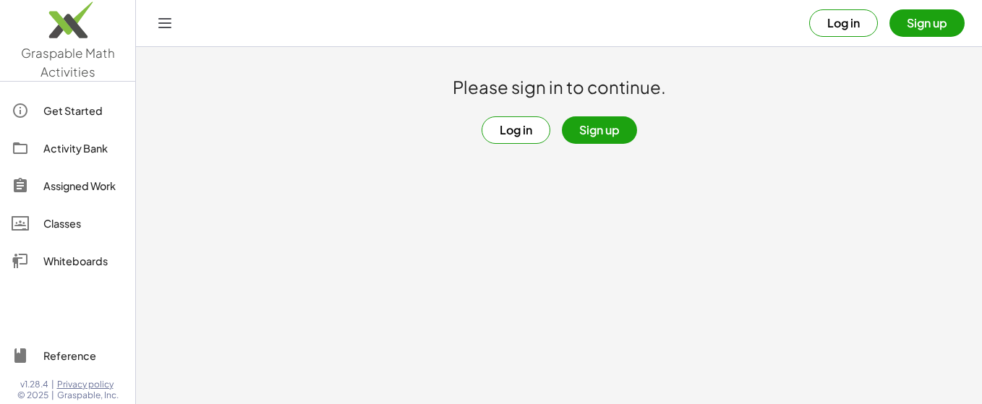
click at [58, 246] on link "Whiteboards" at bounding box center [68, 261] width 124 height 35
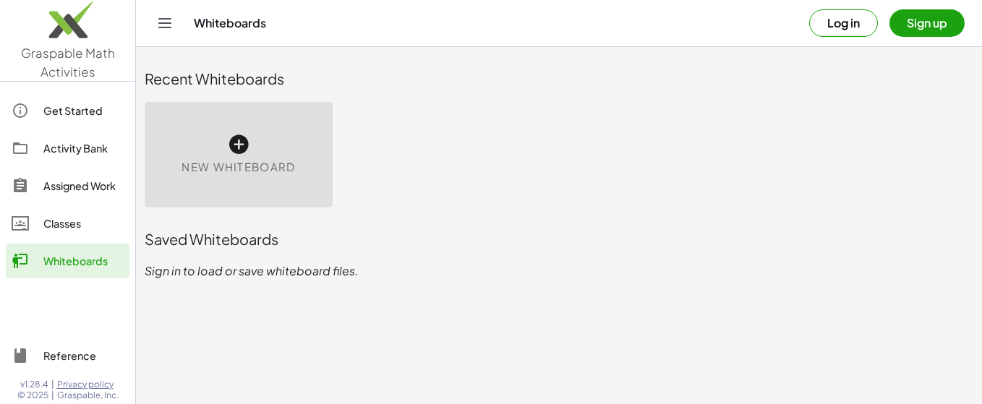
click at [228, 146] on icon at bounding box center [238, 144] width 23 height 23
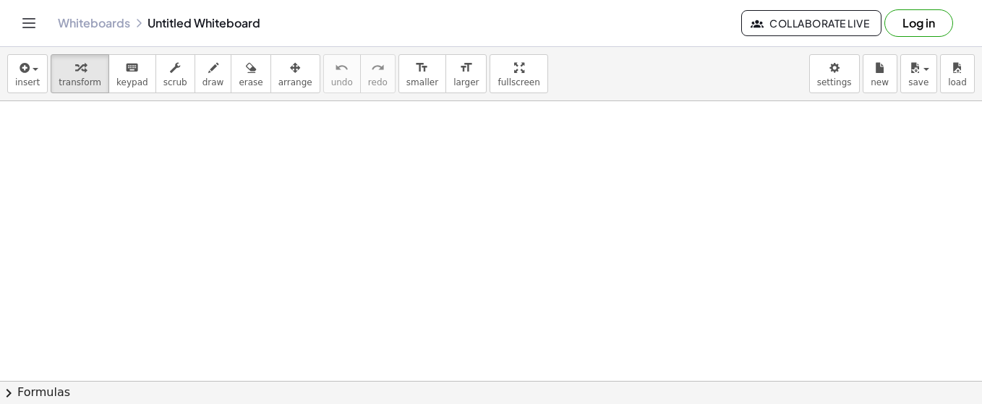
click at [240, 145] on div at bounding box center [491, 382] width 982 height 562
click at [841, 29] on span "Collaborate Live" at bounding box center [811, 23] width 116 height 13
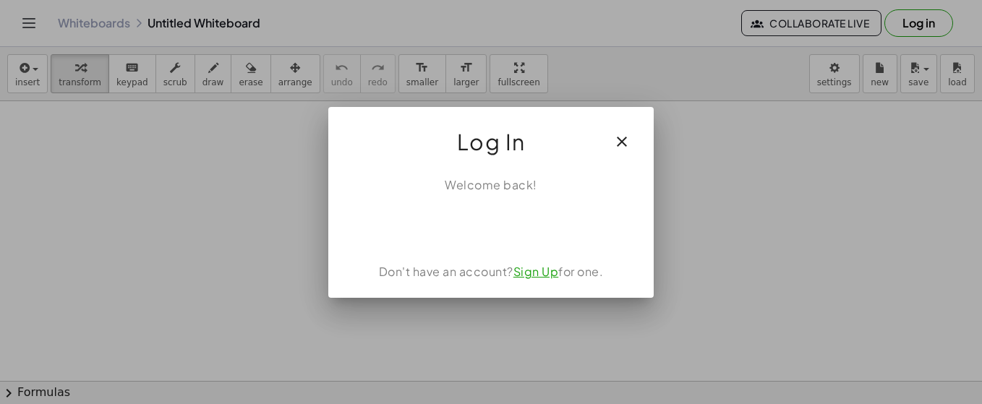
click at [619, 142] on icon "button" at bounding box center [621, 141] width 17 height 17
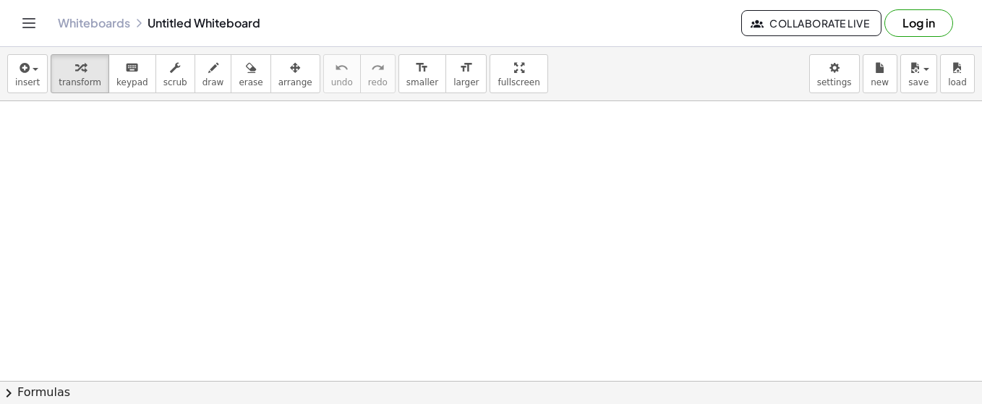
click at [498, 229] on div at bounding box center [491, 382] width 982 height 562
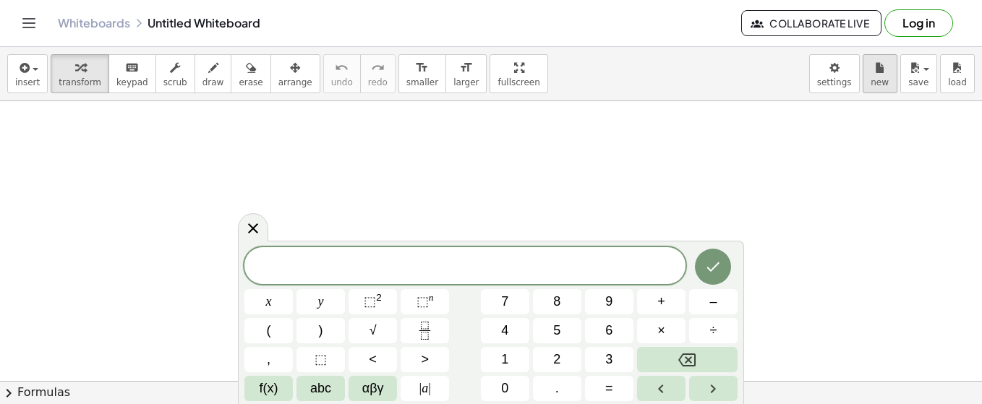
scroll to position [69, 0]
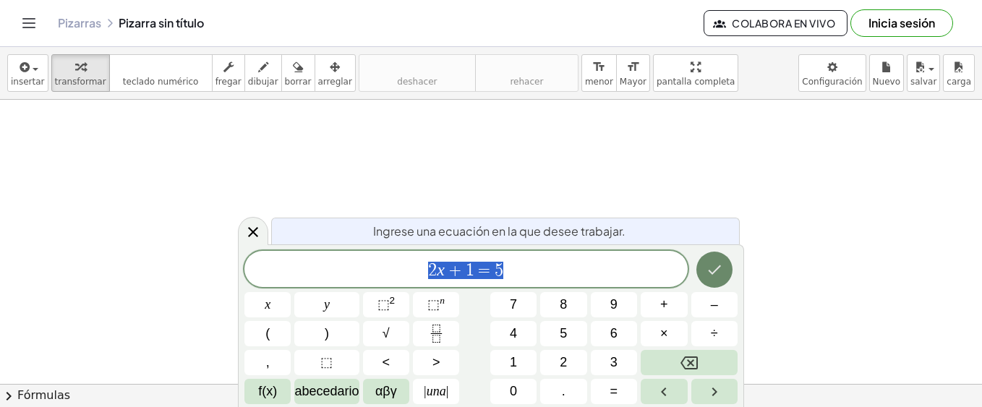
click at [708, 271] on icon "Hecho" at bounding box center [714, 269] width 13 height 9
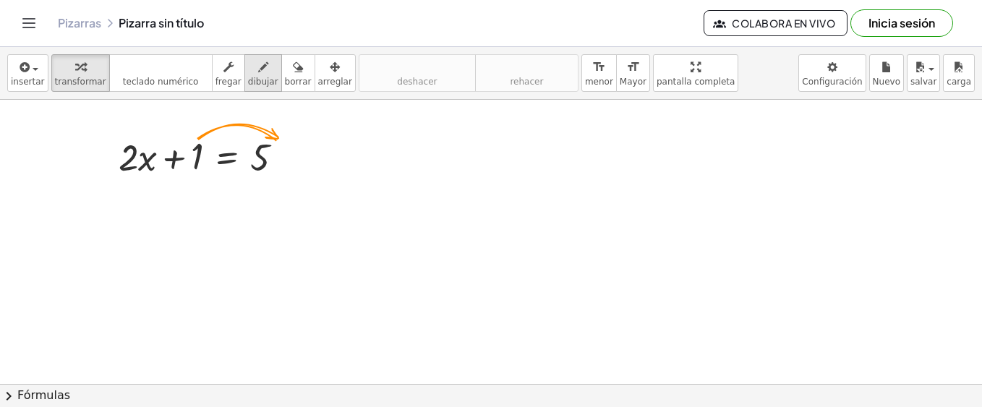
click at [249, 77] on span "dibujar" at bounding box center [263, 82] width 30 height 10
drag, startPoint x: 299, startPoint y: 134, endPoint x: 309, endPoint y: 168, distance: 34.8
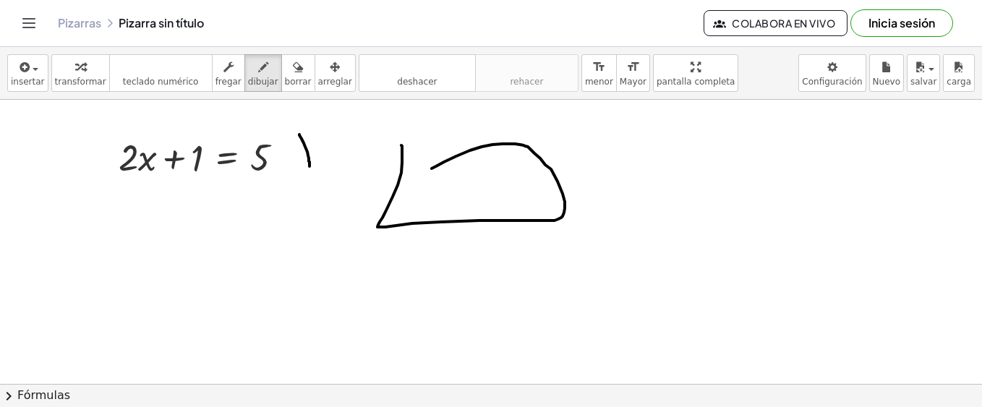
drag, startPoint x: 401, startPoint y: 145, endPoint x: 430, endPoint y: 170, distance: 37.9
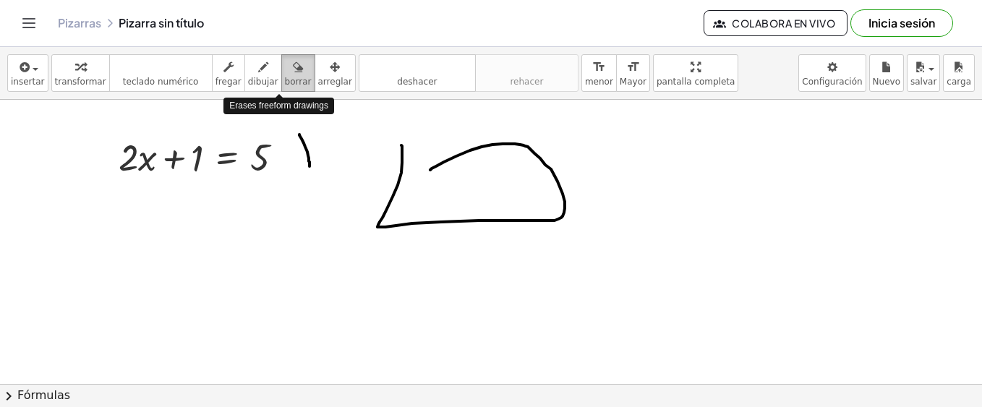
click at [293, 71] on icon "button" at bounding box center [298, 67] width 10 height 17
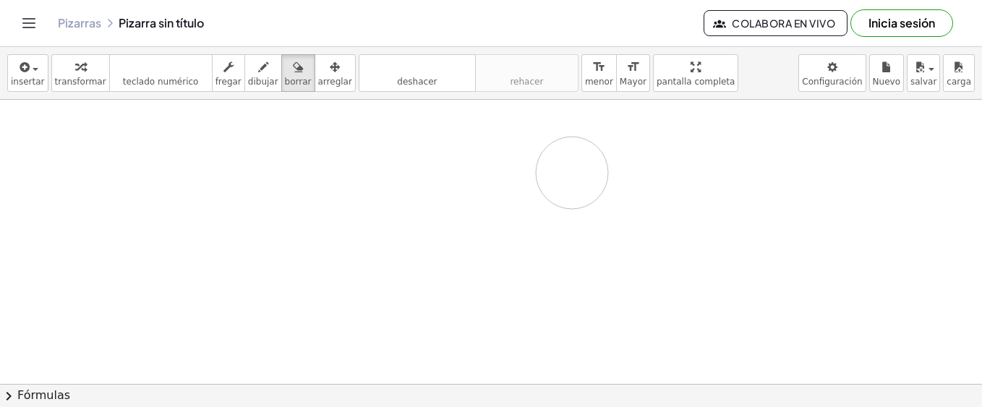
drag, startPoint x: 160, startPoint y: 141, endPoint x: 567, endPoint y: 168, distance: 407.8
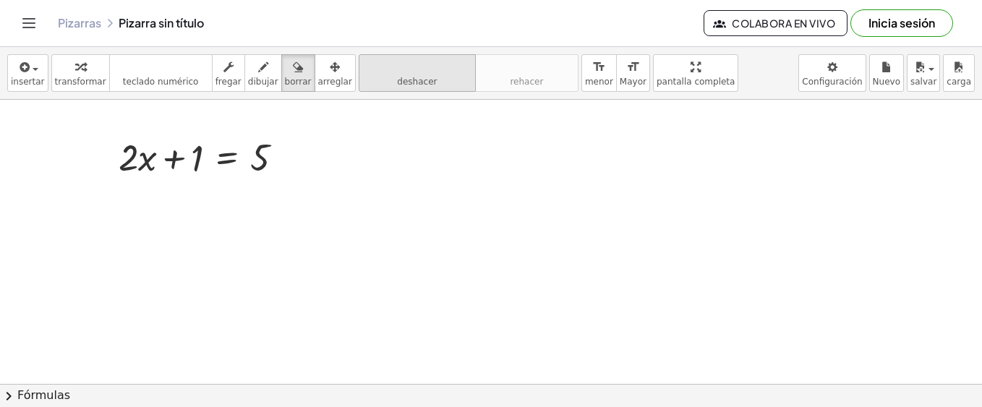
click at [393, 70] on icon "deshacer" at bounding box center [417, 67] width 110 height 17
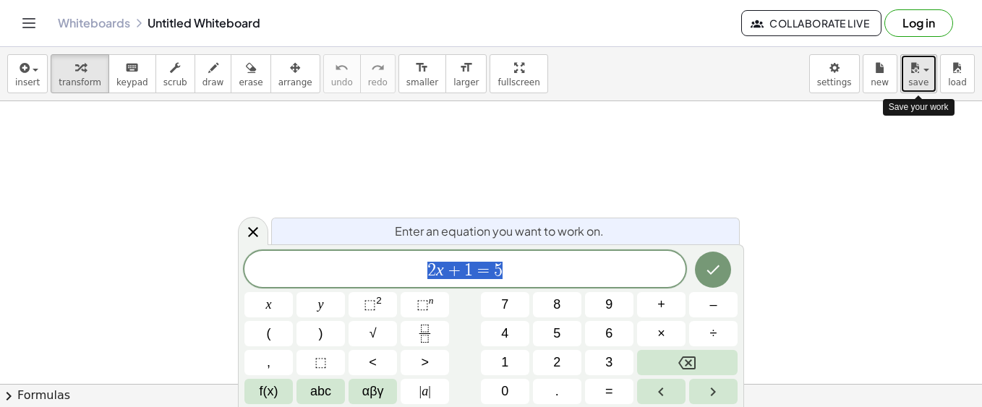
click at [920, 73] on icon "button" at bounding box center [914, 67] width 13 height 17
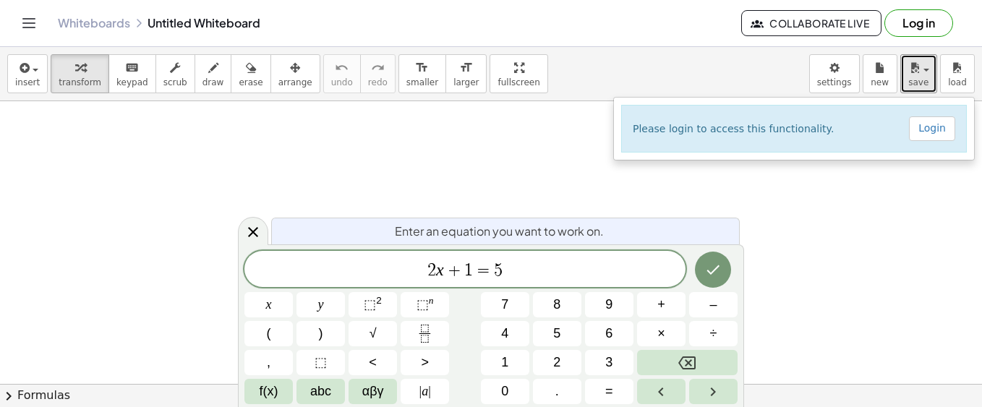
drag, startPoint x: 919, startPoint y: 209, endPoint x: 922, endPoint y: 146, distance: 63.0
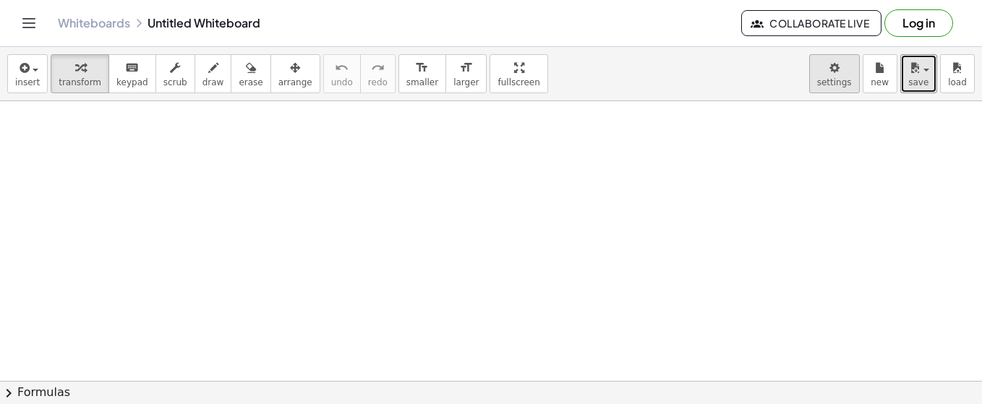
click at [842, 67] on body "Graspable Math Activities Get Started Activity Bank Assigned Work Classes White…" at bounding box center [491, 202] width 982 height 404
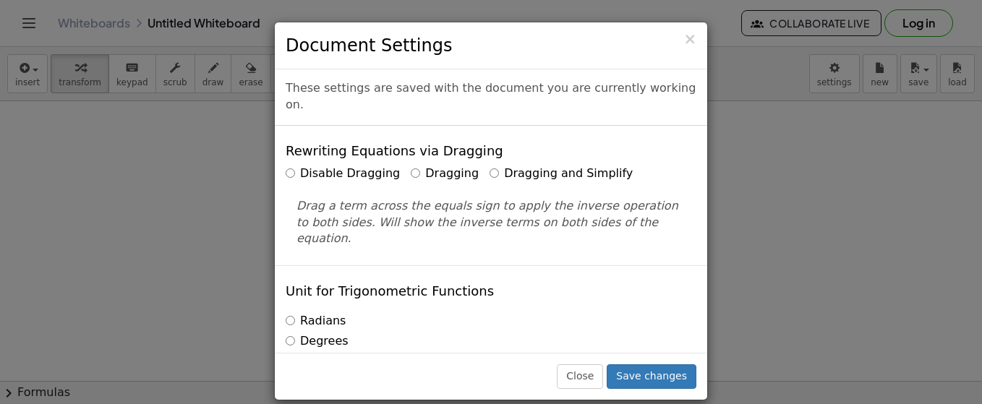
click at [755, 136] on div "× Document Settings These settings are saved with the document you are currentl…" at bounding box center [491, 202] width 982 height 404
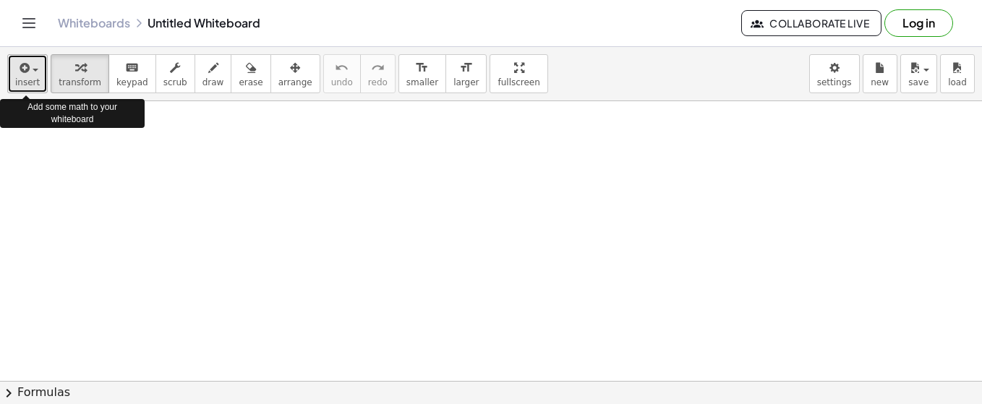
click at [20, 69] on icon "button" at bounding box center [23, 67] width 13 height 17
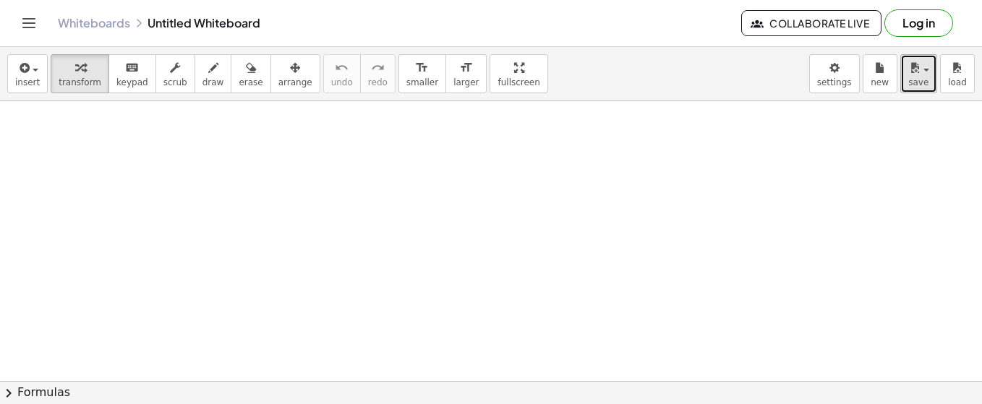
click at [919, 64] on icon "button" at bounding box center [914, 67] width 13 height 17
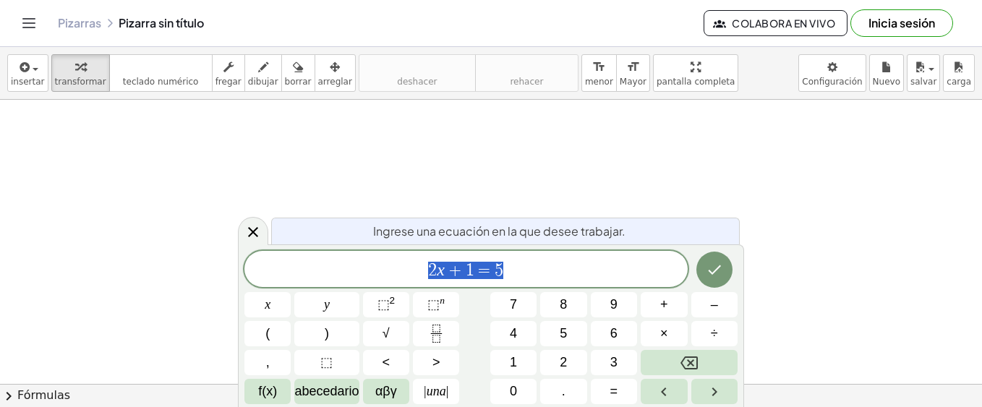
scroll to position [33, 0]
click at [814, 233] on div at bounding box center [491, 396] width 982 height 659
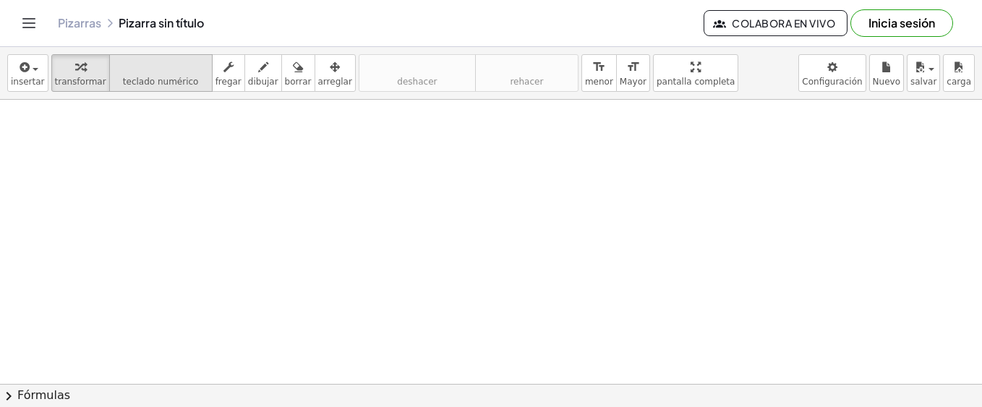
click at [178, 83] on span "teclado numérico" at bounding box center [161, 82] width 76 height 10
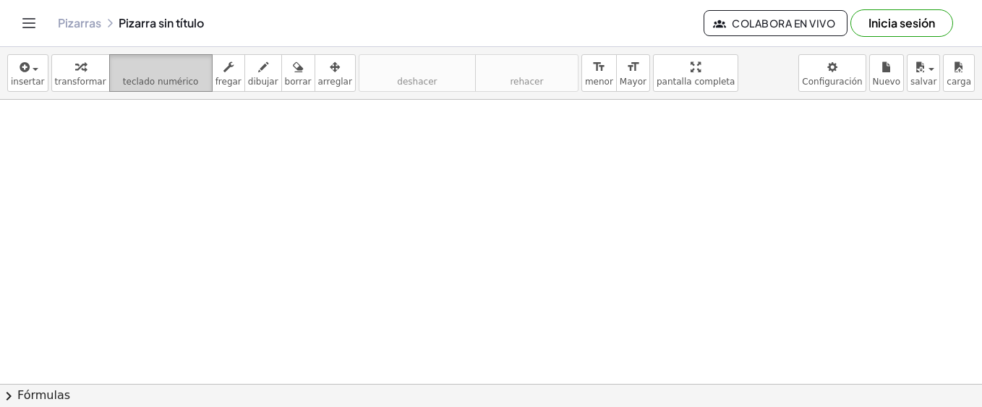
click at [169, 77] on span "teclado numérico" at bounding box center [161, 82] width 76 height 10
click at [164, 147] on div at bounding box center [491, 396] width 982 height 659
click at [160, 85] on span "teclado numérico" at bounding box center [161, 82] width 76 height 10
drag, startPoint x: 160, startPoint y: 85, endPoint x: 160, endPoint y: 149, distance: 63.6
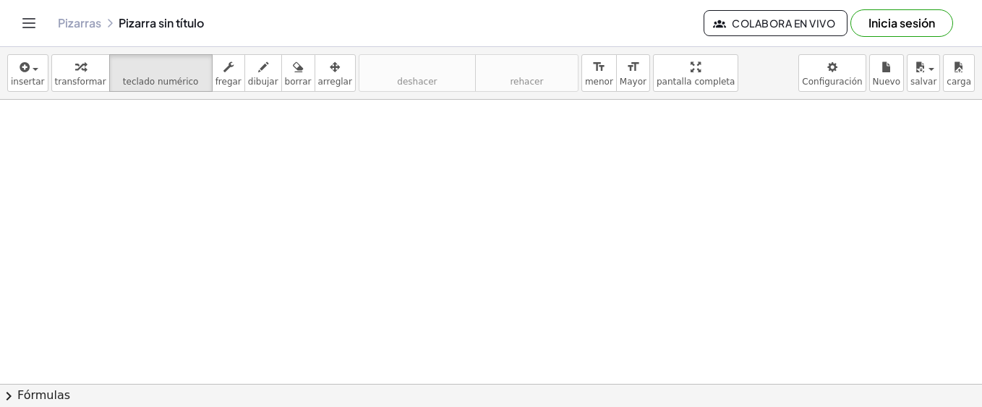
click at [160, 149] on div "insertar select one: Math Expression Function Text Youtube Video Graphing Geome…" at bounding box center [491, 227] width 982 height 360
click at [159, 153] on div at bounding box center [491, 396] width 982 height 659
click at [151, 52] on div "insertar select one: Math Expression Function Text Youtube Video Graphing Geome…" at bounding box center [491, 73] width 982 height 53
click at [147, 64] on icon "teclado" at bounding box center [161, 67] width 96 height 17
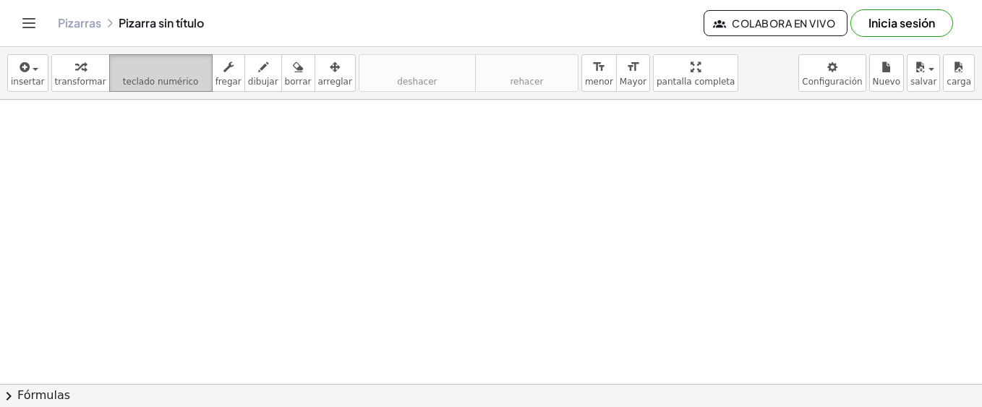
click at [147, 64] on icon "teclado" at bounding box center [161, 67] width 96 height 17
click at [152, 84] on span "teclado numérico" at bounding box center [161, 82] width 76 height 10
click at [160, 73] on icon "teclado" at bounding box center [161, 67] width 96 height 17
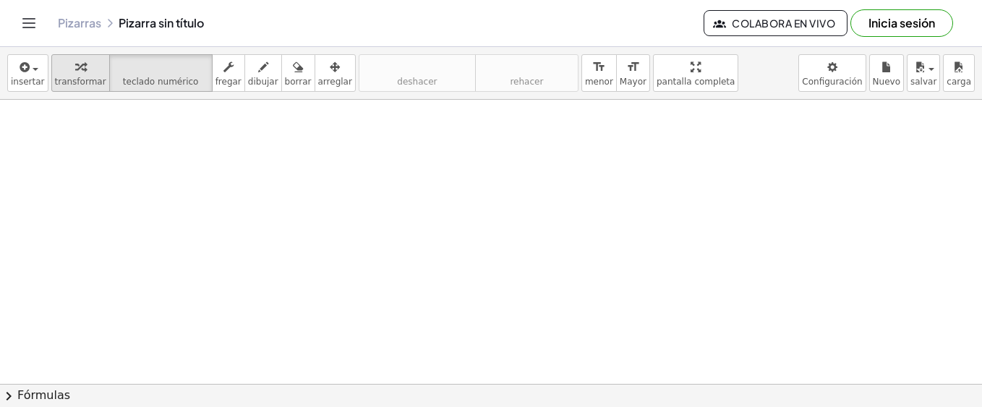
click at [81, 67] on div "button" at bounding box center [80, 66] width 51 height 17
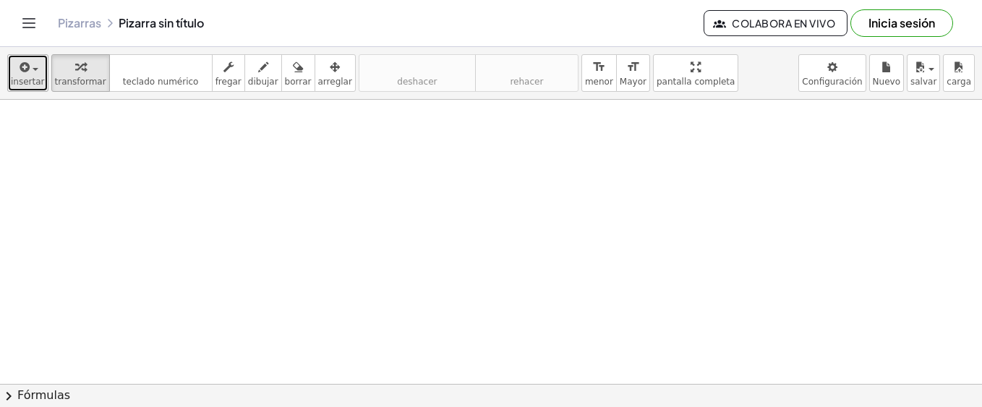
click at [39, 71] on div "button" at bounding box center [28, 66] width 34 height 17
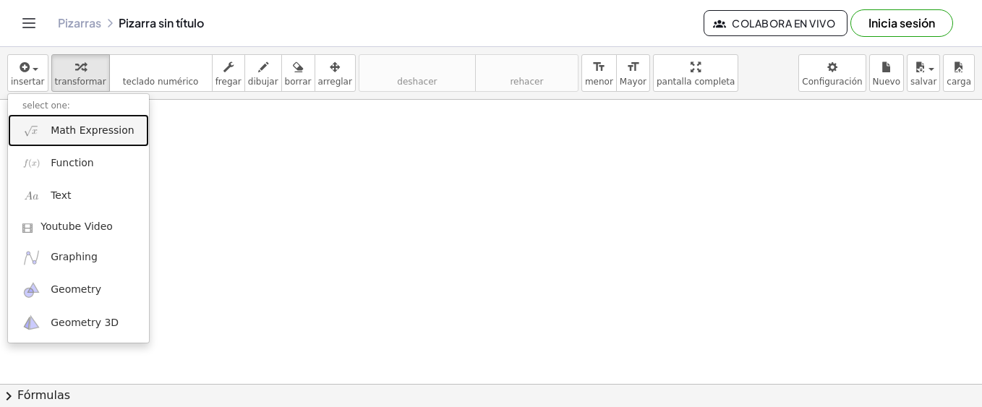
click at [51, 131] on span "Math Expression" at bounding box center [92, 131] width 83 height 14
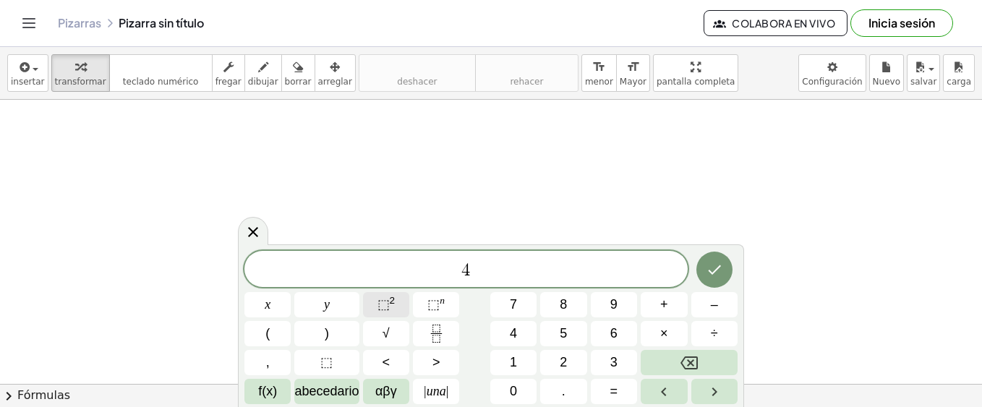
click at [380, 299] on span "⬚" at bounding box center [383, 304] width 12 height 14
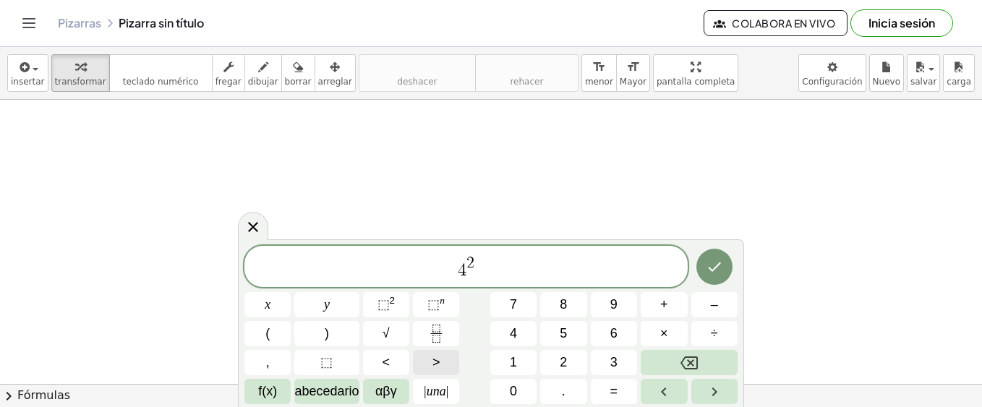
click at [439, 352] on button ">" at bounding box center [436, 362] width 46 height 25
click at [276, 336] on button "(" at bounding box center [267, 333] width 46 height 25
click at [562, 335] on span "5" at bounding box center [562, 334] width 7 height 20
click at [329, 395] on span "abecedario" at bounding box center [326, 392] width 64 height 20
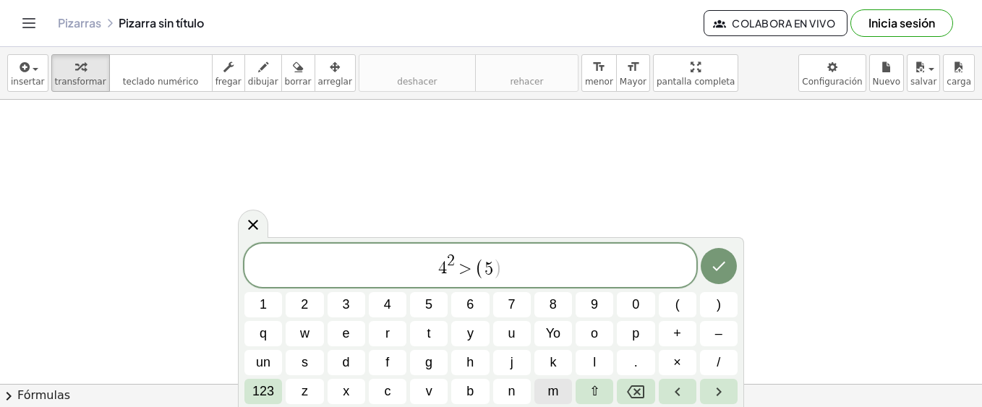
click at [548, 387] on span "m" at bounding box center [552, 392] width 11 height 20
click at [681, 362] on button "×" at bounding box center [678, 362] width 38 height 25
click at [267, 388] on span "123" at bounding box center [263, 392] width 22 height 20
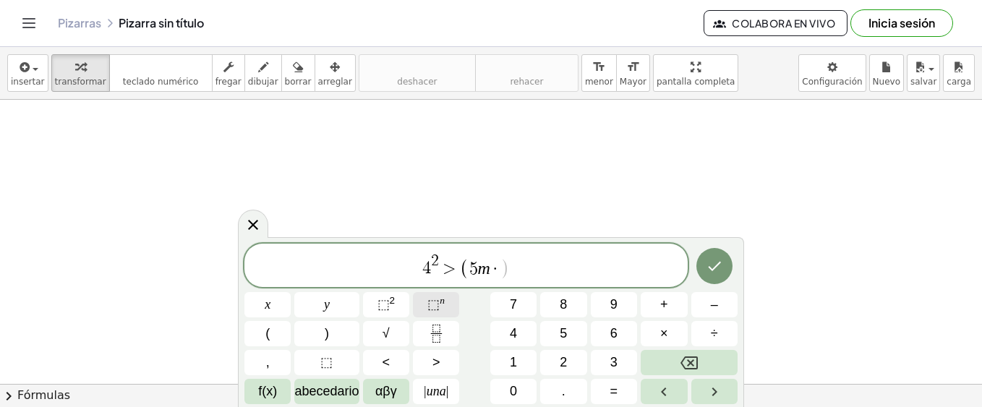
click at [426, 309] on button "⬚ n" at bounding box center [436, 304] width 46 height 25
click at [705, 267] on icon "Hecho" at bounding box center [713, 265] width 17 height 17
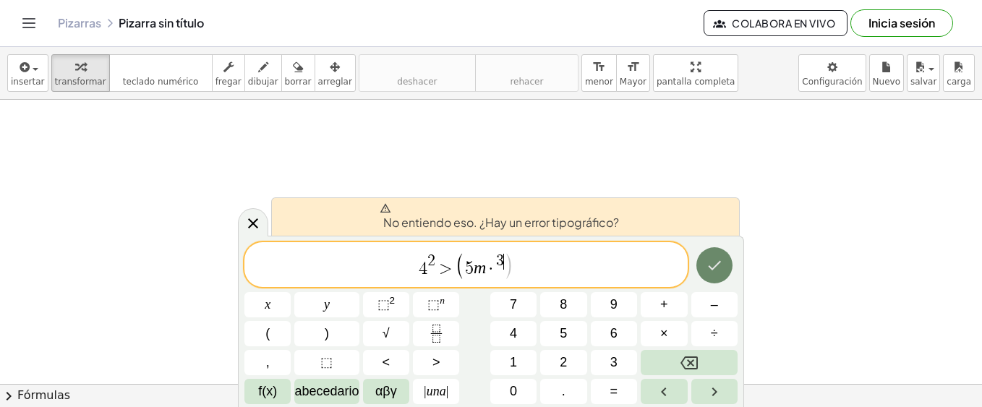
click at [722, 265] on icon "Hecho" at bounding box center [713, 265] width 17 height 17
click at [576, 291] on div "4 2 > ( 5 m · 3 ​ ) x y ⬚ 2 ⬚ n 7 8 9 + – ( ) √ 4 5 6 × ÷ , ⬚ < > 1 2 3 f(x) ab…" at bounding box center [490, 323] width 493 height 162
click at [711, 259] on icon "Hecho" at bounding box center [713, 265] width 17 height 17
click at [493, 269] on span "·" at bounding box center [491, 268] width 10 height 17
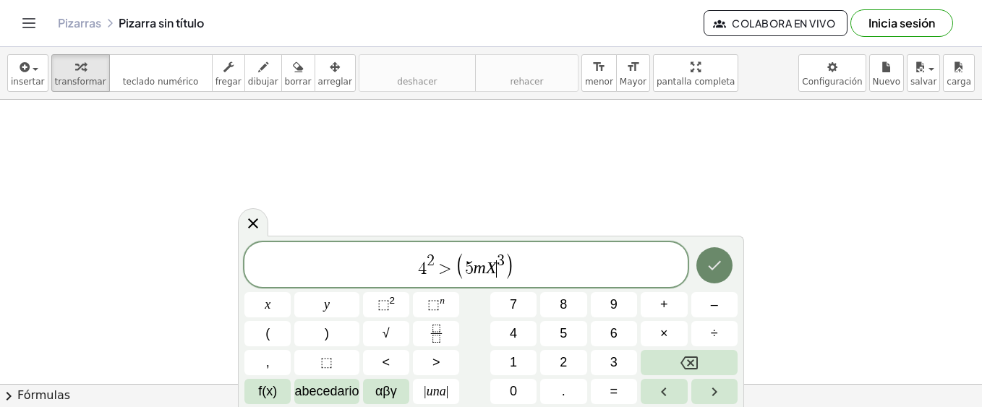
click at [705, 257] on icon "Hecho" at bounding box center [713, 265] width 17 height 17
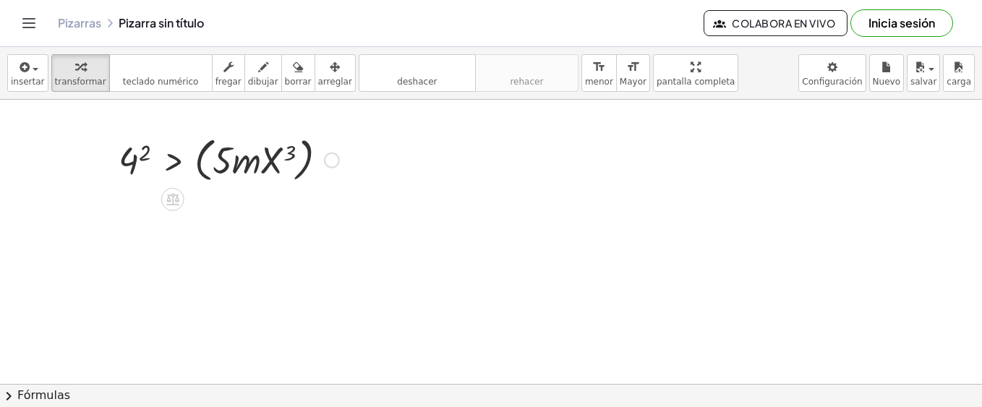
click at [258, 138] on div at bounding box center [228, 159] width 235 height 55
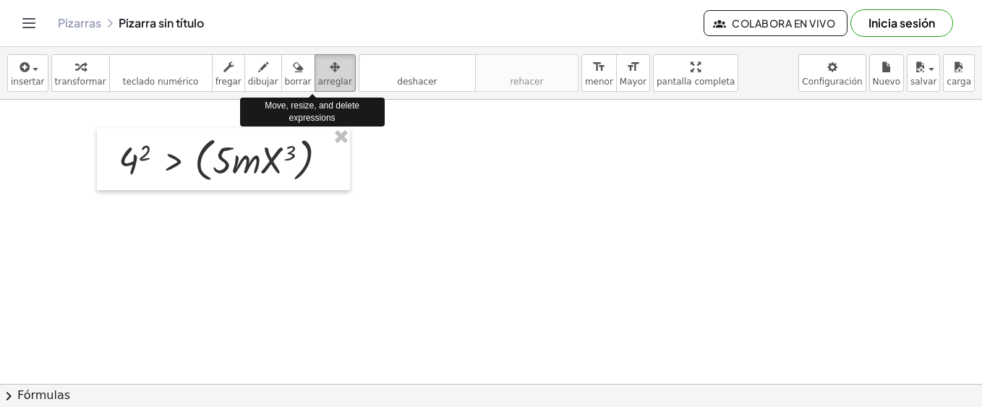
click at [330, 73] on icon "button" at bounding box center [335, 67] width 10 height 17
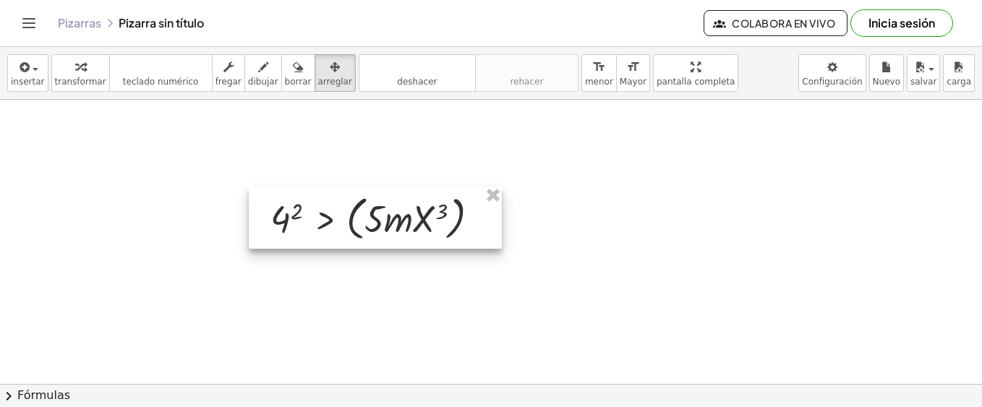
drag, startPoint x: 256, startPoint y: 148, endPoint x: 408, endPoint y: 207, distance: 163.0
click at [408, 207] on div at bounding box center [375, 217] width 253 height 62
click at [270, 118] on div at bounding box center [491, 396] width 982 height 659
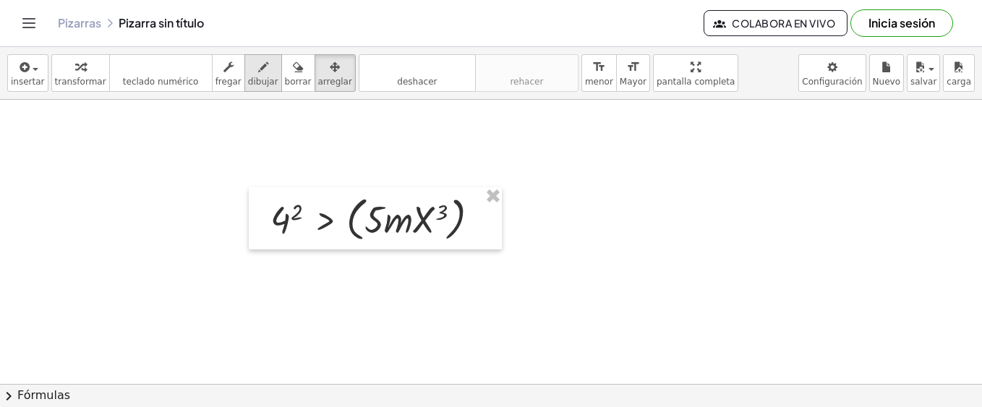
click at [252, 81] on span "dibujar" at bounding box center [263, 82] width 30 height 10
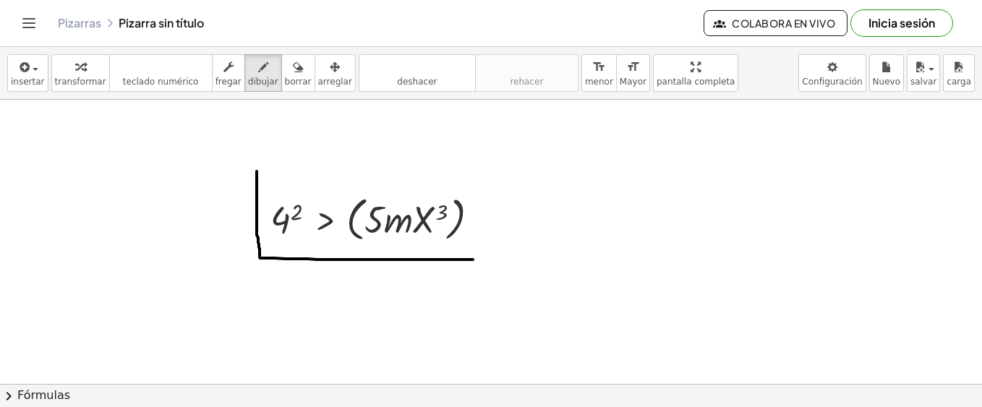
drag, startPoint x: 257, startPoint y: 172, endPoint x: 442, endPoint y: 234, distance: 195.9
click at [501, 257] on div at bounding box center [491, 396] width 982 height 659
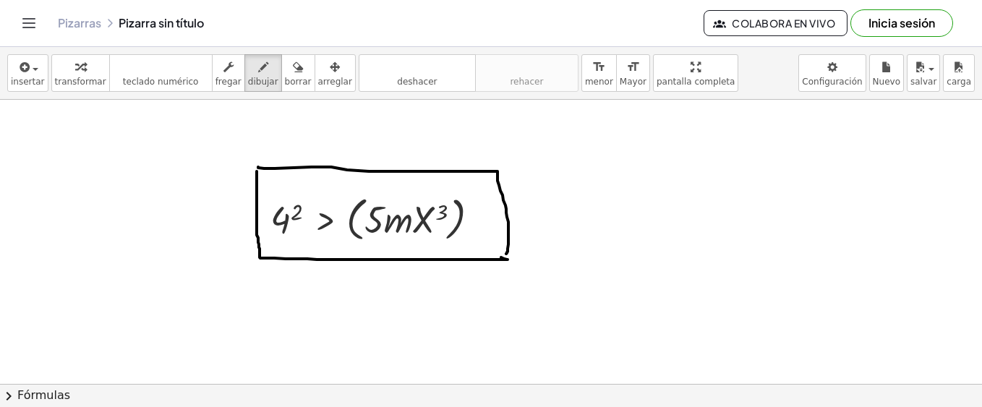
drag, startPoint x: 258, startPoint y: 167, endPoint x: 502, endPoint y: 253, distance: 258.3
click at [505, 254] on div at bounding box center [491, 396] width 982 height 659
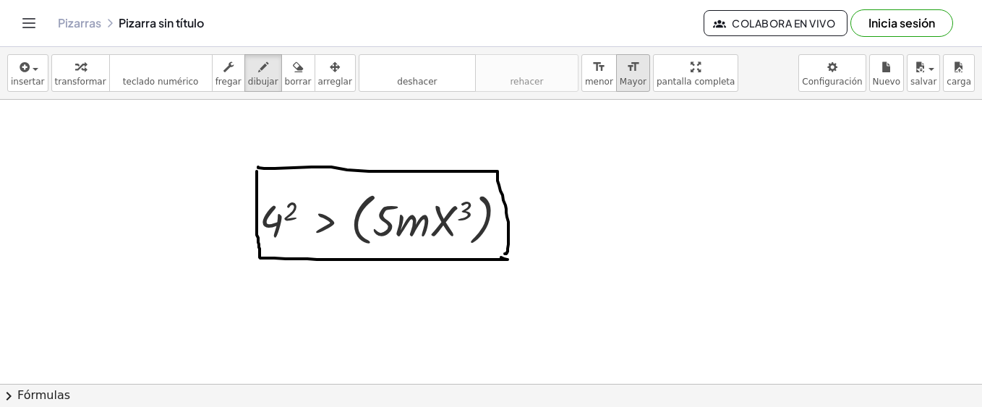
click at [619, 80] on span "Mayor" at bounding box center [632, 82] width 27 height 10
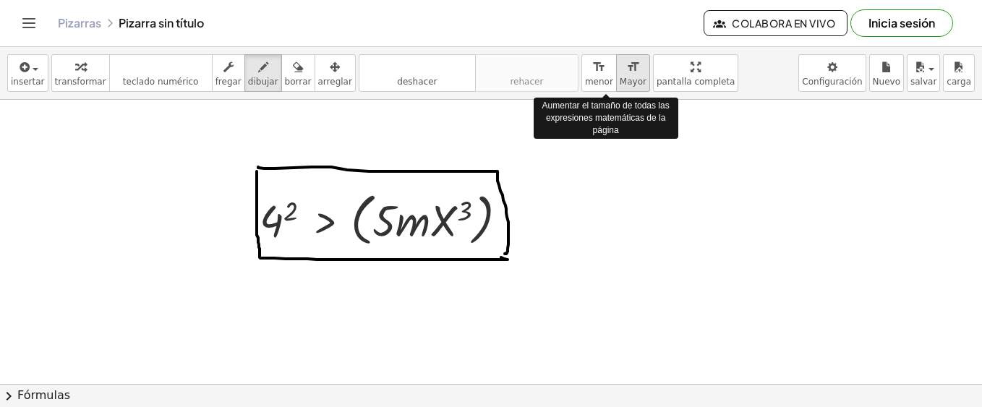
click at [619, 80] on span "Mayor" at bounding box center [632, 82] width 27 height 10
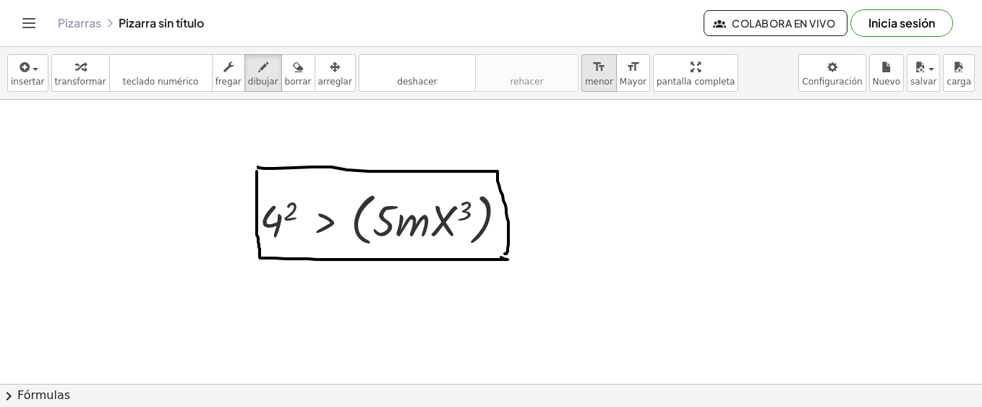
click at [585, 77] on span "menor" at bounding box center [599, 82] width 28 height 10
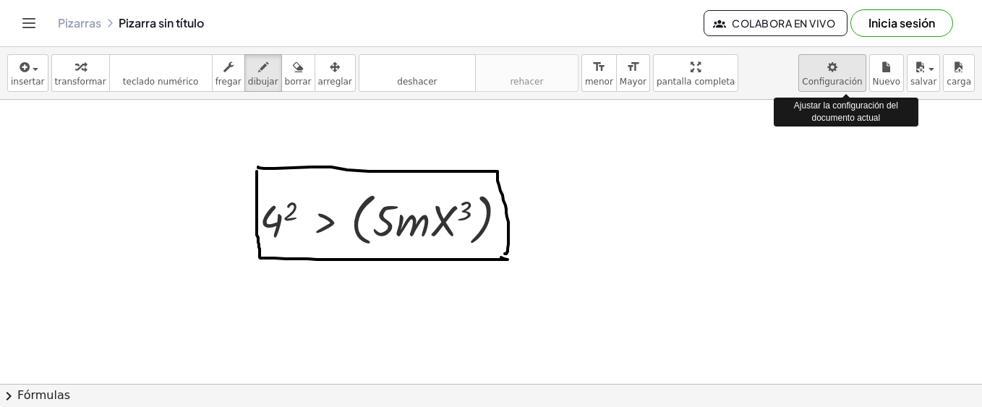
click at [844, 70] on body "Actividades matemáticas comprensibles Comenzar Banco de actividades Trabajo asi…" at bounding box center [491, 203] width 982 height 407
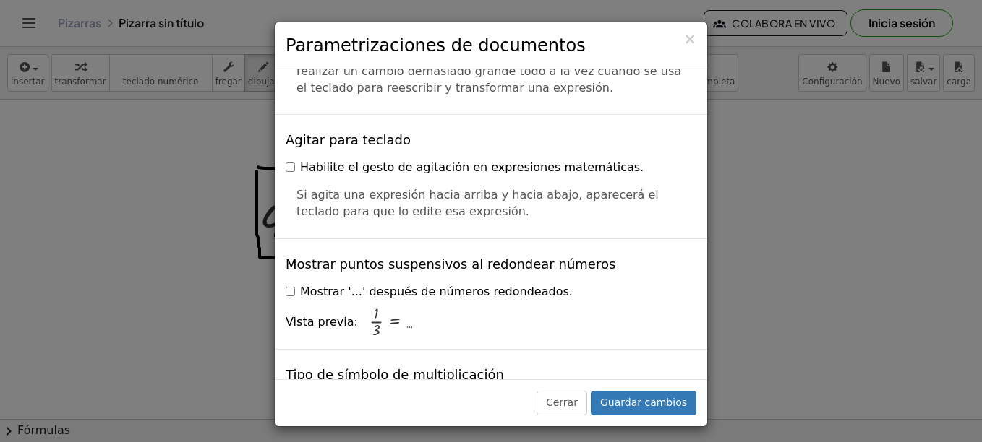
scroll to position [3614, 0]
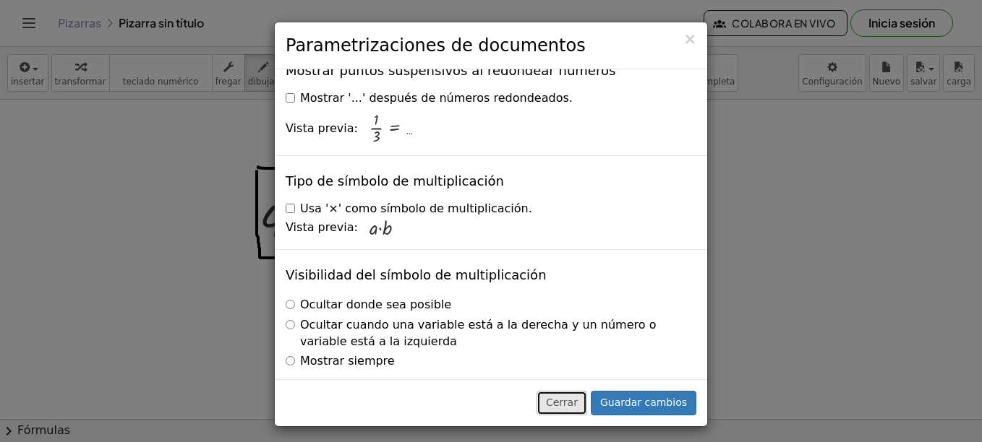
click at [587, 400] on button "Cerrar" at bounding box center [561, 403] width 51 height 25
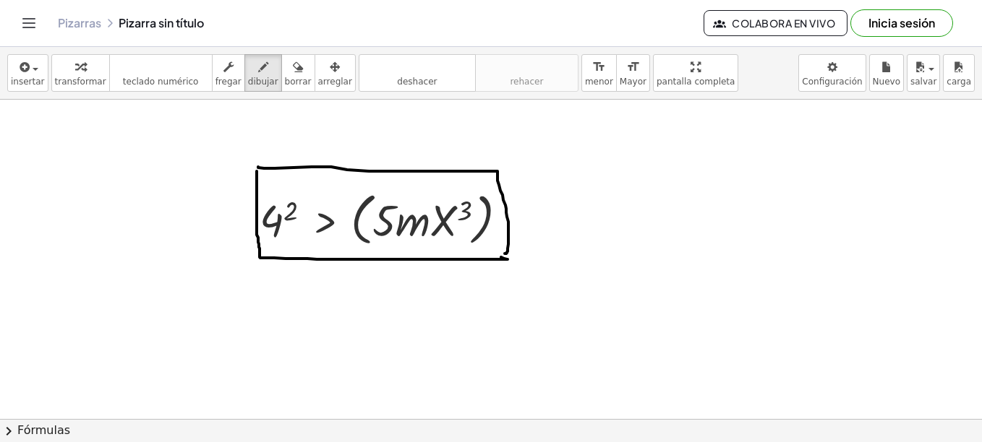
drag, startPoint x: 212, startPoint y: 271, endPoint x: 138, endPoint y: 223, distance: 88.2
drag, startPoint x: 138, startPoint y: 223, endPoint x: 200, endPoint y: 318, distance: 113.5
click at [200, 318] on div at bounding box center [491, 396] width 982 height 659
click at [170, 17] on div "Pizarras Pizarra sin título" at bounding box center [381, 23] width 646 height 14
click at [22, 21] on icon "Alternar navegación" at bounding box center [28, 22] width 17 height 17
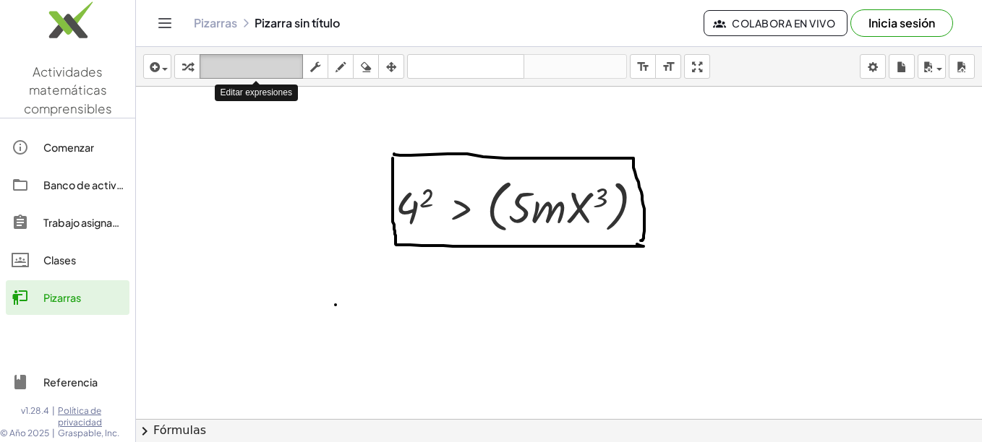
click at [267, 69] on icon "teclado" at bounding box center [251, 67] width 96 height 17
click at [424, 130] on div at bounding box center [559, 386] width 846 height 665
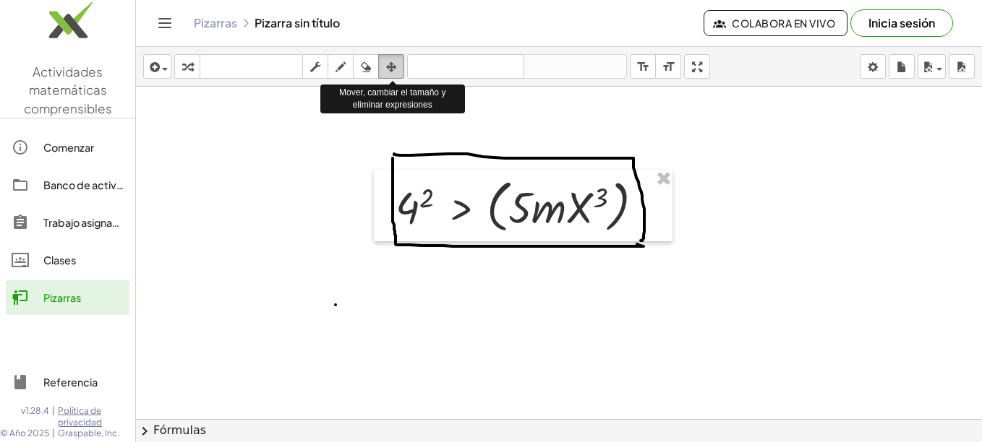
click at [387, 74] on icon "button" at bounding box center [391, 67] width 10 height 17
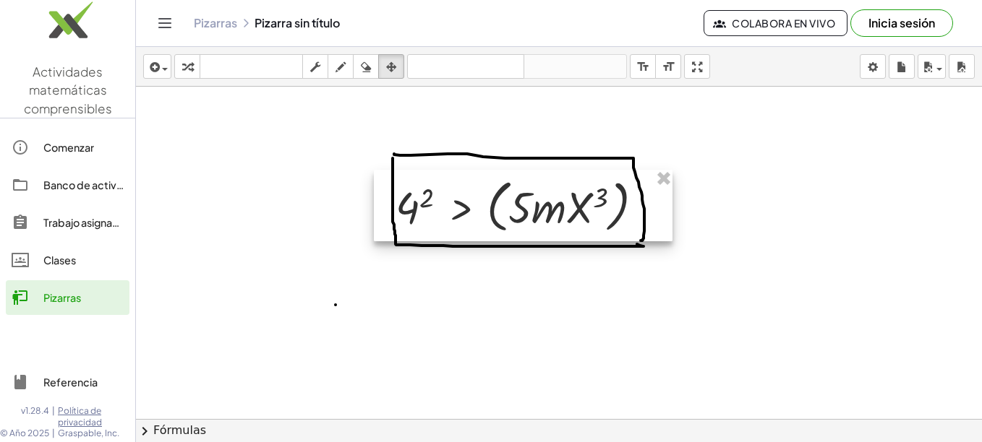
click at [464, 179] on div at bounding box center [523, 206] width 299 height 72
click at [245, 24] on icon at bounding box center [246, 23] width 12 height 12
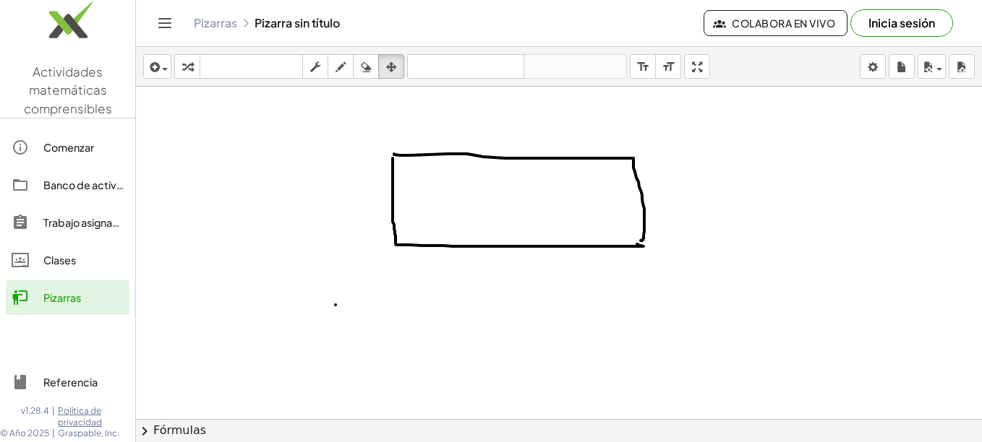
click at [595, 160] on div at bounding box center [559, 386] width 846 height 665
click at [366, 64] on icon "button" at bounding box center [366, 67] width 10 height 17
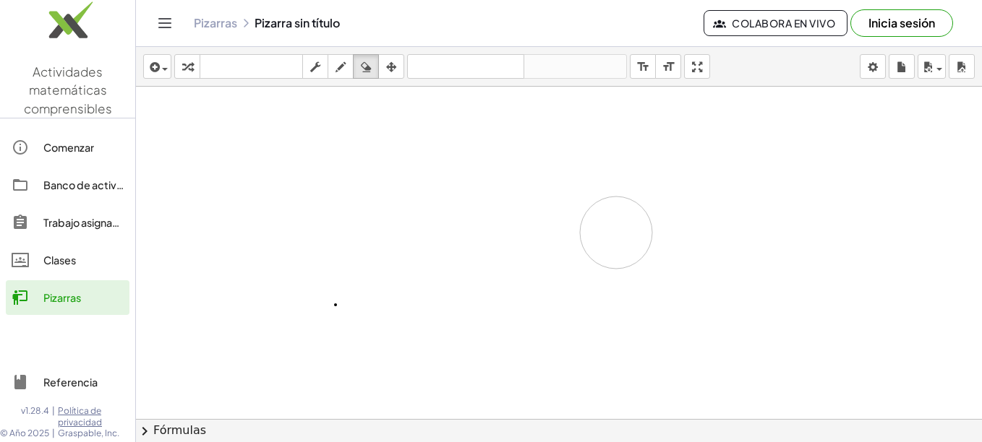
drag, startPoint x: 409, startPoint y: 147, endPoint x: 612, endPoint y: 235, distance: 220.8
click at [616, 235] on div at bounding box center [559, 386] width 846 height 665
click at [209, 291] on div at bounding box center [559, 386] width 846 height 665
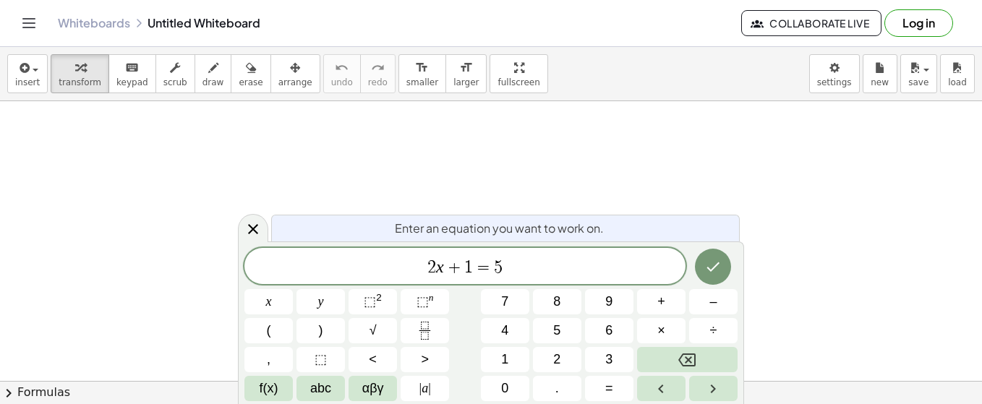
click at [32, 26] on icon "Toggle navigation" at bounding box center [28, 22] width 17 height 17
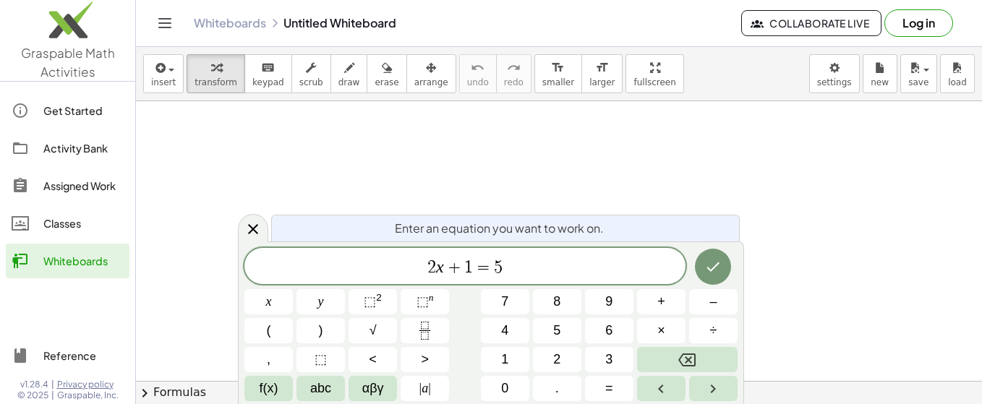
click at [172, 22] on icon "Toggle navigation" at bounding box center [164, 22] width 17 height 17
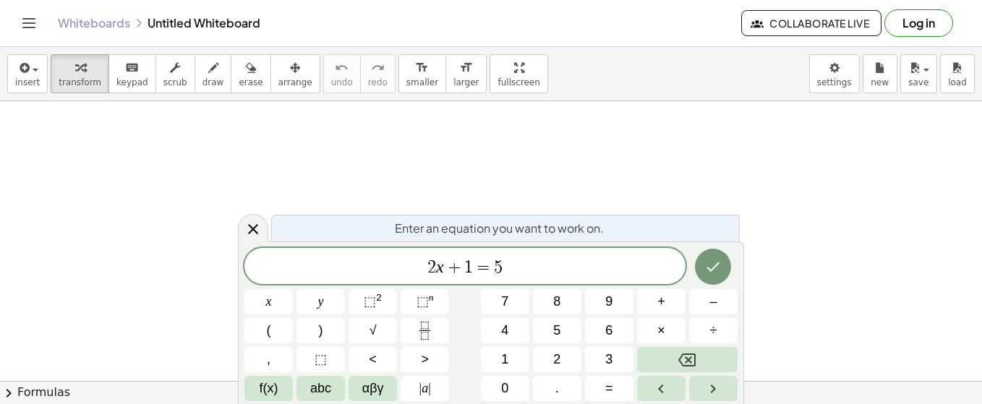
click at [34, 20] on icon "Toggle navigation" at bounding box center [28, 22] width 17 height 17
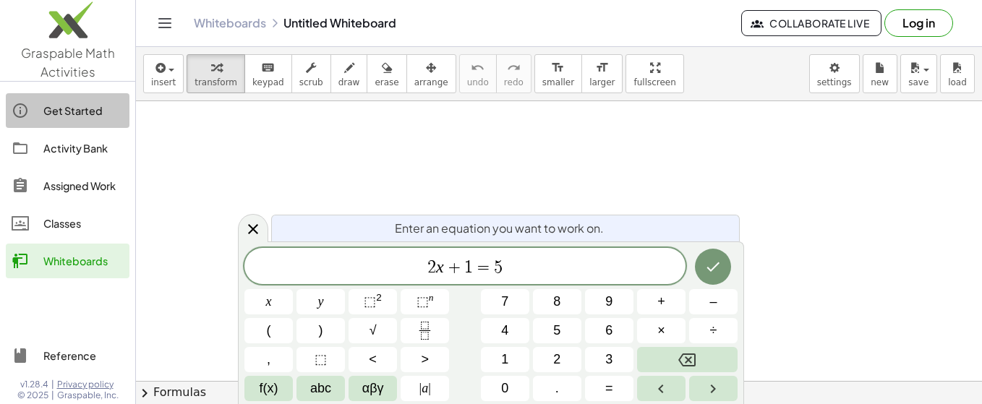
click at [50, 111] on div "Get Started" at bounding box center [83, 110] width 80 height 17
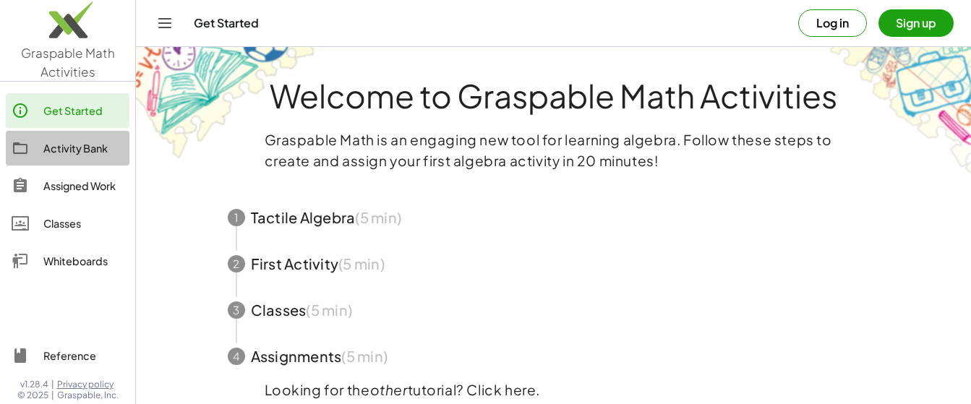
click at [100, 150] on div "Activity Bank" at bounding box center [83, 148] width 80 height 17
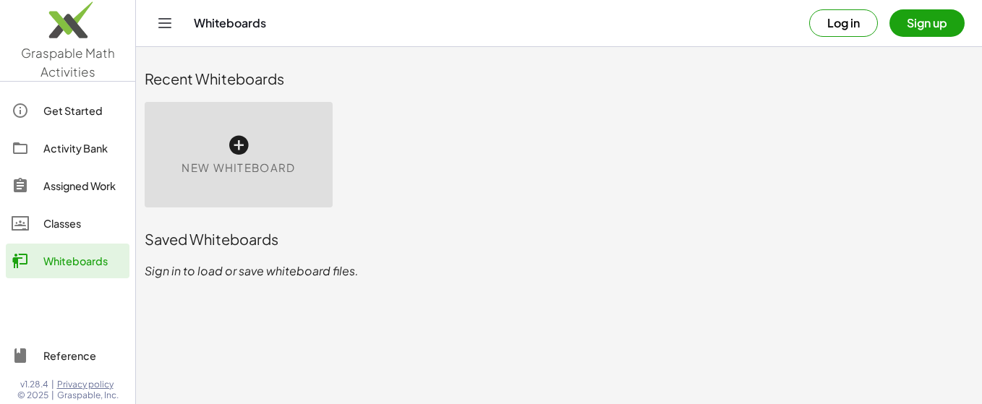
click at [165, 14] on button "Toggle navigation" at bounding box center [164, 23] width 23 height 23
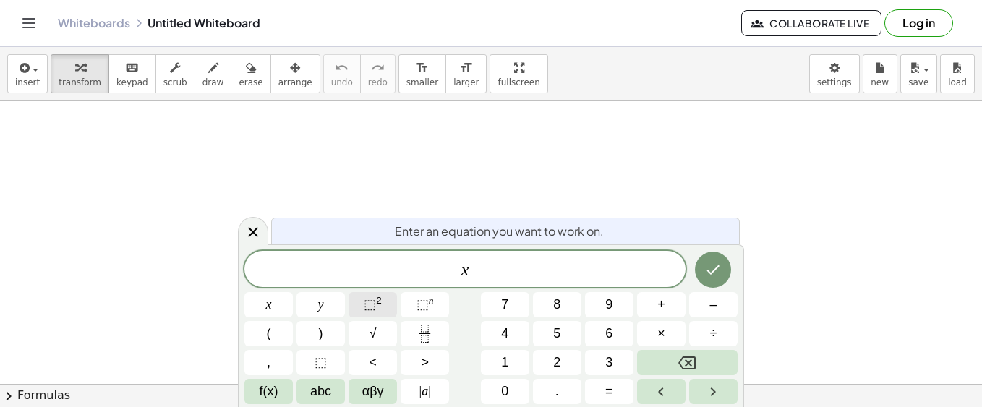
click at [366, 311] on span "⬚" at bounding box center [370, 304] width 12 height 14
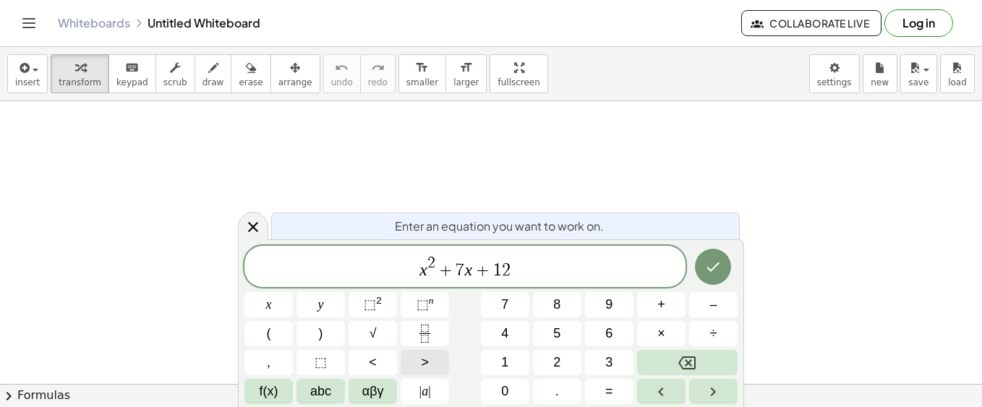
click at [416, 359] on button ">" at bounding box center [424, 362] width 48 height 25
click at [714, 258] on icon "Done" at bounding box center [712, 266] width 17 height 17
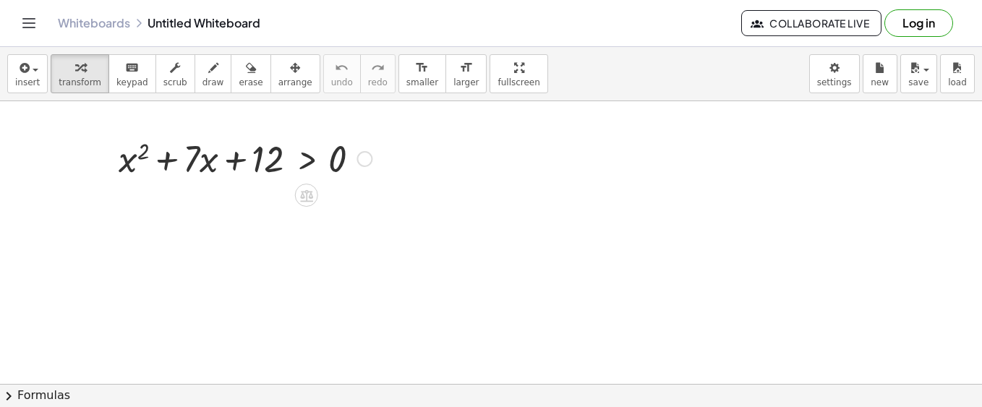
click at [288, 166] on div at bounding box center [244, 157] width 267 height 49
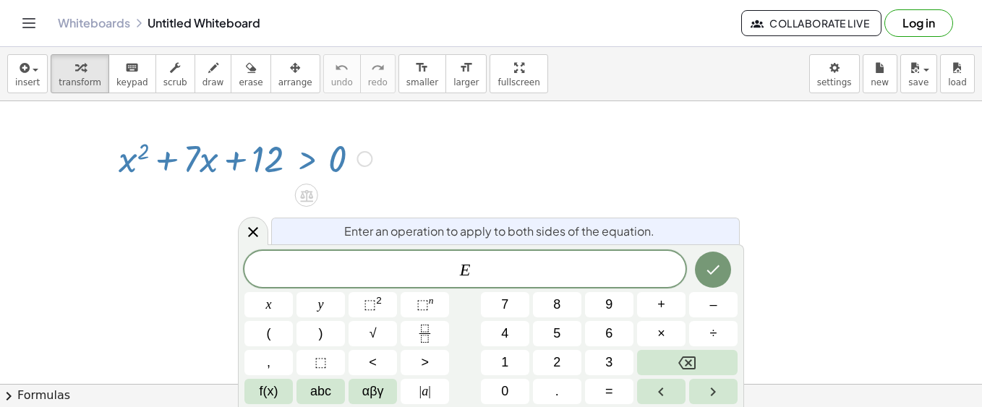
click at [284, 162] on div at bounding box center [244, 157] width 267 height 49
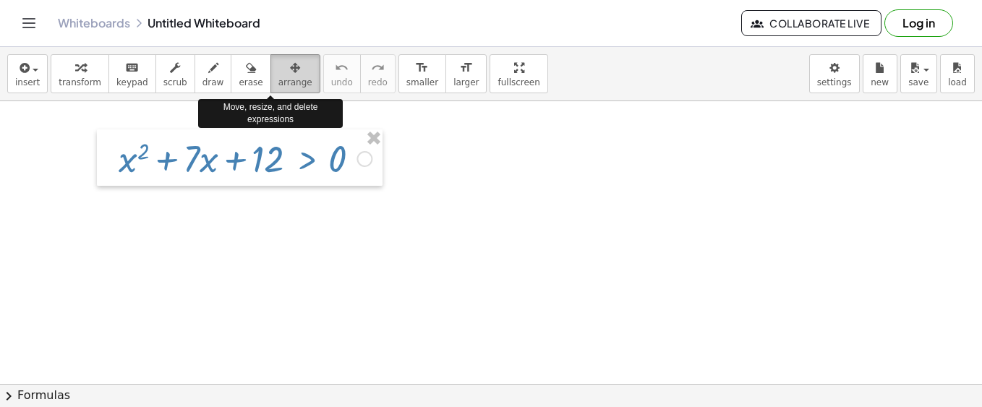
click at [278, 74] on div "button" at bounding box center [295, 67] width 34 height 17
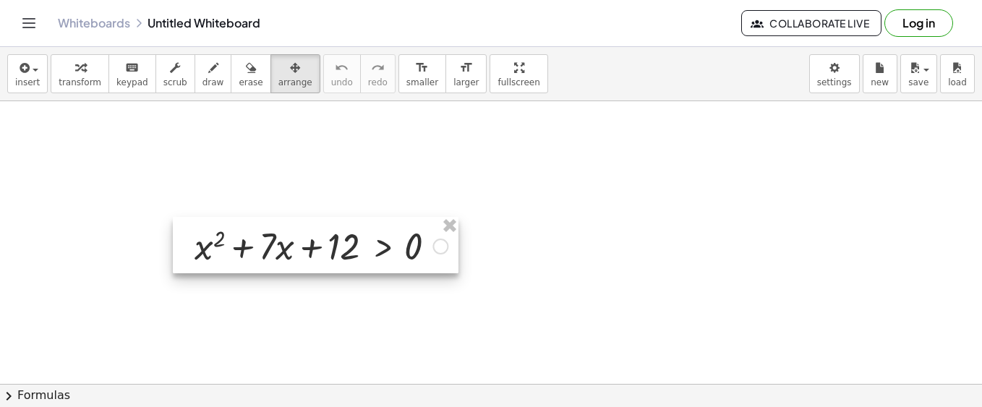
drag, startPoint x: 271, startPoint y: 165, endPoint x: 343, endPoint y: 252, distance: 113.5
click at [343, 252] on div at bounding box center [316, 245] width 286 height 56
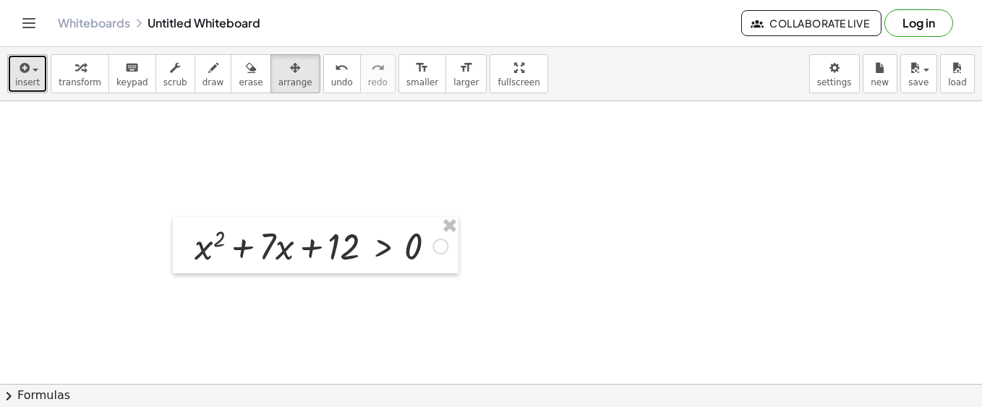
click at [40, 68] on button "insert" at bounding box center [27, 73] width 40 height 39
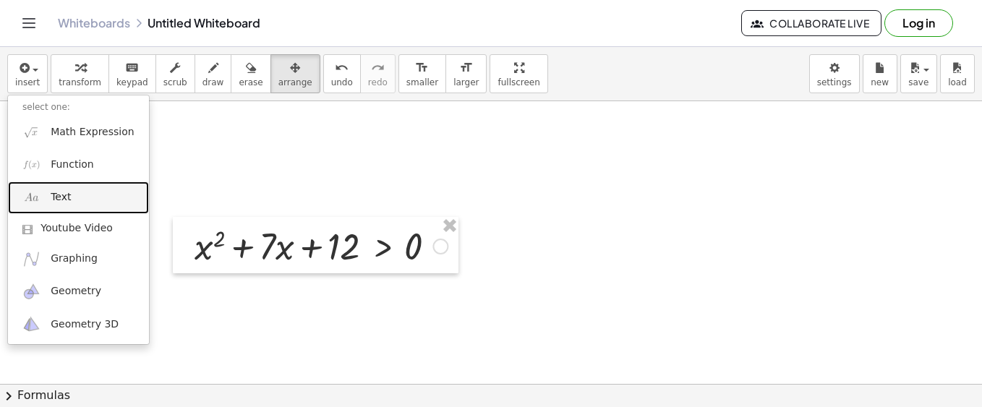
click at [74, 198] on link "Text" at bounding box center [78, 197] width 141 height 33
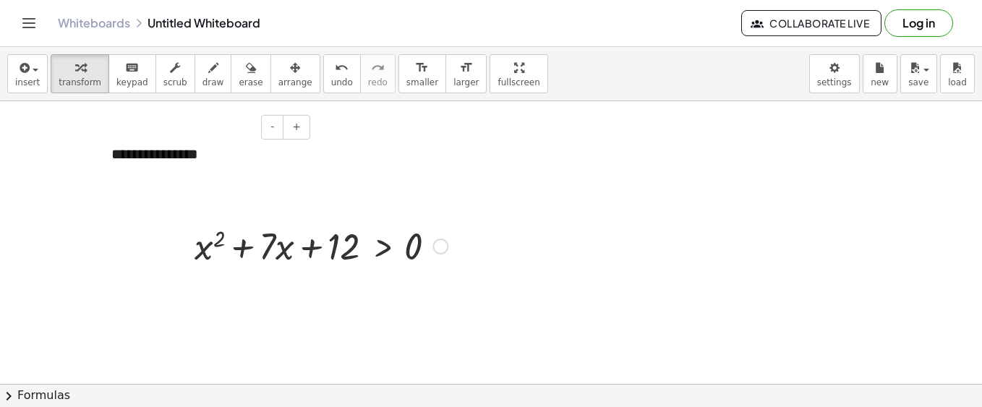
click at [262, 163] on div "**********" at bounding box center [205, 154] width 217 height 50
drag, startPoint x: 244, startPoint y: 156, endPoint x: 109, endPoint y: 158, distance: 134.5
click at [109, 158] on div "**********" at bounding box center [205, 154] width 217 height 50
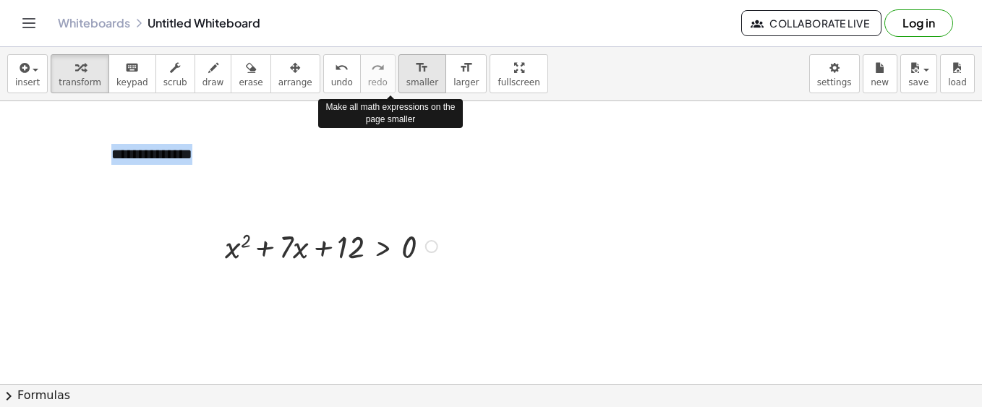
click at [415, 71] on icon "format_size" at bounding box center [422, 67] width 14 height 17
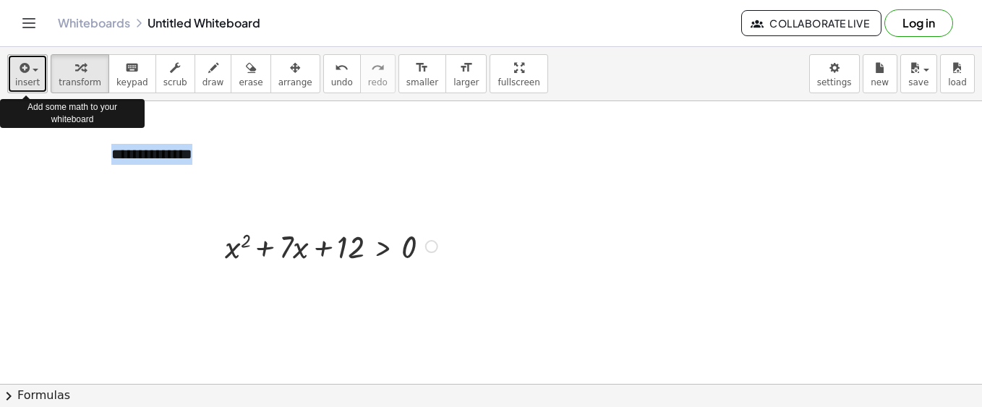
click at [38, 74] on button "insert" at bounding box center [27, 73] width 40 height 39
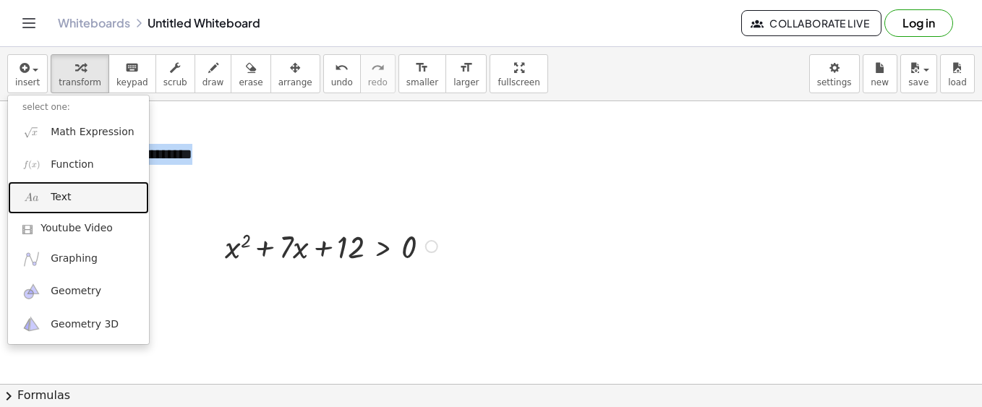
click at [74, 194] on link "Text" at bounding box center [78, 197] width 141 height 33
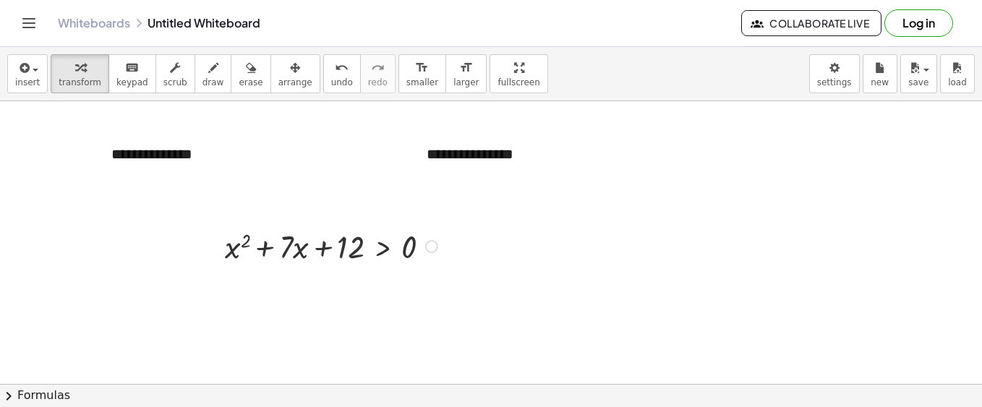
click at [173, 158] on div "**********" at bounding box center [205, 154] width 217 height 50
click at [296, 130] on span "+" at bounding box center [296, 127] width 9 height 12
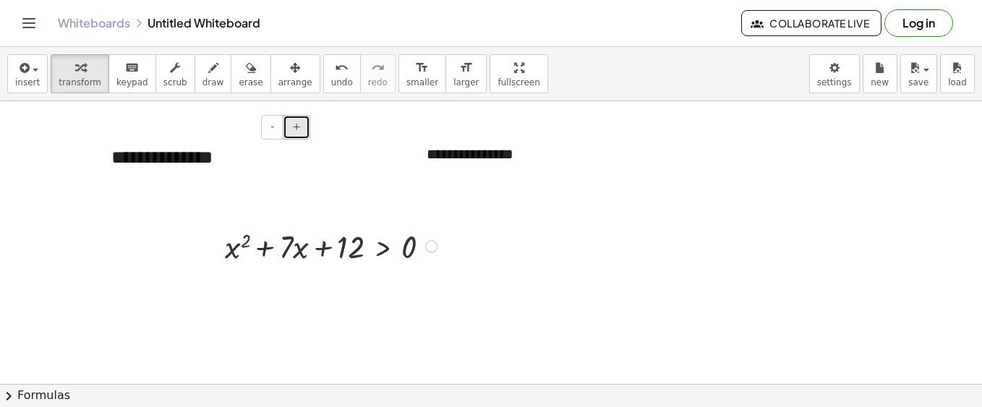
click at [296, 130] on span "+" at bounding box center [296, 127] width 9 height 12
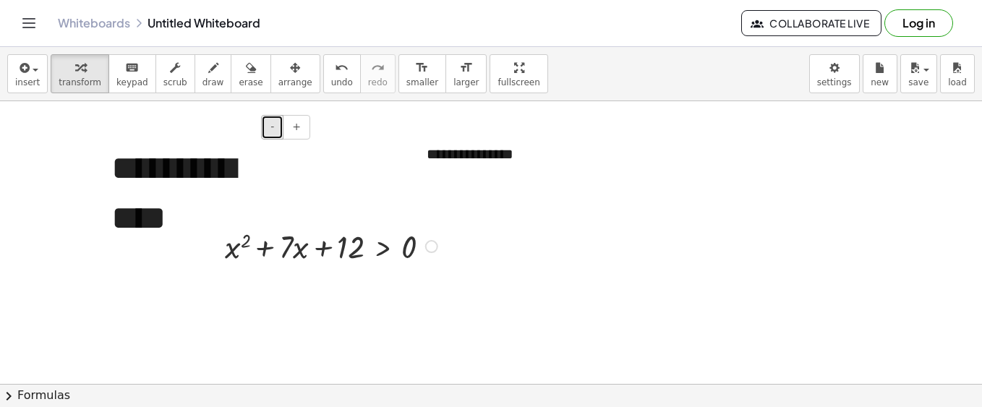
click at [277, 134] on button "-" at bounding box center [272, 127] width 22 height 25
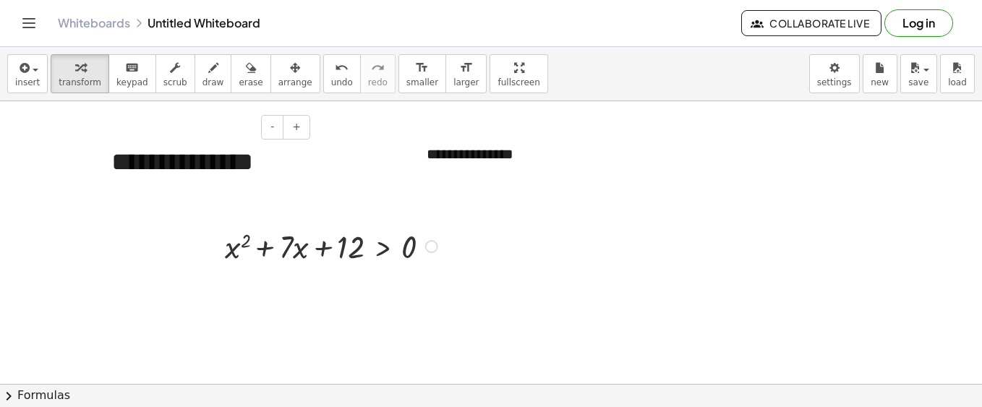
click at [289, 160] on div "**********" at bounding box center [205, 180] width 217 height 103
drag, startPoint x: 318, startPoint y: 168, endPoint x: 414, endPoint y: 150, distance: 97.8
click at [444, 155] on div "**********" at bounding box center [520, 154] width 217 height 50
click at [556, 126] on div "- +" at bounding box center [516, 127] width 217 height 25
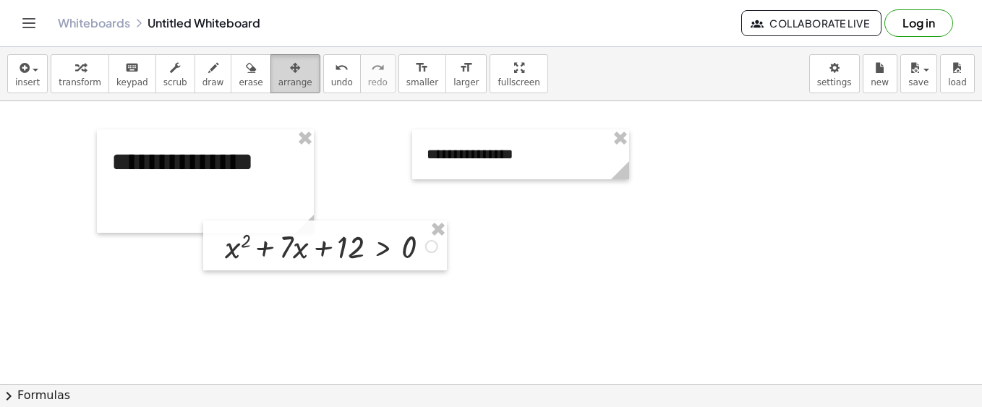
click at [284, 80] on span "arrange" at bounding box center [295, 82] width 34 height 10
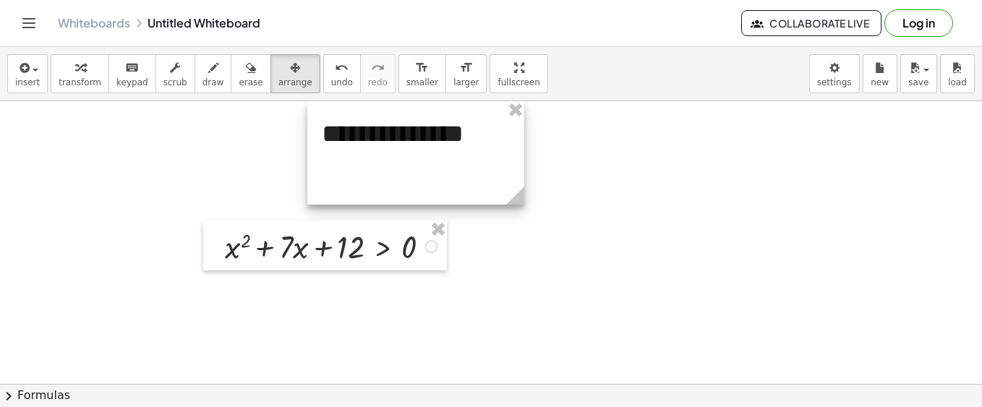
drag, startPoint x: 309, startPoint y: 172, endPoint x: 443, endPoint y: 140, distance: 138.2
click at [443, 140] on div at bounding box center [415, 152] width 217 height 103
click at [375, 173] on div at bounding box center [415, 152] width 217 height 103
click at [327, 171] on div at bounding box center [415, 152] width 217 height 103
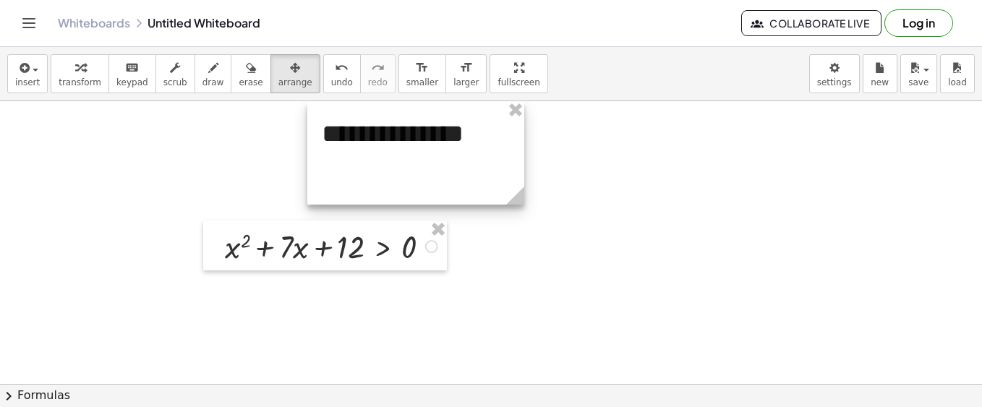
click at [335, 132] on div at bounding box center [415, 152] width 217 height 103
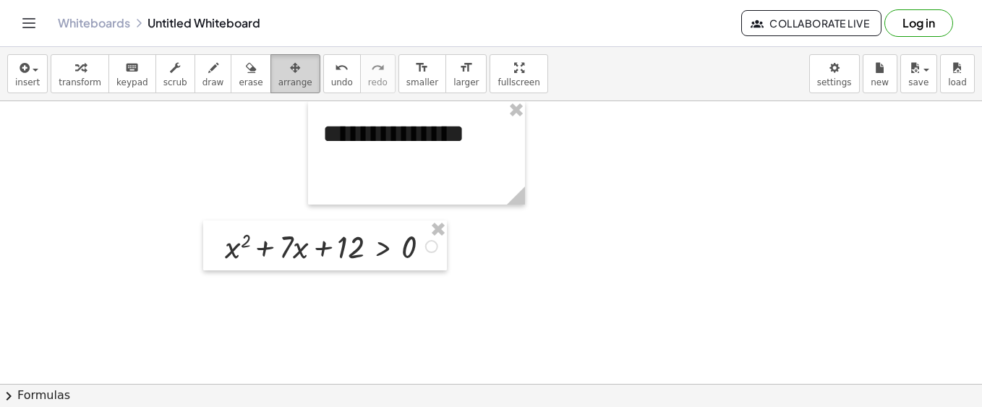
click at [278, 81] on span "arrange" at bounding box center [295, 82] width 34 height 10
drag, startPoint x: 559, startPoint y: 168, endPoint x: 552, endPoint y: 163, distance: 8.4
click at [278, 77] on span "arrange" at bounding box center [295, 82] width 34 height 10
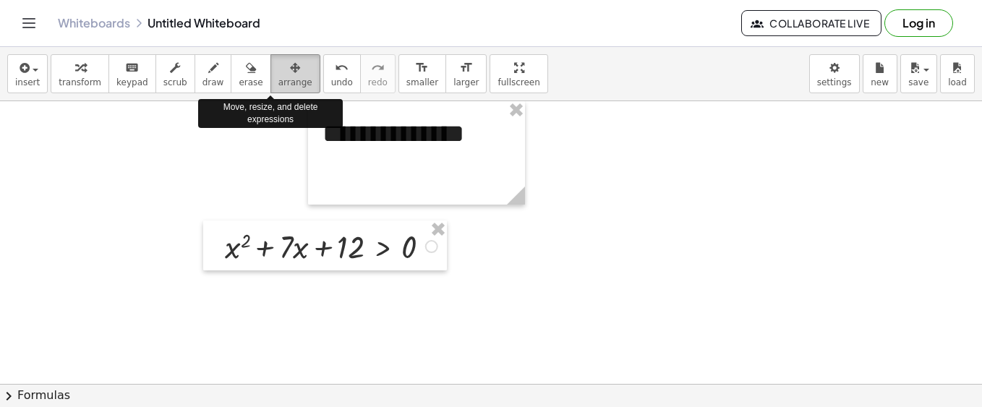
click at [278, 77] on span "arrange" at bounding box center [295, 82] width 34 height 10
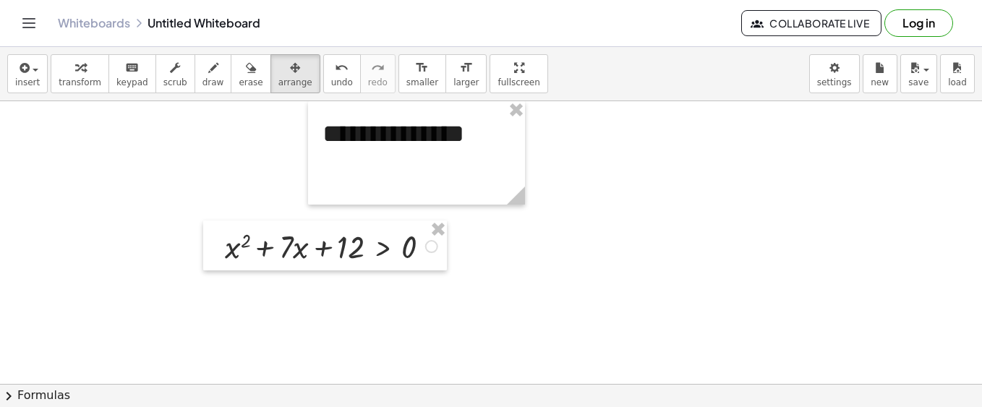
drag, startPoint x: 497, startPoint y: 249, endPoint x: 488, endPoint y: 249, distance: 8.7
click at [434, 251] on div at bounding box center [325, 245] width 244 height 50
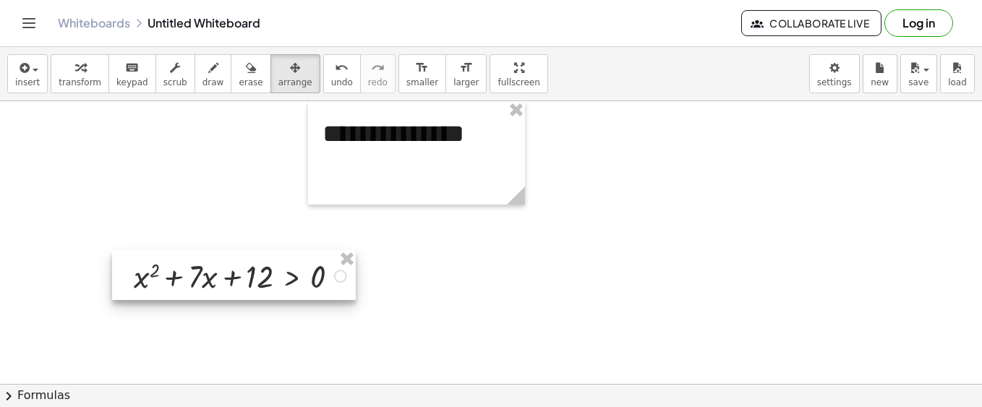
drag, startPoint x: 344, startPoint y: 251, endPoint x: 257, endPoint y: 272, distance: 89.9
click at [249, 280] on div at bounding box center [234, 275] width 244 height 50
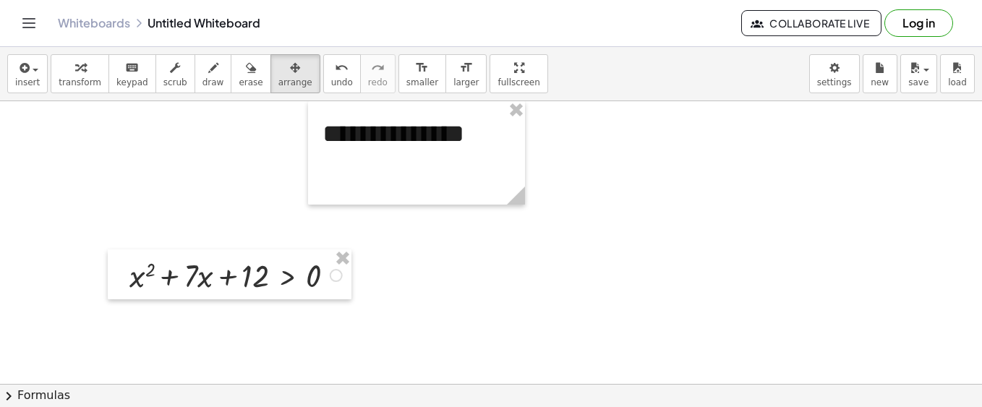
click at [38, 78] on button "insert" at bounding box center [27, 73] width 40 height 39
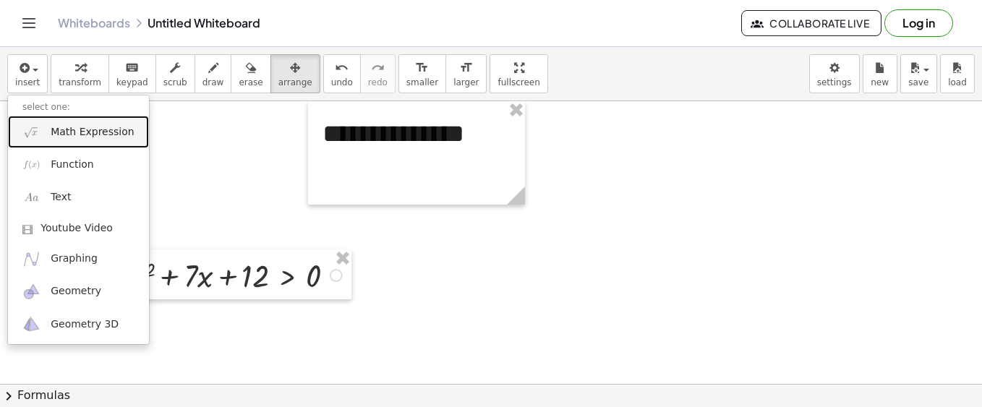
click at [66, 134] on span "Math Expression" at bounding box center [92, 132] width 83 height 14
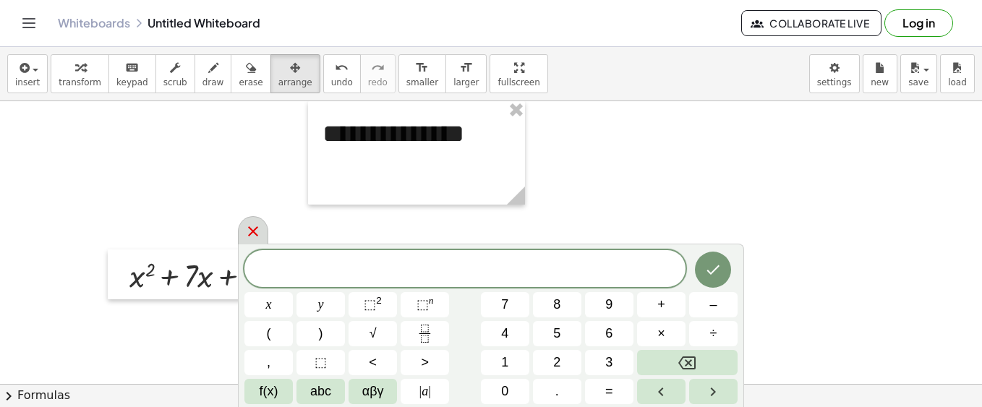
click at [250, 230] on icon at bounding box center [253, 231] width 10 height 10
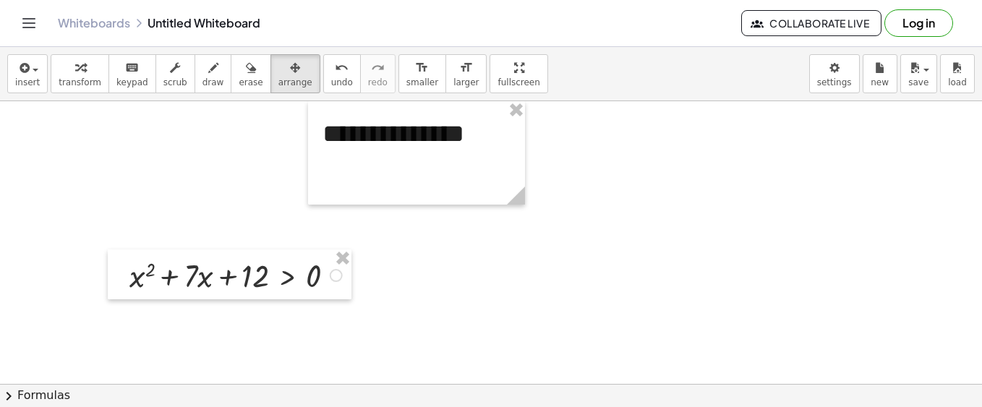
click at [335, 276] on div at bounding box center [230, 274] width 244 height 50
click at [290, 75] on icon "button" at bounding box center [295, 67] width 10 height 17
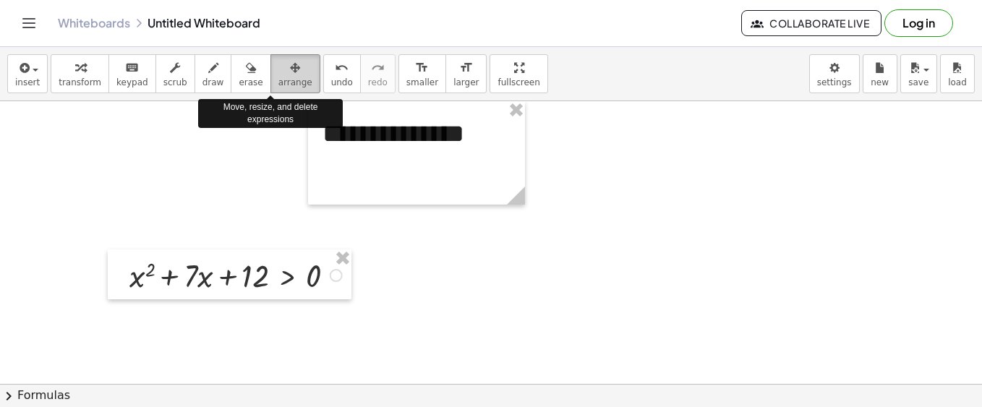
click at [290, 75] on icon "button" at bounding box center [295, 67] width 10 height 17
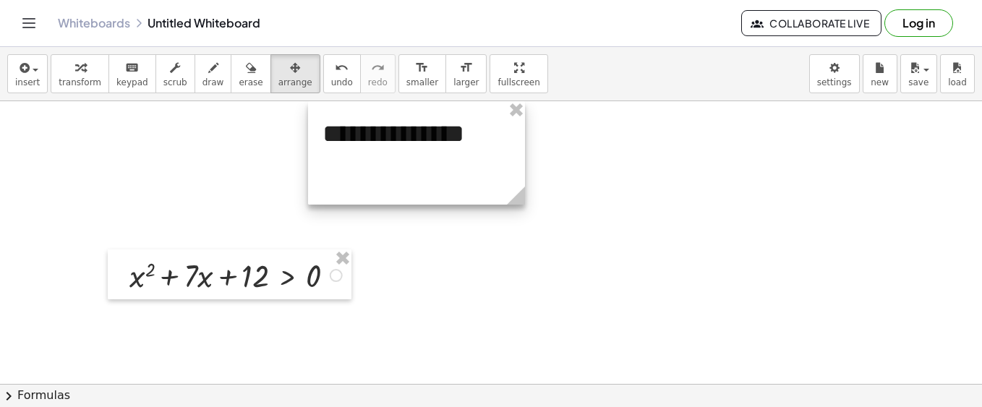
click at [527, 190] on circle at bounding box center [518, 198] width 25 height 25
click at [526, 192] on circle at bounding box center [518, 198] width 25 height 25
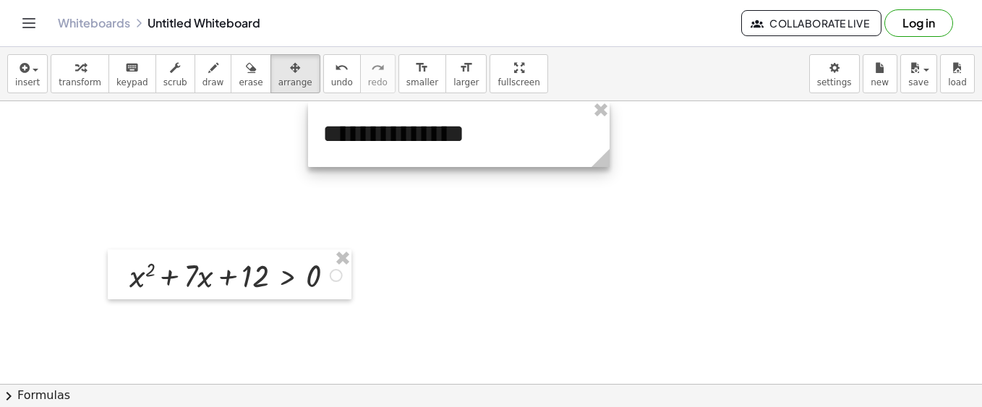
drag, startPoint x: 521, startPoint y: 192, endPoint x: 606, endPoint y: 169, distance: 88.2
click at [606, 169] on g at bounding box center [603, 160] width 25 height 25
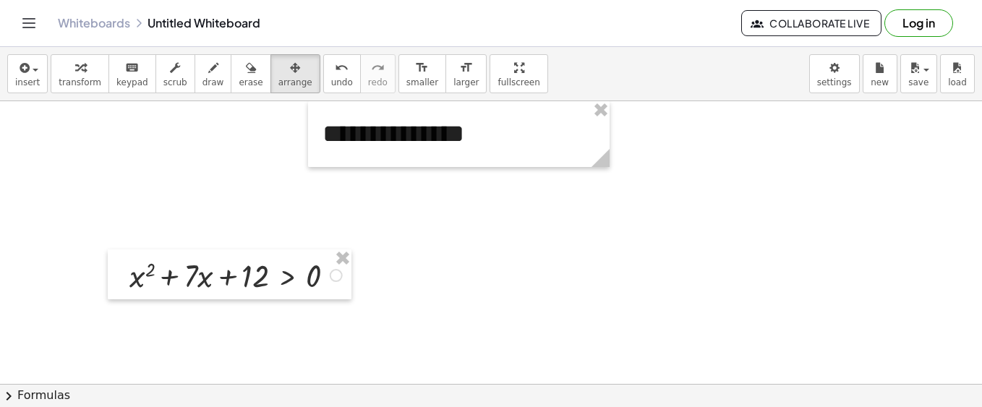
click at [335, 275] on div at bounding box center [230, 274] width 244 height 50
click at [129, 80] on span "keypad" at bounding box center [132, 82] width 32 height 10
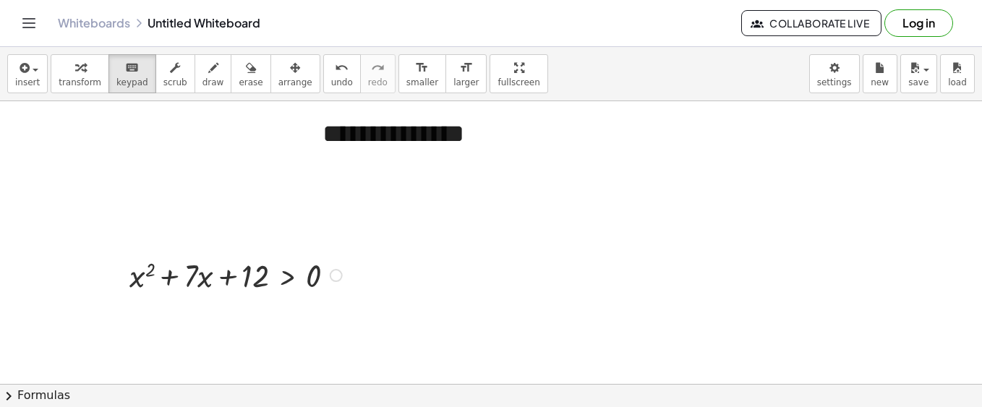
drag, startPoint x: 267, startPoint y: 278, endPoint x: 257, endPoint y: 263, distance: 17.6
click at [257, 263] on div at bounding box center [241, 277] width 56 height 34
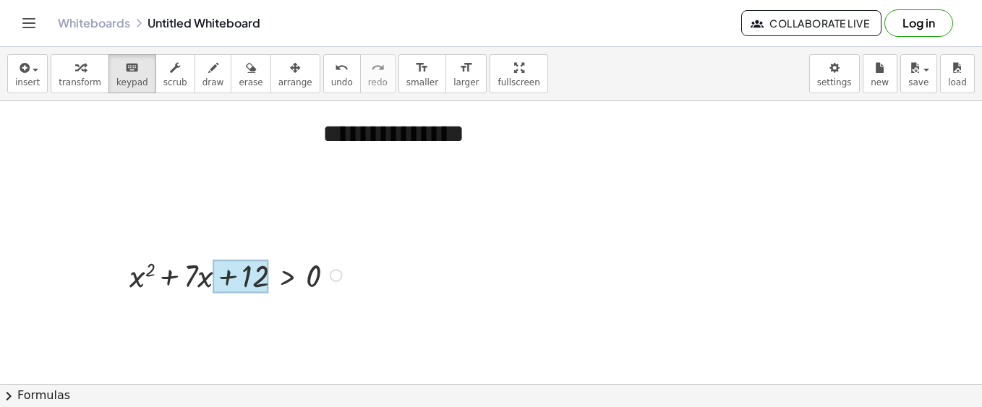
click at [244, 265] on div at bounding box center [241, 277] width 56 height 34
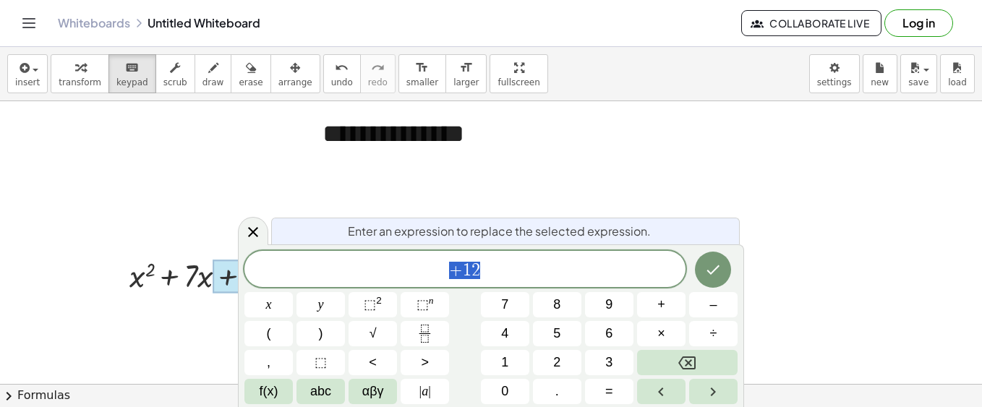
drag, startPoint x: 188, startPoint y: 236, endPoint x: 174, endPoint y: 225, distance: 17.5
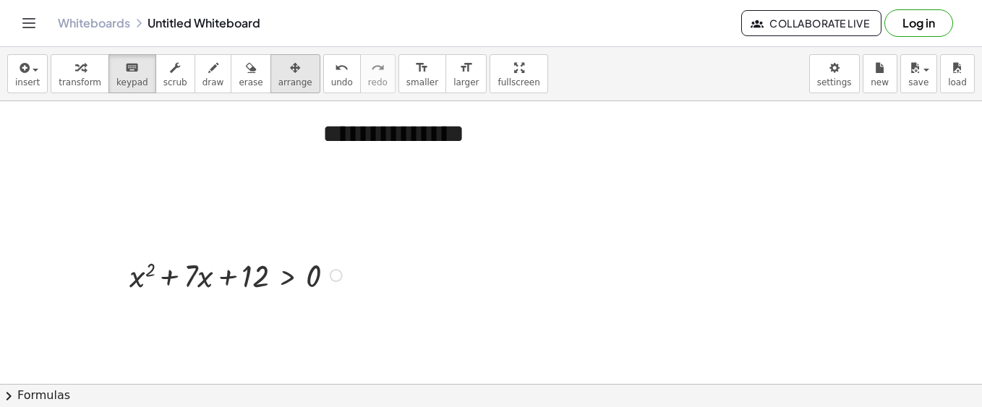
click at [278, 74] on div "button" at bounding box center [295, 67] width 34 height 17
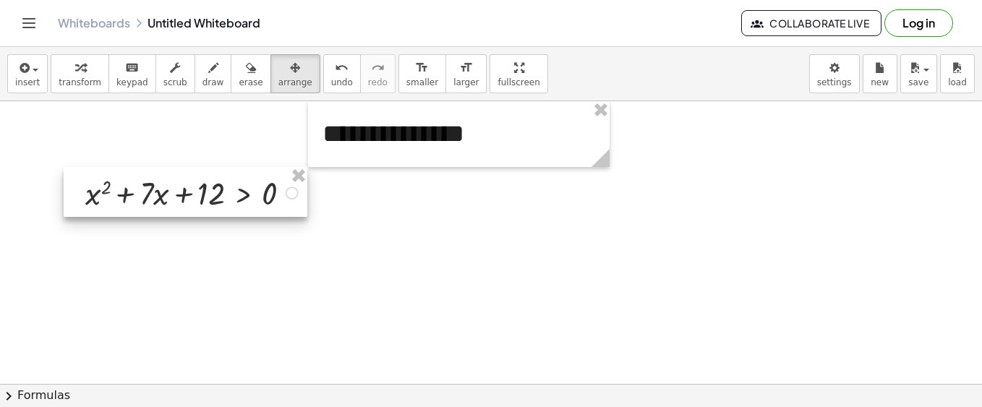
drag, startPoint x: 217, startPoint y: 260, endPoint x: 173, endPoint y: 177, distance: 93.5
click at [173, 177] on div at bounding box center [186, 192] width 244 height 50
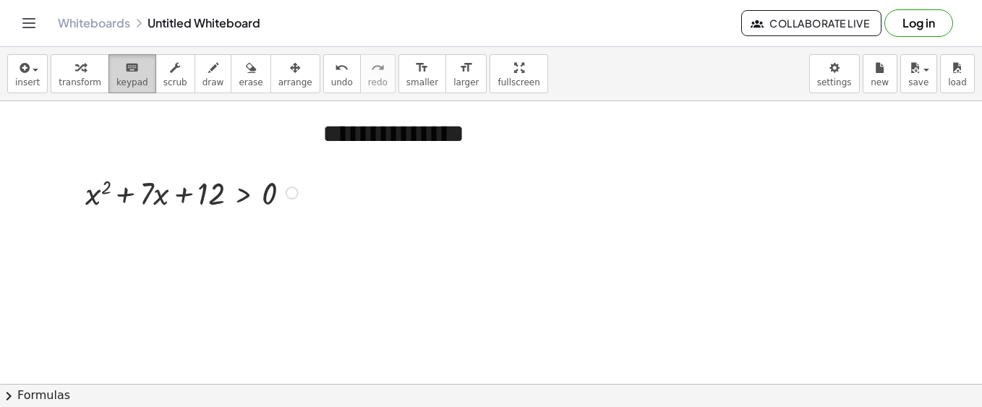
click at [131, 80] on span "keypad" at bounding box center [132, 82] width 32 height 10
click at [299, 198] on div at bounding box center [193, 192] width 231 height 43
click at [202, 82] on span "draw" at bounding box center [213, 82] width 22 height 10
drag, startPoint x: 87, startPoint y: 226, endPoint x: 103, endPoint y: 241, distance: 22.5
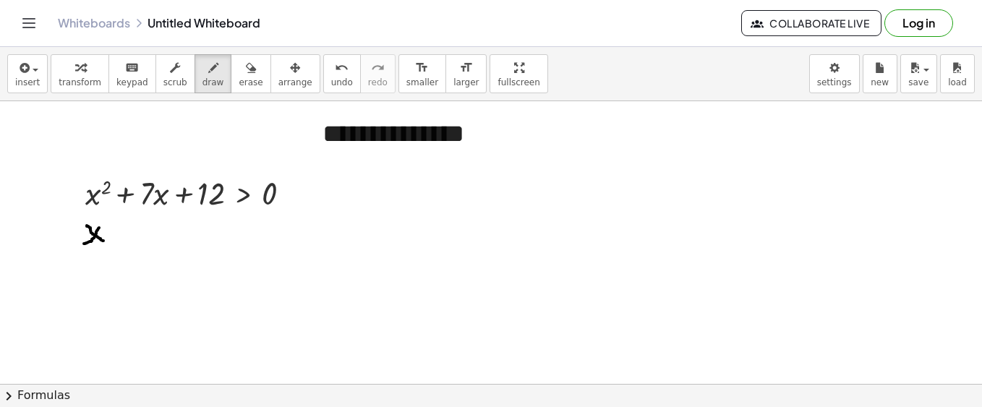
drag, startPoint x: 99, startPoint y: 228, endPoint x: 84, endPoint y: 244, distance: 22.5
drag, startPoint x: 85, startPoint y: 266, endPoint x: 100, endPoint y: 283, distance: 23.0
drag, startPoint x: 98, startPoint y: 262, endPoint x: 79, endPoint y: 280, distance: 26.1
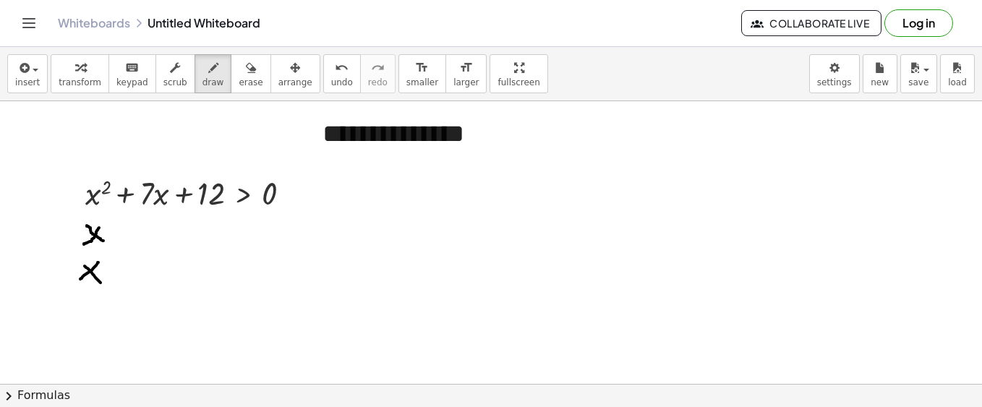
drag, startPoint x: 206, startPoint y: 219, endPoint x: 201, endPoint y: 236, distance: 18.1
drag, startPoint x: 200, startPoint y: 262, endPoint x: 155, endPoint y: 277, distance: 47.8
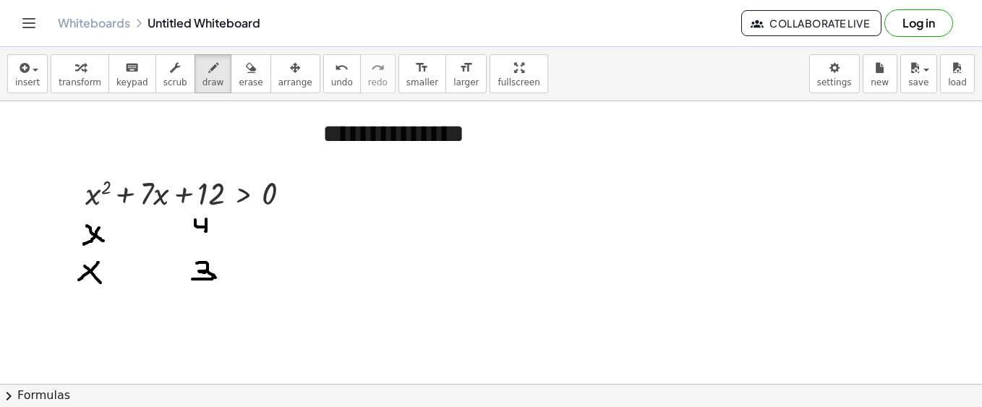
drag, startPoint x: 123, startPoint y: 243, endPoint x: 184, endPoint y: 267, distance: 65.5
drag, startPoint x: 186, startPoint y: 237, endPoint x: 111, endPoint y: 281, distance: 87.8
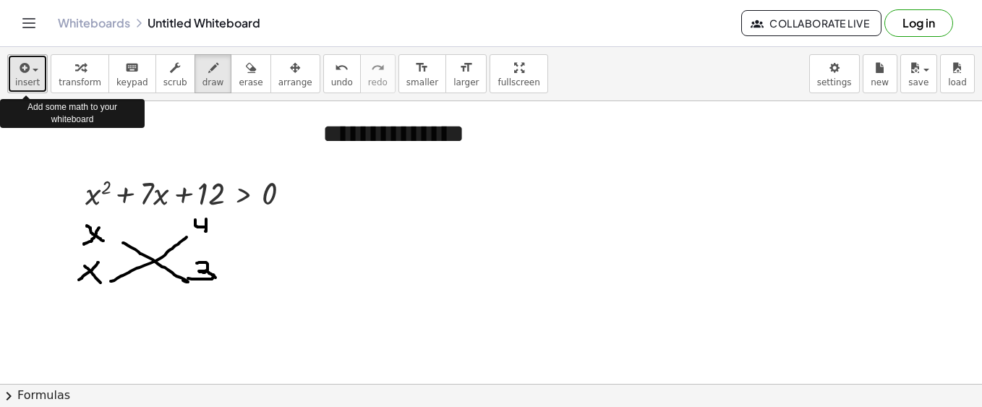
click at [38, 74] on button "insert" at bounding box center [27, 73] width 40 height 39
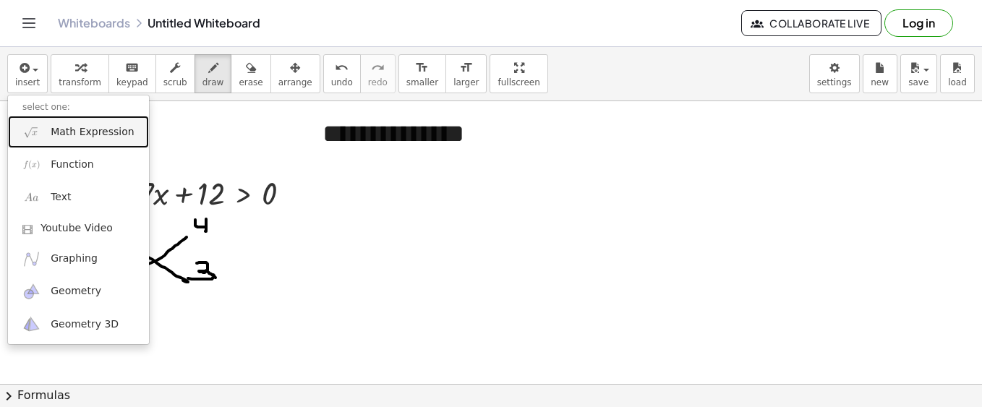
click at [55, 134] on span "Math Expression" at bounding box center [92, 132] width 83 height 14
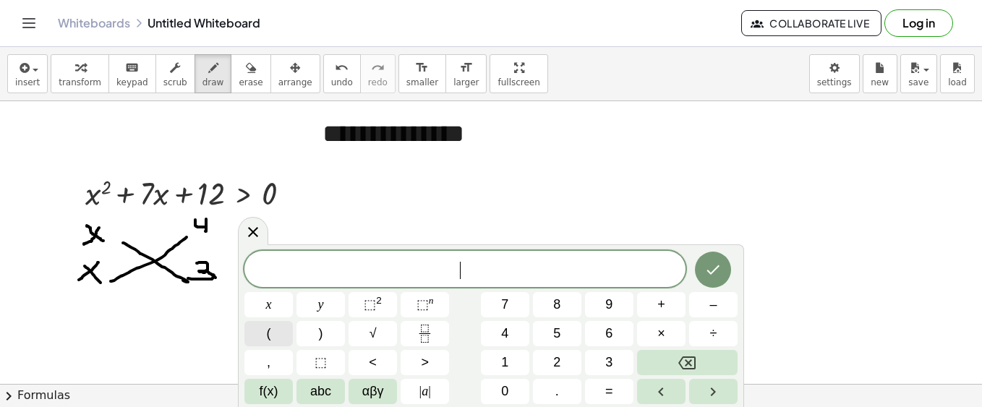
click at [277, 333] on button "(" at bounding box center [268, 333] width 48 height 25
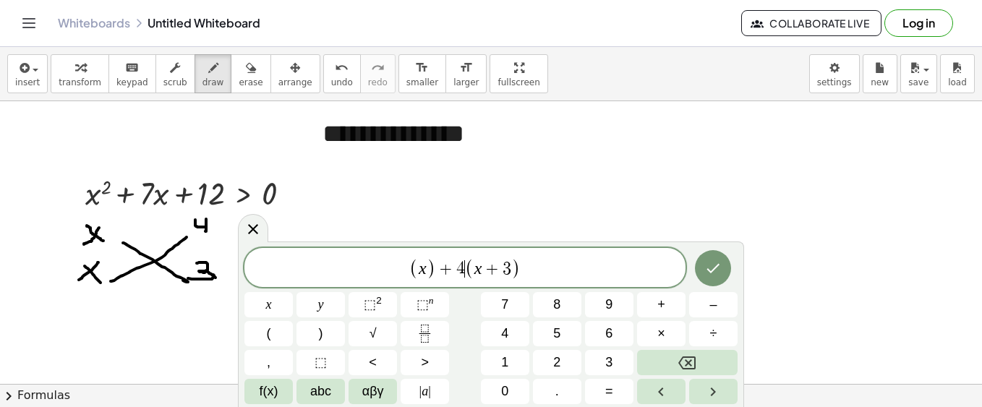
click at [460, 270] on span "4" at bounding box center [460, 268] width 9 height 17
click at [523, 263] on span "( x ​ + 4 ) ( x + 3 )" at bounding box center [464, 269] width 441 height 24
click at [434, 352] on button ">" at bounding box center [424, 362] width 48 height 25
click at [713, 258] on button "Done" at bounding box center [713, 268] width 36 height 36
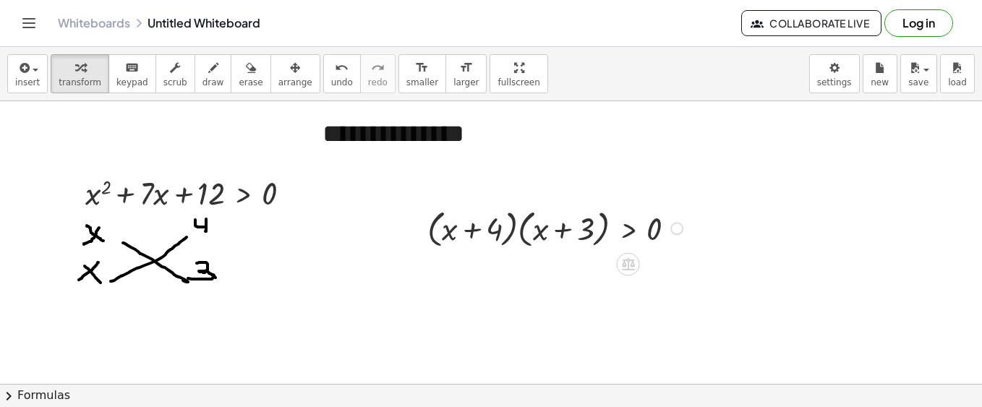
click at [505, 233] on div at bounding box center [557, 227] width 274 height 47
click at [278, 87] on span "arrange" at bounding box center [295, 82] width 34 height 10
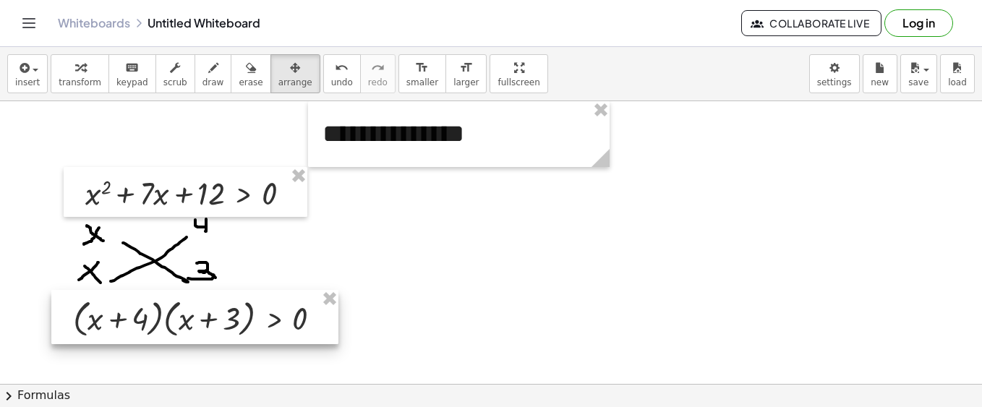
drag, startPoint x: 507, startPoint y: 228, endPoint x: 153, endPoint y: 318, distance: 365.4
click at [153, 318] on div at bounding box center [194, 317] width 287 height 54
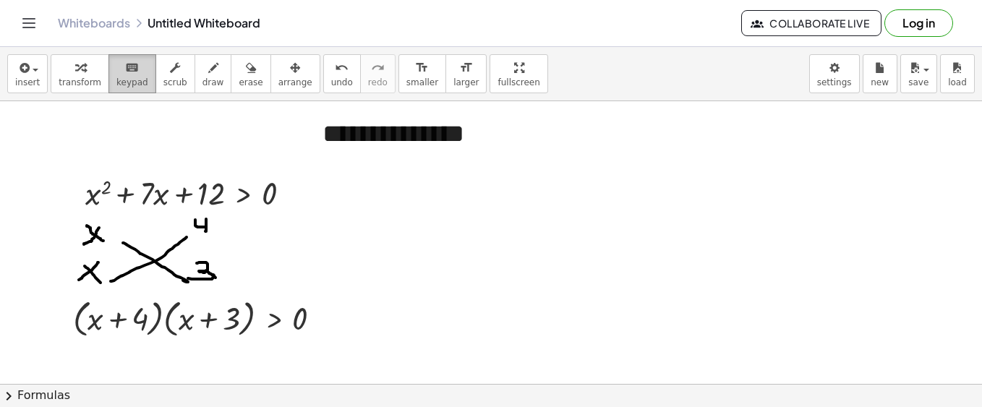
click at [127, 83] on span "keypad" at bounding box center [132, 82] width 32 height 10
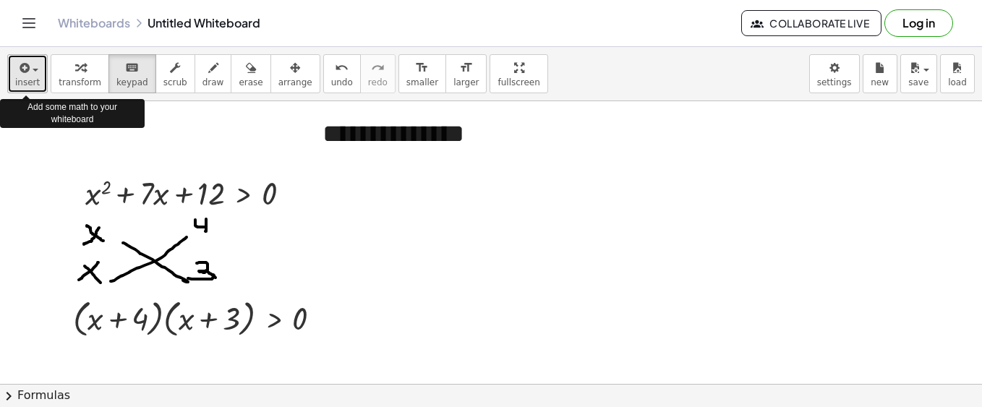
click at [31, 85] on span "insert" at bounding box center [27, 82] width 25 height 10
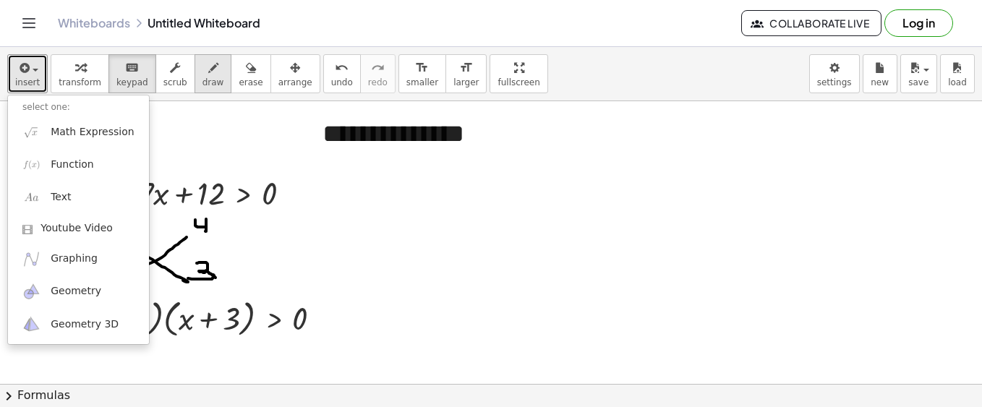
click at [202, 79] on span "draw" at bounding box center [213, 82] width 22 height 10
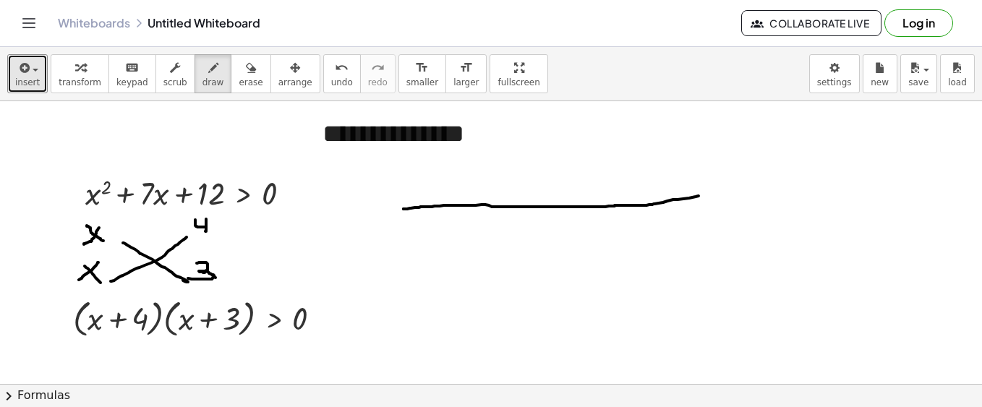
drag, startPoint x: 403, startPoint y: 209, endPoint x: 687, endPoint y: 196, distance: 283.7
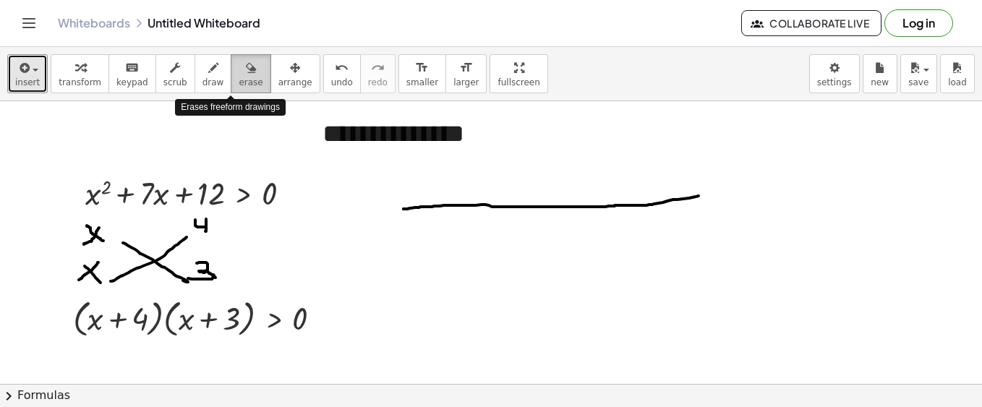
drag, startPoint x: 226, startPoint y: 79, endPoint x: 390, endPoint y: 173, distance: 189.4
click at [239, 80] on span "erase" at bounding box center [251, 82] width 24 height 10
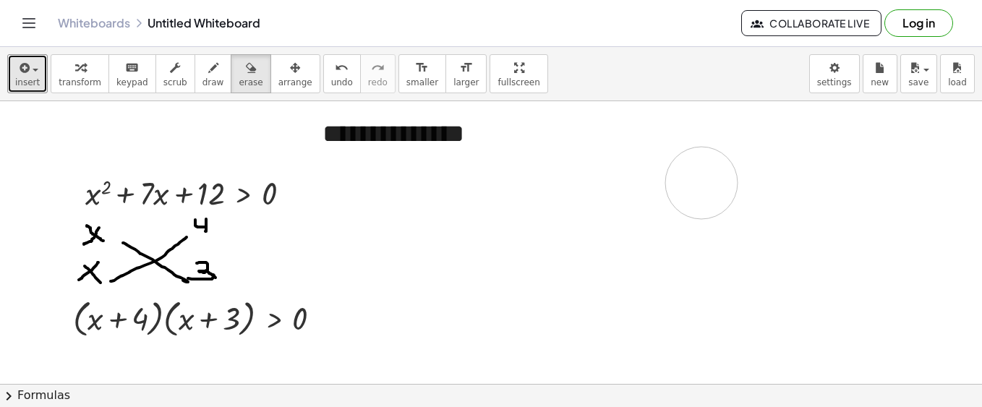
drag, startPoint x: 415, startPoint y: 200, endPoint x: 701, endPoint y: 183, distance: 286.8
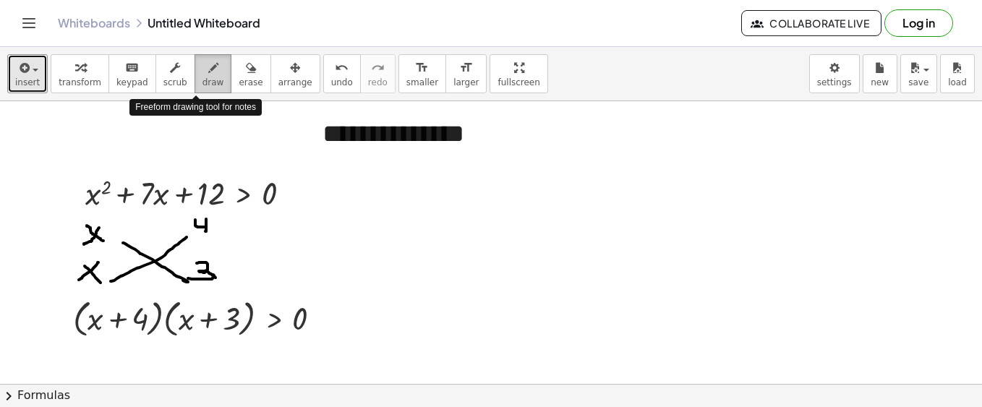
click at [208, 74] on icon "button" at bounding box center [213, 67] width 10 height 17
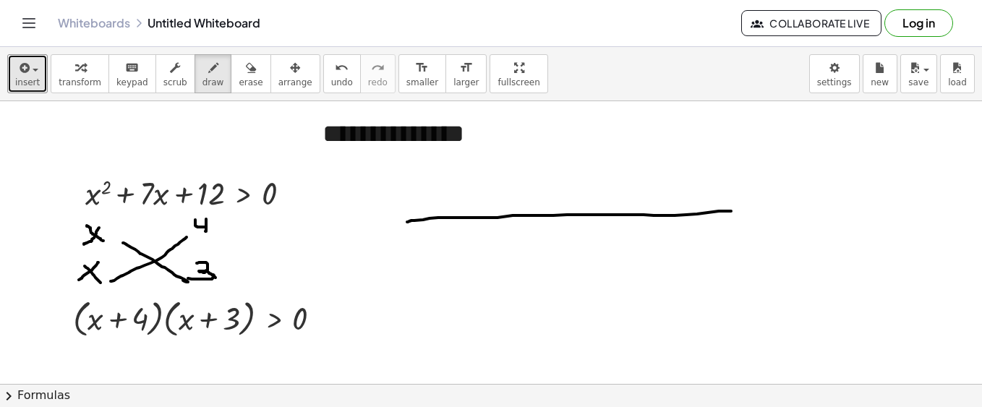
drag, startPoint x: 407, startPoint y: 222, endPoint x: 731, endPoint y: 211, distance: 324.0
drag, startPoint x: 420, startPoint y: 213, endPoint x: 415, endPoint y: 226, distance: 14.6
drag, startPoint x: 713, startPoint y: 203, endPoint x: 717, endPoint y: 221, distance: 18.4
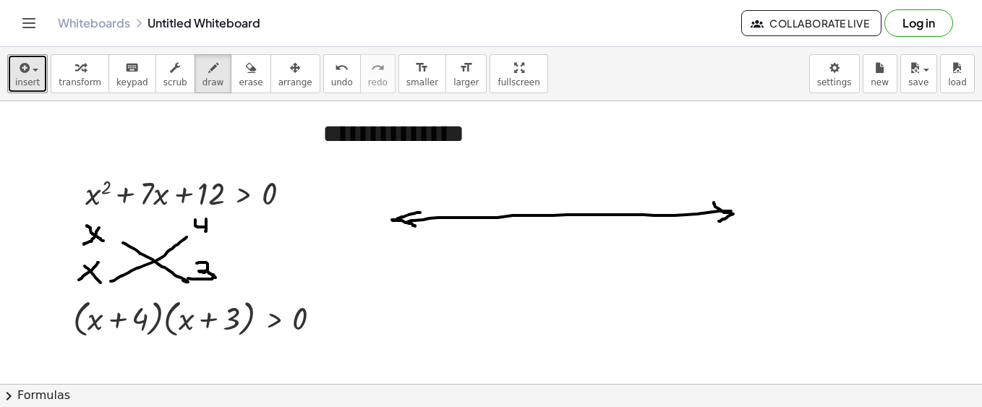
drag, startPoint x: 502, startPoint y: 212, endPoint x: 503, endPoint y: 230, distance: 18.1
drag, startPoint x: 475, startPoint y: 253, endPoint x: 482, endPoint y: 255, distance: 7.5
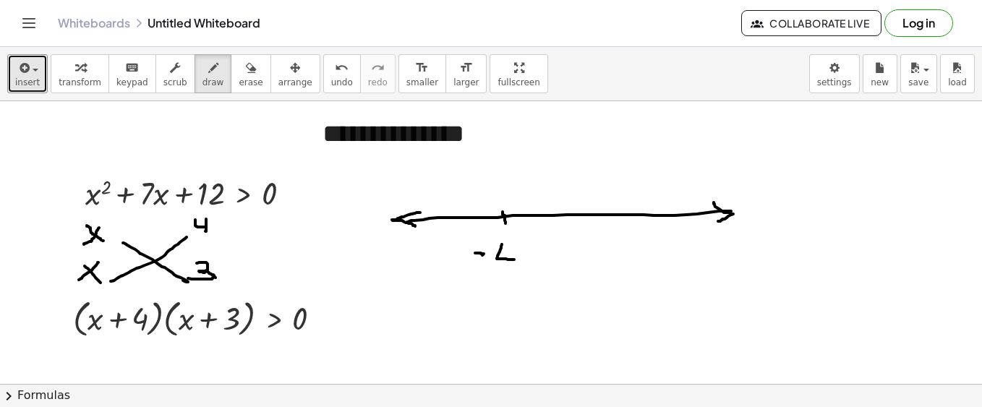
drag, startPoint x: 502, startPoint y: 244, endPoint x: 511, endPoint y: 260, distance: 17.9
drag, startPoint x: 509, startPoint y: 254, endPoint x: 510, endPoint y: 270, distance: 16.0
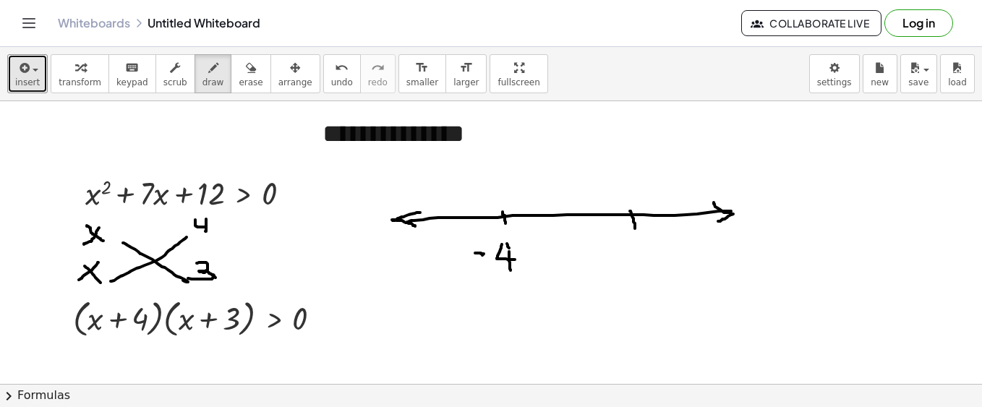
drag, startPoint x: 630, startPoint y: 211, endPoint x: 635, endPoint y: 228, distance: 17.9
drag, startPoint x: 618, startPoint y: 254, endPoint x: 630, endPoint y: 252, distance: 11.7
drag, startPoint x: 645, startPoint y: 246, endPoint x: 631, endPoint y: 265, distance: 22.7
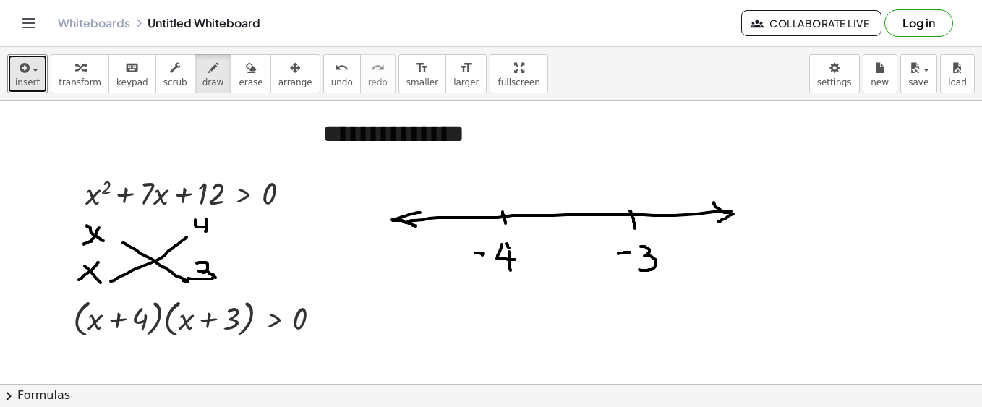
drag, startPoint x: 632, startPoint y: 206, endPoint x: 711, endPoint y: 219, distance: 79.1
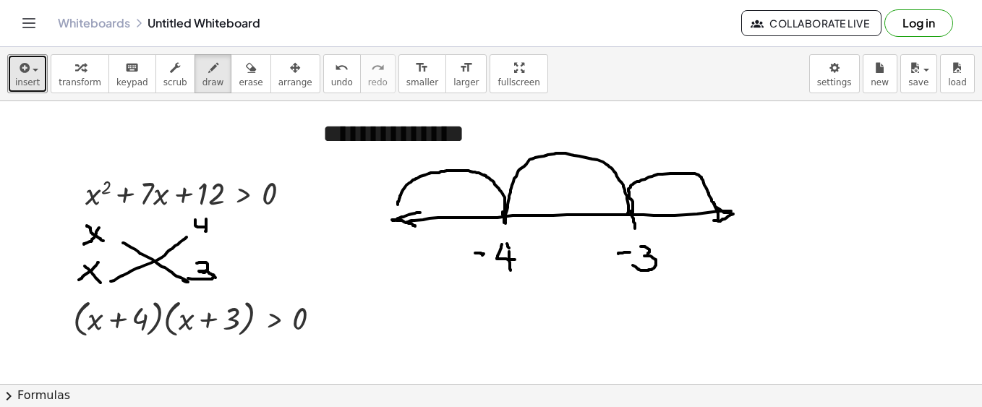
drag, startPoint x: 628, startPoint y: 213, endPoint x: 395, endPoint y: 213, distance: 232.8
drag, startPoint x: 670, startPoint y: 181, endPoint x: 673, endPoint y: 196, distance: 15.5
drag, startPoint x: 666, startPoint y: 194, endPoint x: 675, endPoint y: 194, distance: 8.7
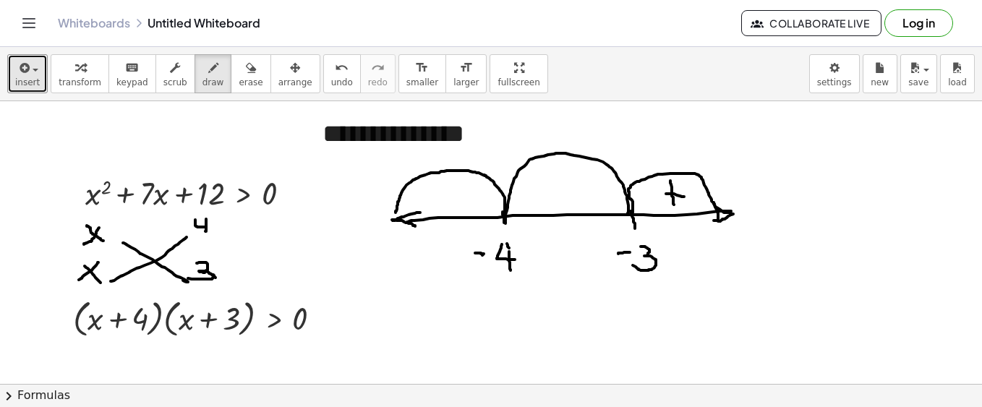
drag, startPoint x: 559, startPoint y: 192, endPoint x: 579, endPoint y: 194, distance: 20.4
drag, startPoint x: 447, startPoint y: 189, endPoint x: 447, endPoint y: 213, distance: 23.9
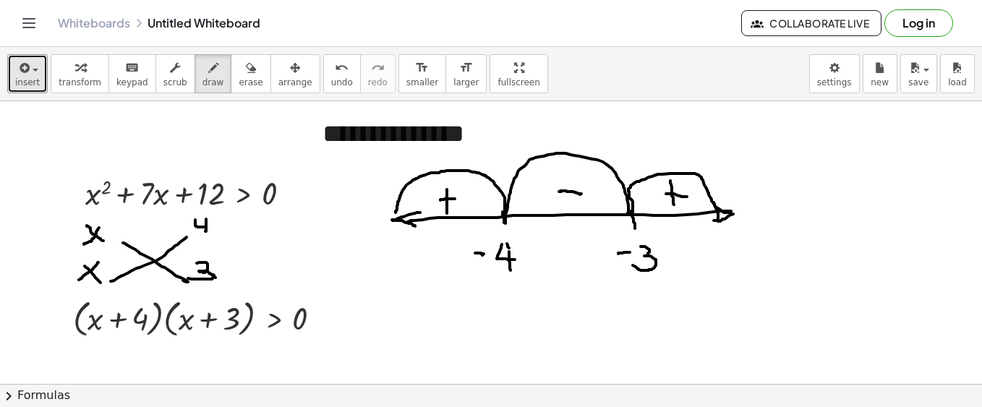
drag, startPoint x: 440, startPoint y: 200, endPoint x: 455, endPoint y: 199, distance: 14.5
click at [194, 82] on button "draw" at bounding box center [213, 73] width 38 height 39
click at [202, 75] on div "button" at bounding box center [213, 67] width 22 height 17
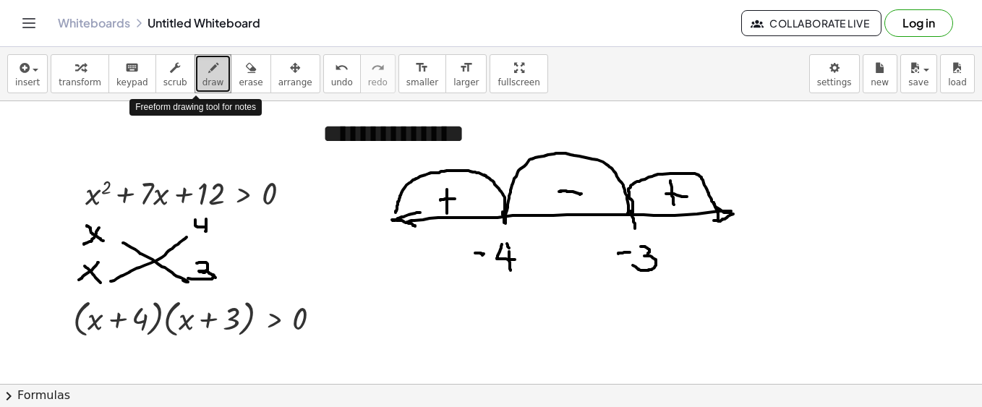
click at [208, 76] on icon "button" at bounding box center [213, 67] width 10 height 17
click at [202, 79] on span "draw" at bounding box center [213, 82] width 22 height 10
drag, startPoint x: 476, startPoint y: 163, endPoint x: 531, endPoint y: 140, distance: 60.3
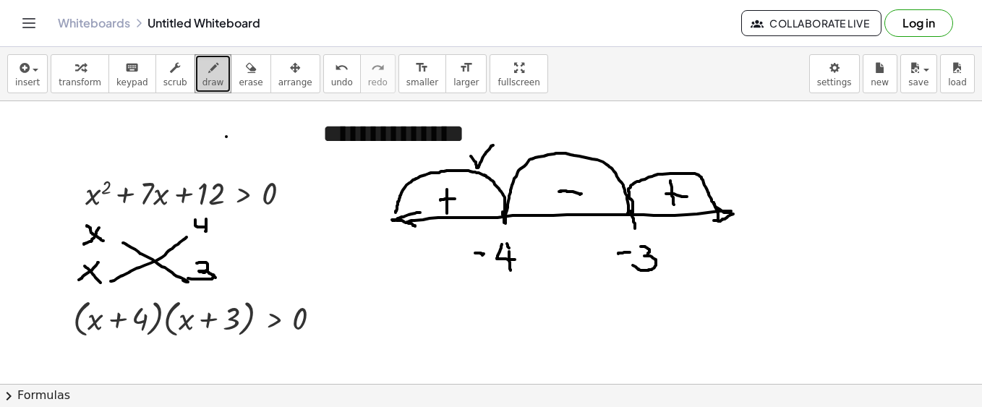
drag, startPoint x: 664, startPoint y: 147, endPoint x: 617, endPoint y: 164, distance: 49.2
drag, startPoint x: 364, startPoint y: 251, endPoint x: 374, endPoint y: 252, distance: 10.9
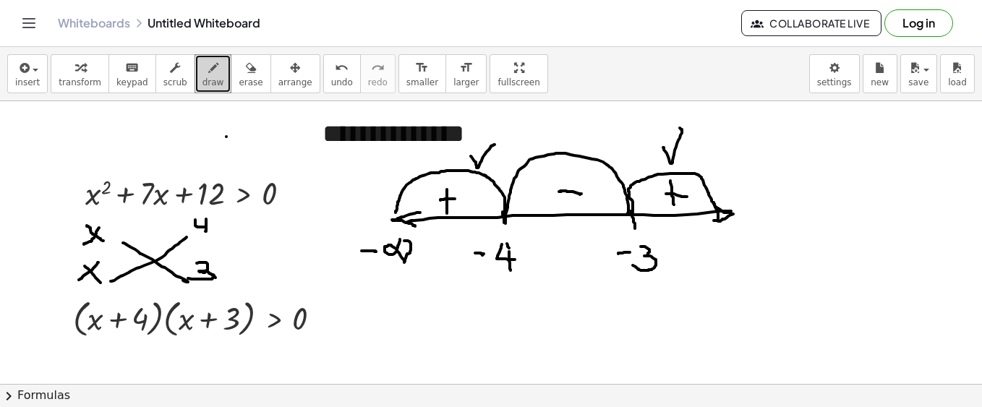
drag, startPoint x: 400, startPoint y: 239, endPoint x: 402, endPoint y: 246, distance: 7.5
drag, startPoint x: 737, startPoint y: 235, endPoint x: 721, endPoint y: 238, distance: 16.9
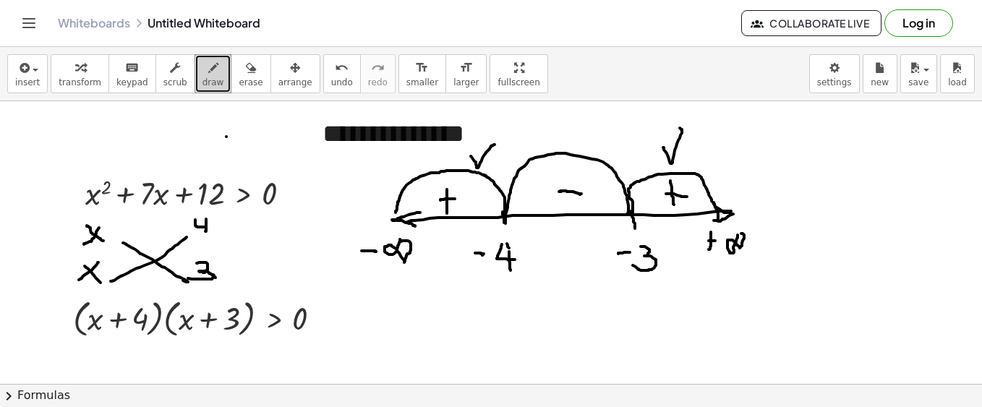
drag, startPoint x: 405, startPoint y: 301, endPoint x: 405, endPoint y: 329, distance: 27.5
drag, startPoint x: 403, startPoint y: 316, endPoint x: 429, endPoint y: 315, distance: 25.3
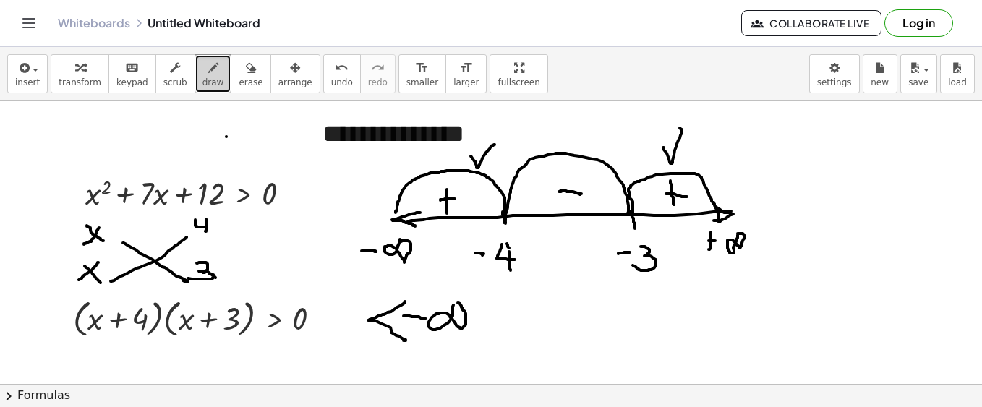
drag, startPoint x: 451, startPoint y: 317, endPoint x: 458, endPoint y: 305, distance: 13.9
drag, startPoint x: 473, startPoint y: 322, endPoint x: 473, endPoint y: 337, distance: 15.2
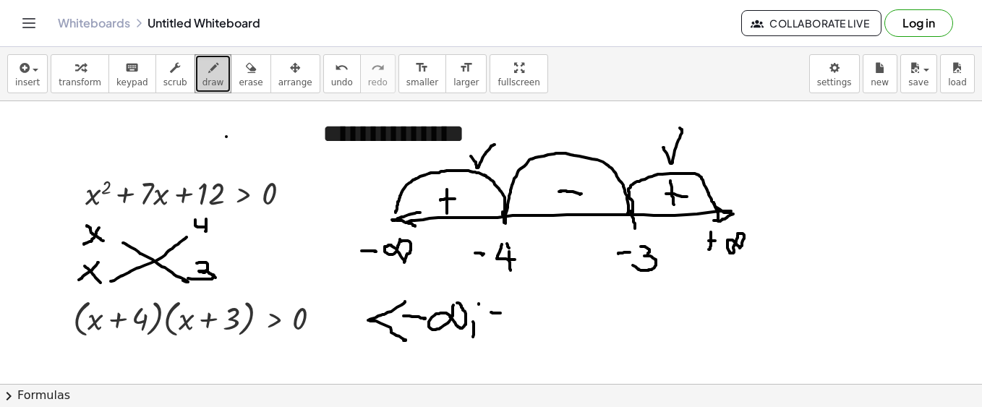
drag, startPoint x: 518, startPoint y: 293, endPoint x: 523, endPoint y: 321, distance: 27.9
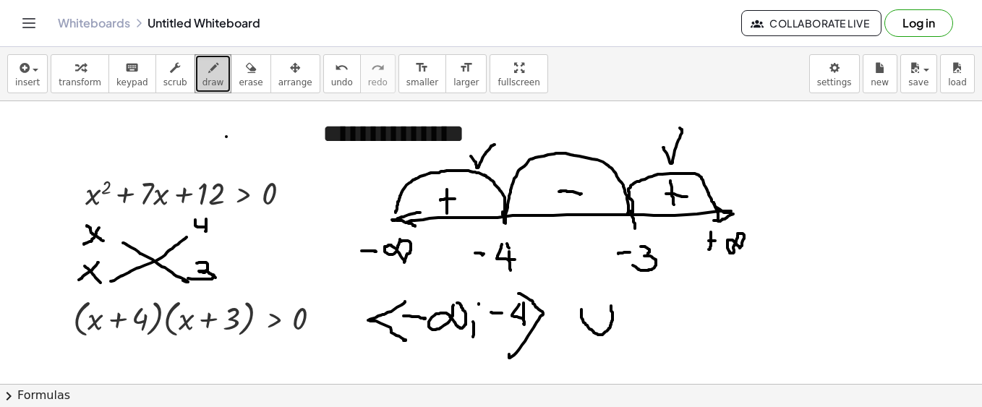
drag, startPoint x: 581, startPoint y: 309, endPoint x: 611, endPoint y: 306, distance: 29.9
drag, startPoint x: 666, startPoint y: 310, endPoint x: 686, endPoint y: 342, distance: 37.7
drag, startPoint x: 699, startPoint y: 316, endPoint x: 707, endPoint y: 314, distance: 8.1
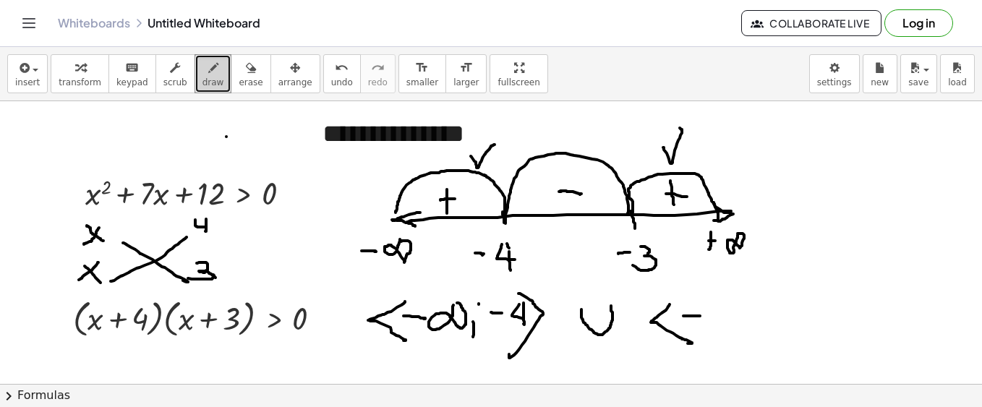
drag, startPoint x: 711, startPoint y: 307, endPoint x: 691, endPoint y: 306, distance: 20.3
drag, startPoint x: 681, startPoint y: 290, endPoint x: 663, endPoint y: 314, distance: 29.9
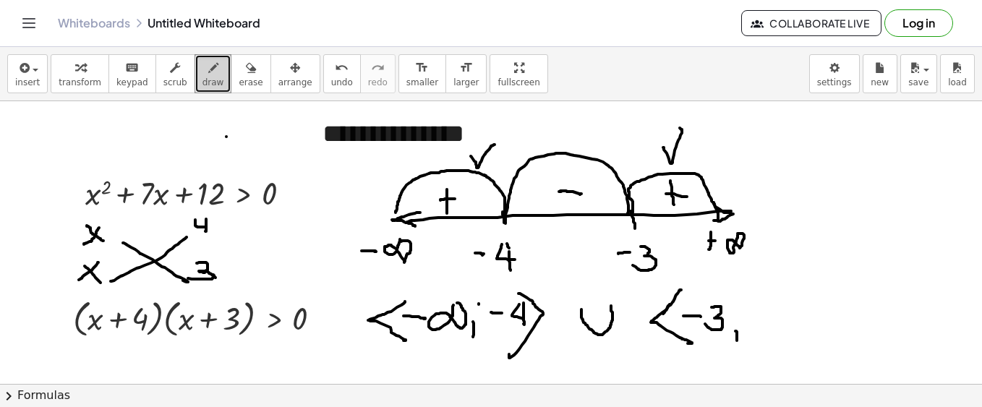
drag, startPoint x: 735, startPoint y: 331, endPoint x: 737, endPoint y: 340, distance: 9.5
drag, startPoint x: 750, startPoint y: 308, endPoint x: 752, endPoint y: 322, distance: 13.9
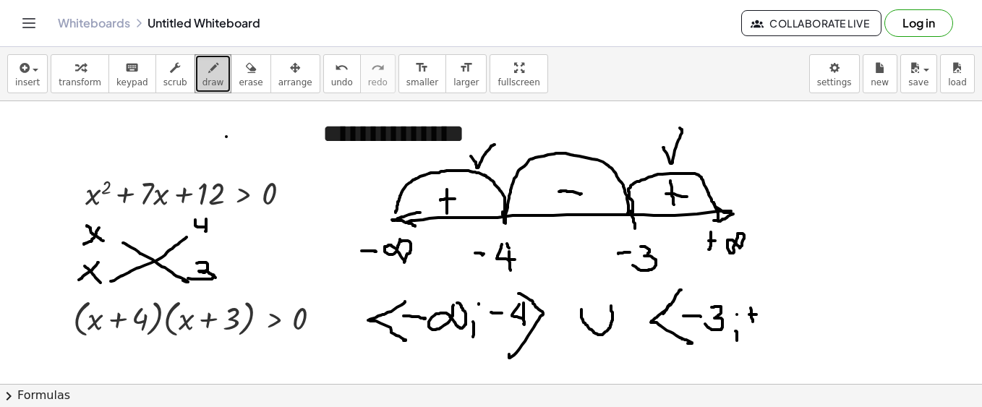
drag, startPoint x: 781, startPoint y: 305, endPoint x: 776, endPoint y: 323, distance: 18.8
drag, startPoint x: 774, startPoint y: 288, endPoint x: 758, endPoint y: 339, distance: 53.9
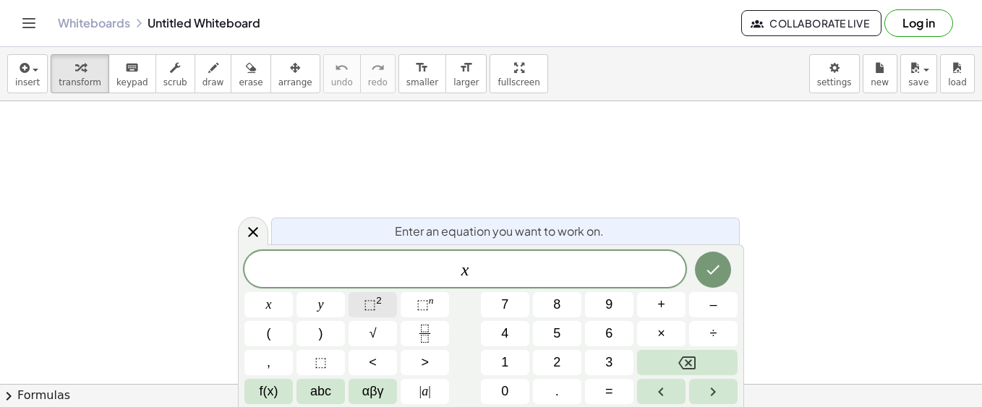
click at [376, 310] on span "⬚ 2" at bounding box center [373, 305] width 18 height 20
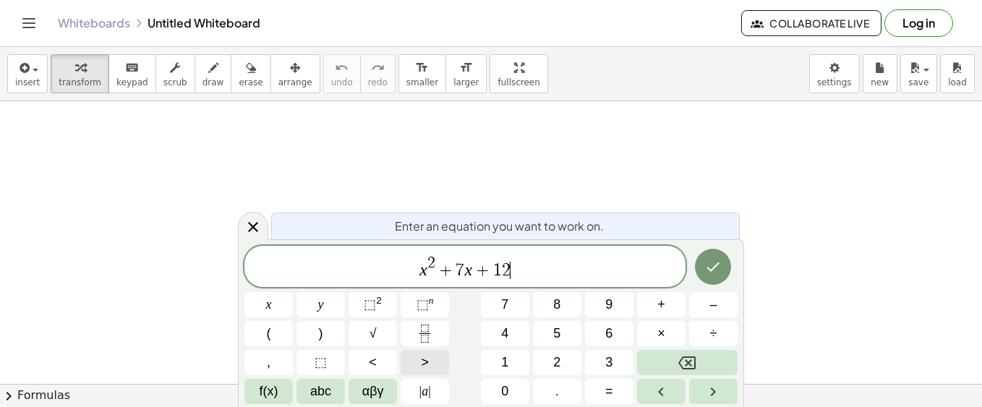
click at [431, 358] on button ">" at bounding box center [424, 362] width 48 height 25
click at [504, 393] on span "0" at bounding box center [504, 392] width 7 height 20
click at [714, 266] on icon "Done" at bounding box center [712, 266] width 17 height 17
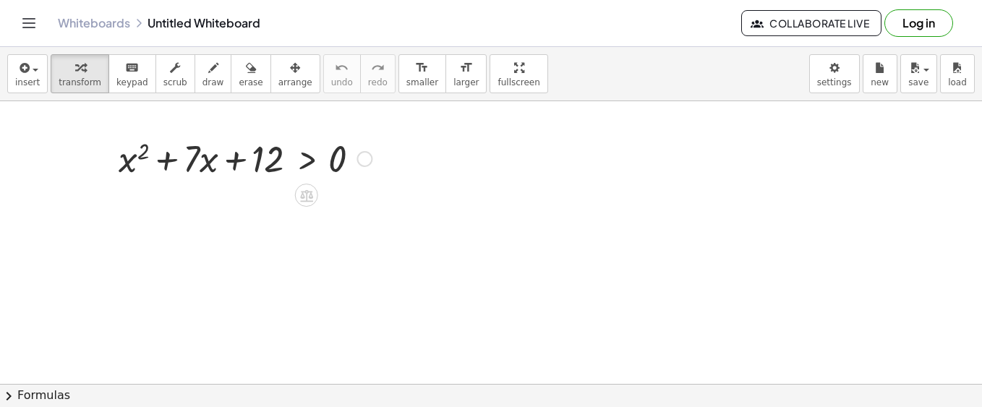
click at [187, 165] on div at bounding box center [244, 157] width 267 height 49
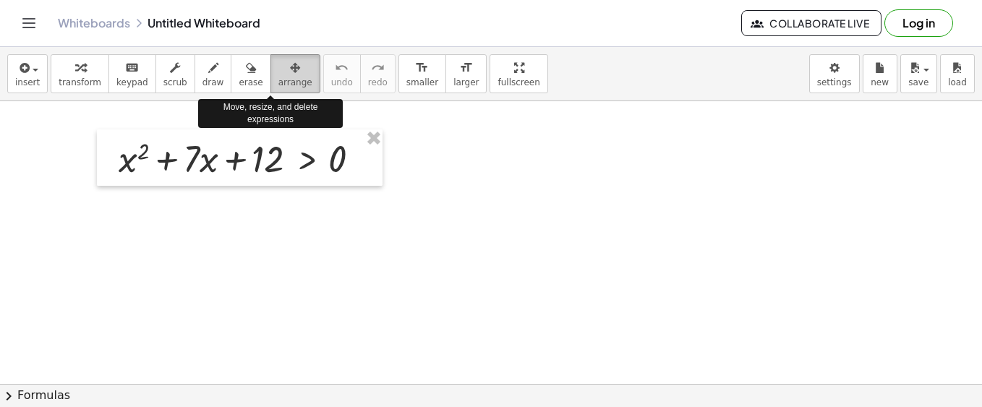
click at [290, 75] on icon "button" at bounding box center [295, 67] width 10 height 17
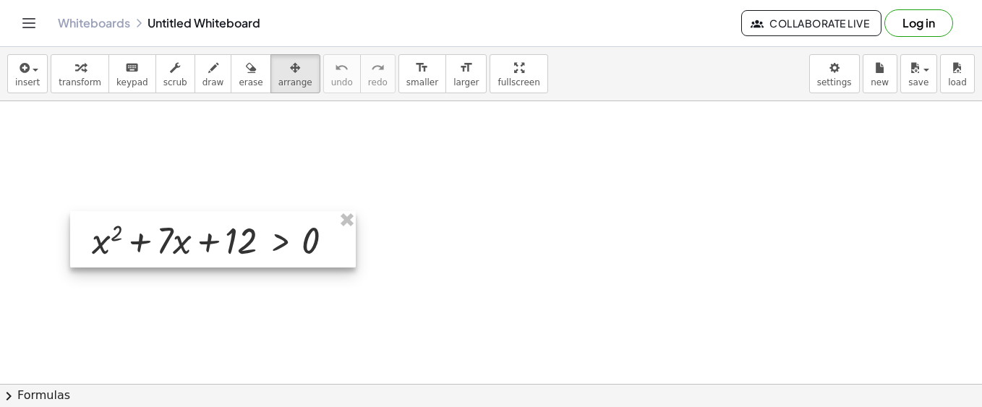
drag, startPoint x: 315, startPoint y: 147, endPoint x: 288, endPoint y: 228, distance: 85.9
click at [288, 228] on div at bounding box center [213, 239] width 286 height 56
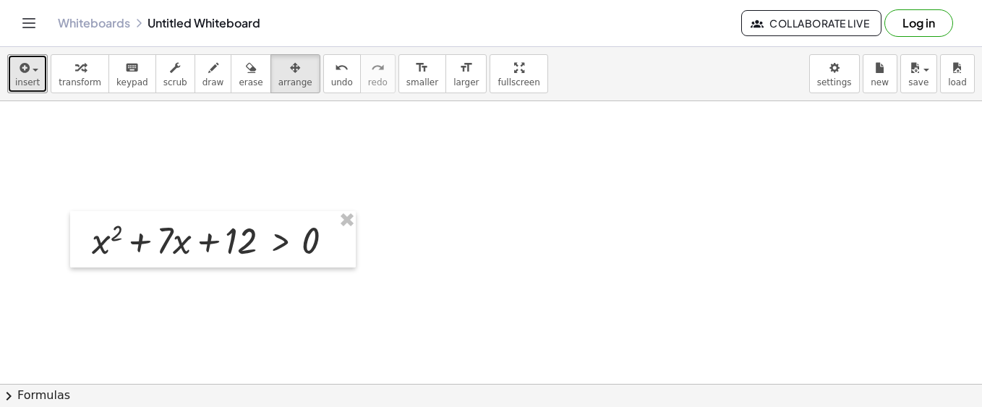
drag, startPoint x: 35, startPoint y: 72, endPoint x: 34, endPoint y: 93, distance: 21.0
click at [35, 76] on button "insert" at bounding box center [27, 73] width 40 height 39
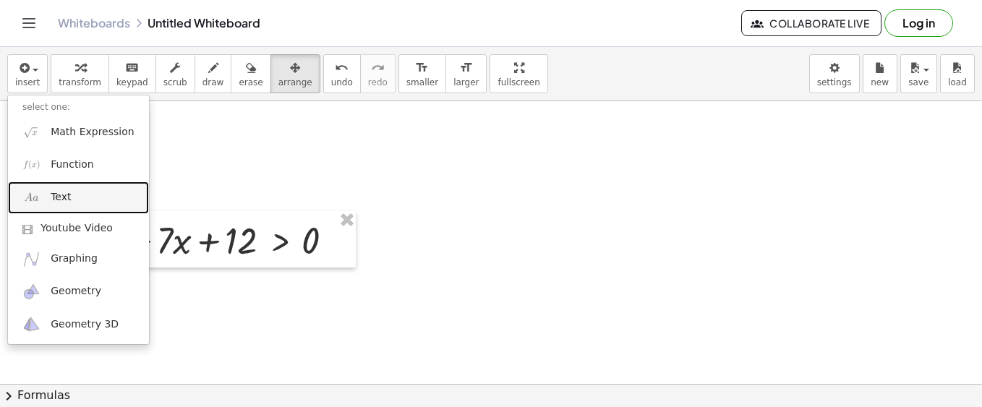
click at [73, 184] on link "Text" at bounding box center [78, 197] width 141 height 33
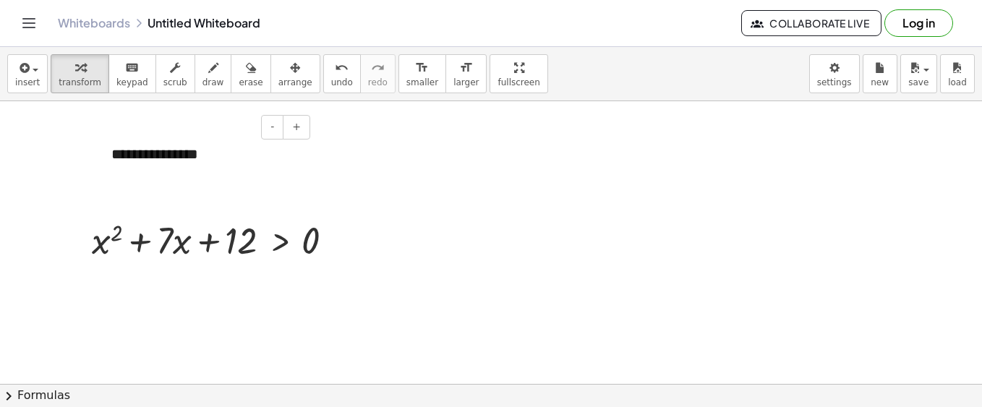
click at [248, 166] on div "**********" at bounding box center [205, 154] width 217 height 50
click at [33, 24] on icon "Toggle navigation" at bounding box center [28, 22] width 17 height 17
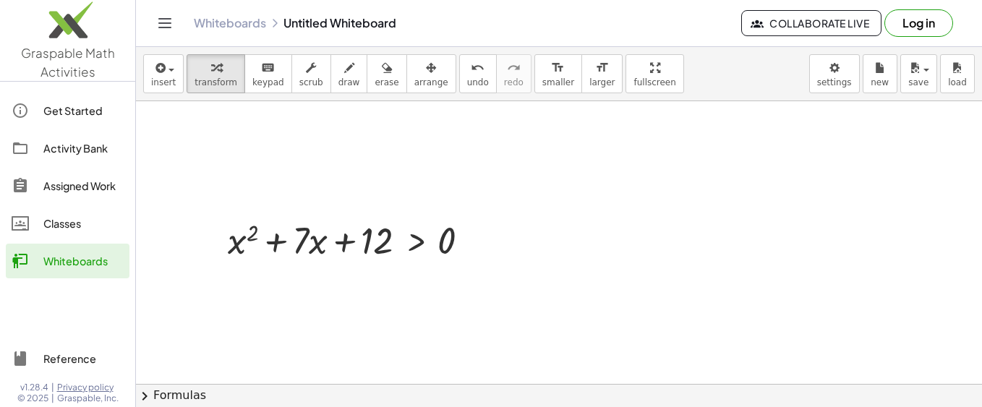
click at [917, 20] on button "Log in" at bounding box center [918, 22] width 69 height 27
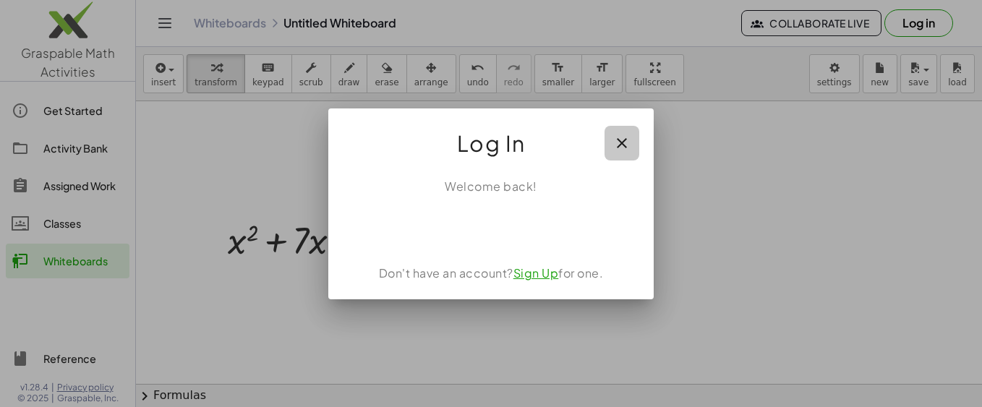
click at [623, 143] on icon "button" at bounding box center [621, 142] width 17 height 17
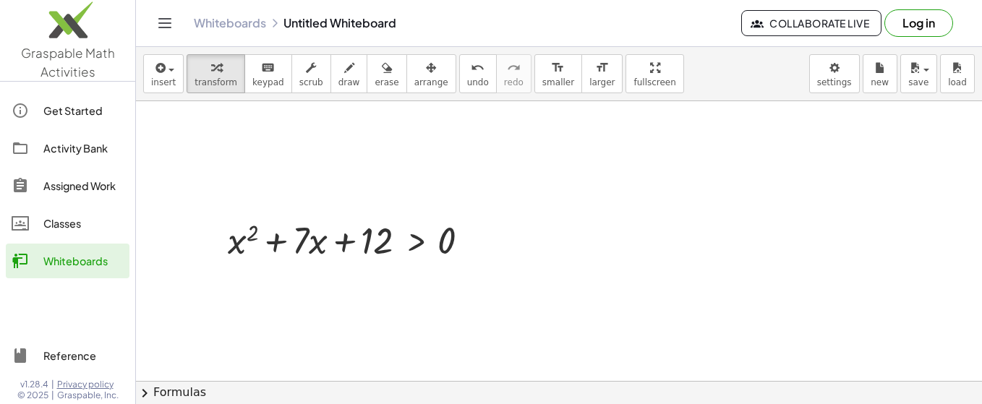
click at [809, 18] on span "Collaborate Live" at bounding box center [811, 23] width 116 height 13
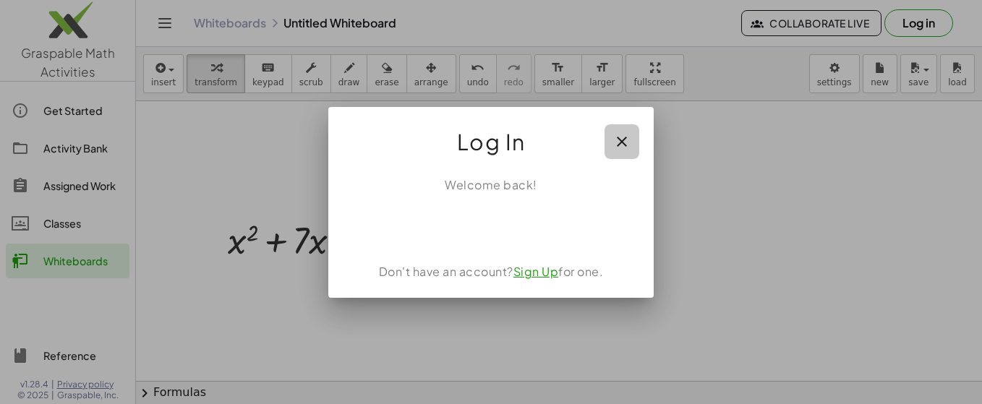
click at [629, 145] on icon "button" at bounding box center [621, 141] width 17 height 17
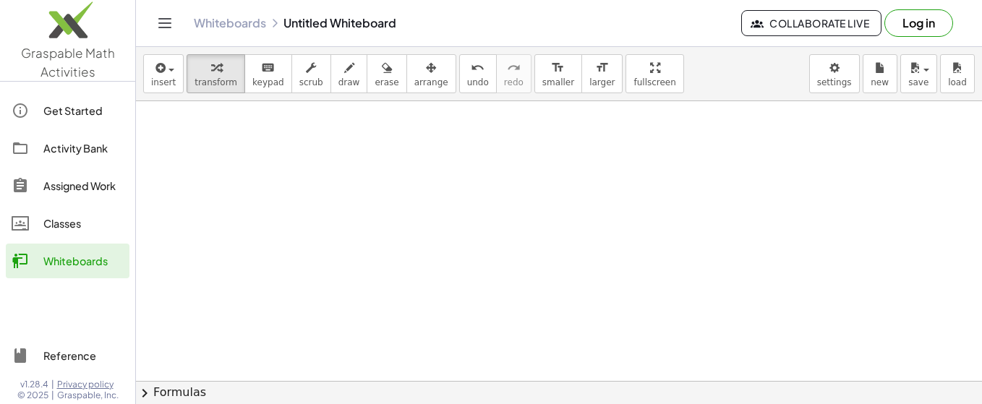
scroll to position [403, 0]
click at [176, 394] on button "chevron_right Formulas" at bounding box center [559, 392] width 846 height 23
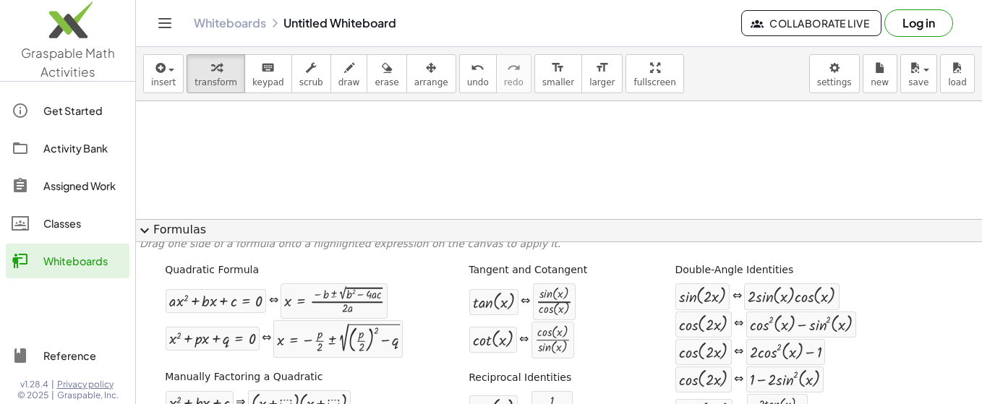
scroll to position [0, 0]
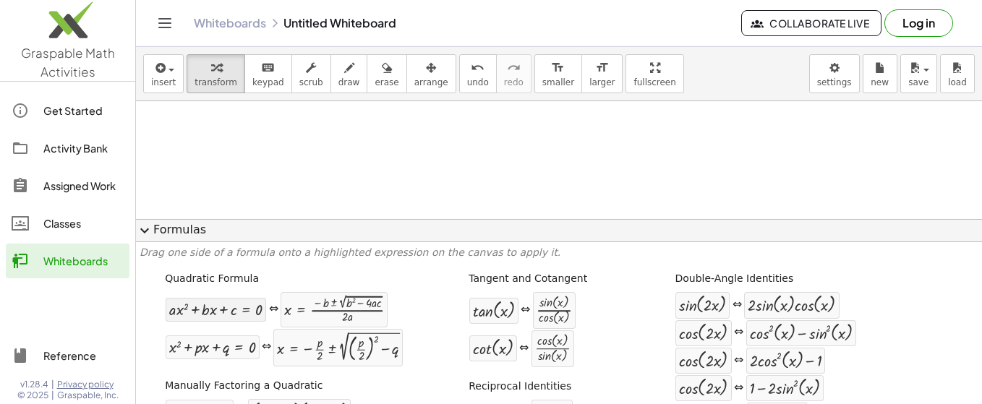
click at [230, 311] on div at bounding box center [215, 309] width 93 height 17
click at [325, 306] on div at bounding box center [334, 309] width 100 height 27
drag, startPoint x: 327, startPoint y: 316, endPoint x: 396, endPoint y: 111, distance: 216.0
click at [367, 309] on div at bounding box center [334, 309] width 100 height 27
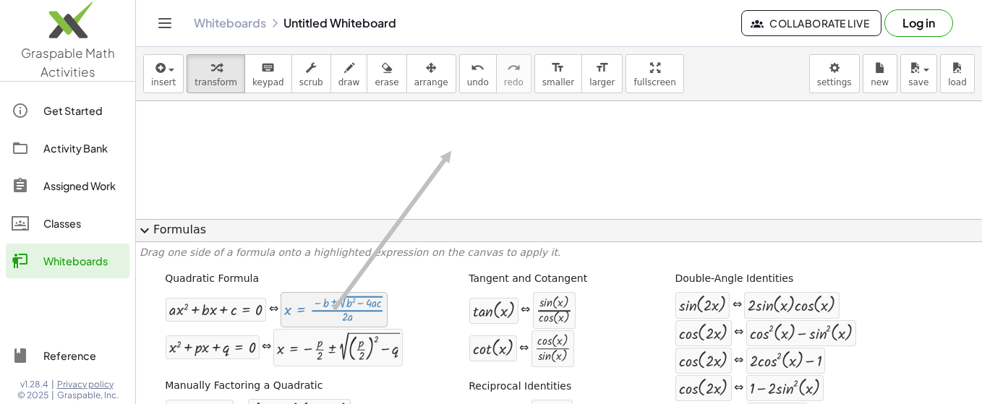
drag, startPoint x: 367, startPoint y: 309, endPoint x: 450, endPoint y: 151, distance: 178.2
click at [148, 233] on span "expand_more" at bounding box center [144, 230] width 17 height 17
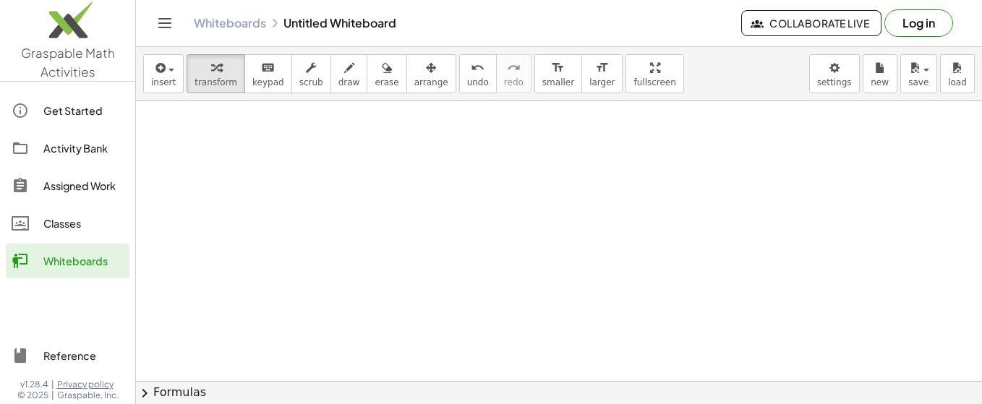
click at [700, 147] on div at bounding box center [559, 63] width 846 height 730
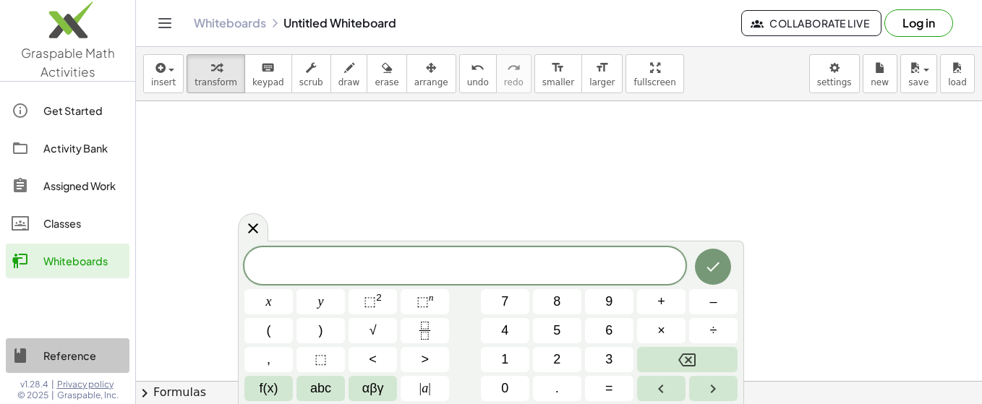
click at [54, 350] on div "Reference" at bounding box center [83, 355] width 80 height 17
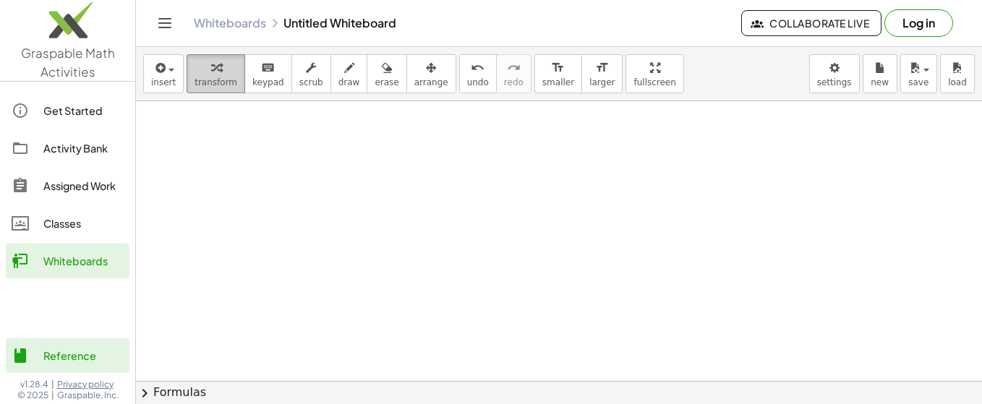
click at [194, 83] on span "transform" at bounding box center [215, 82] width 43 height 10
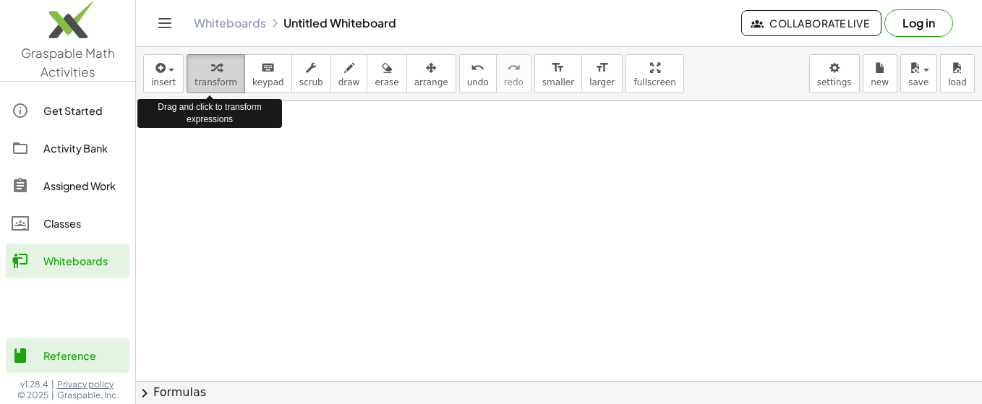
click at [194, 84] on span "transform" at bounding box center [215, 82] width 43 height 10
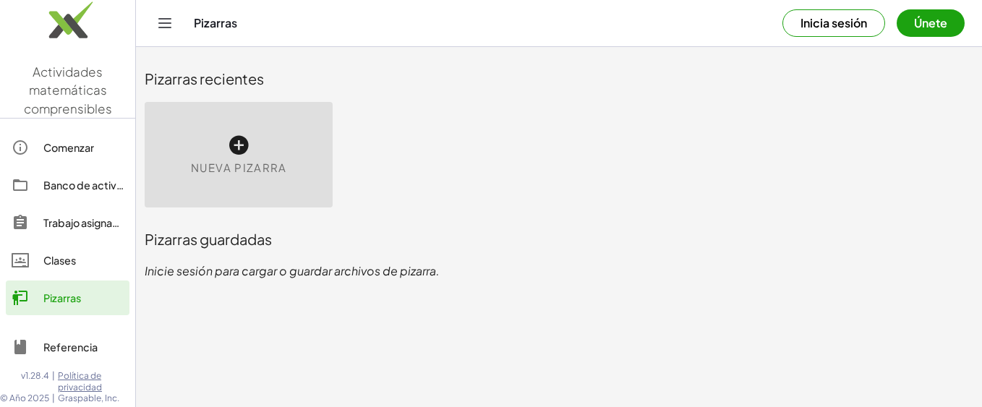
click at [60, 152] on div "Comenzar" at bounding box center [83, 147] width 80 height 17
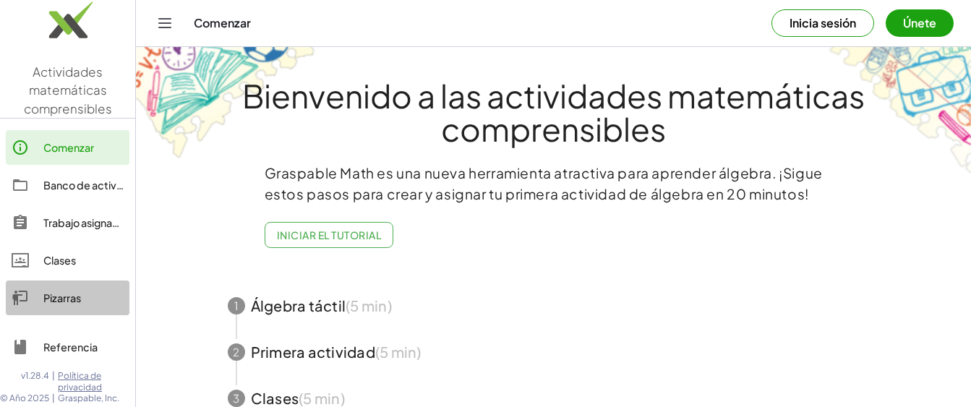
click at [67, 293] on div "Pizarras" at bounding box center [83, 297] width 80 height 17
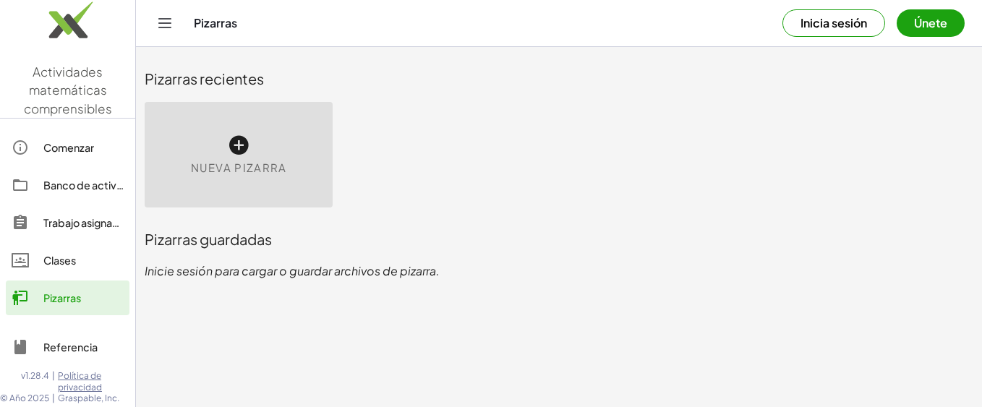
click at [63, 256] on div "Clases" at bounding box center [83, 260] width 80 height 17
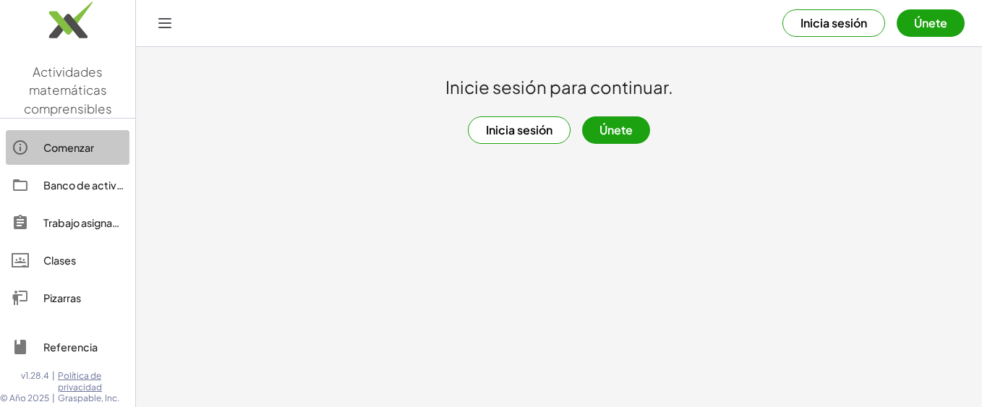
click at [67, 144] on div "Comenzar" at bounding box center [83, 147] width 80 height 17
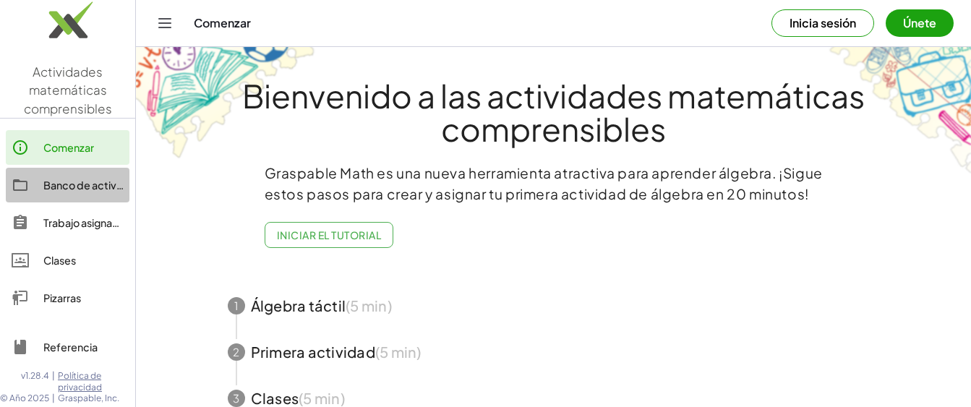
click at [74, 191] on div "Banco de actividades" at bounding box center [83, 184] width 80 height 17
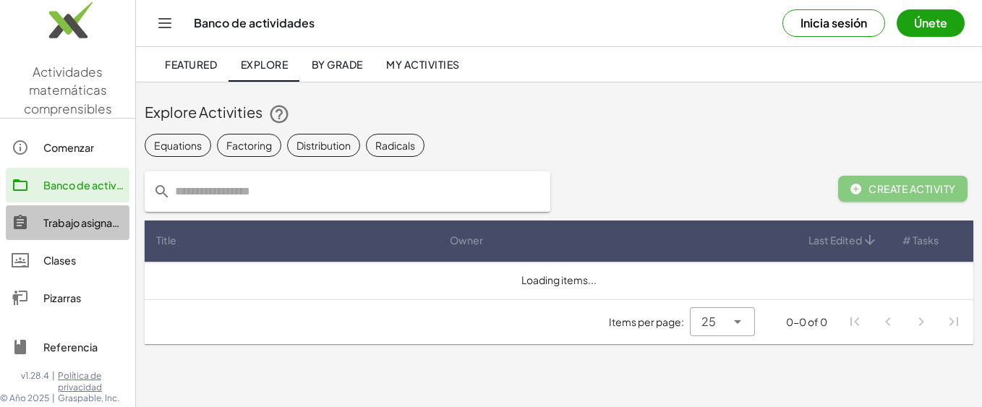
click at [67, 218] on div "Trabajo asignado" at bounding box center [83, 222] width 80 height 17
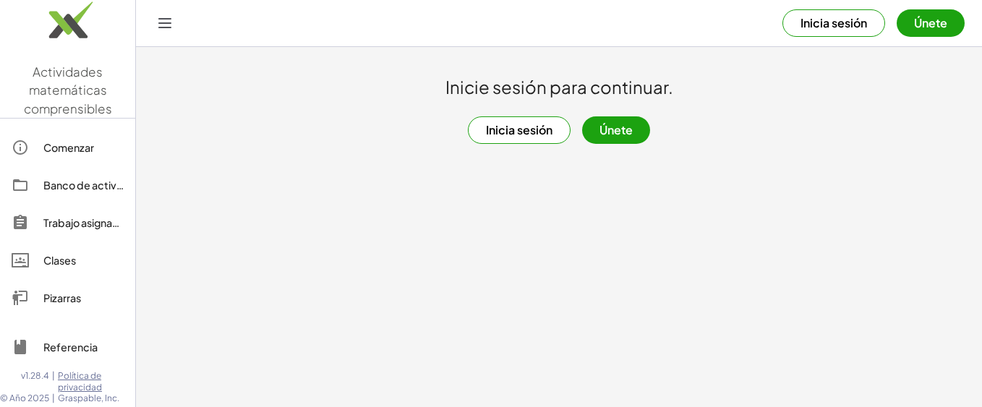
click at [68, 262] on div "Clases" at bounding box center [83, 260] width 80 height 17
click at [611, 129] on button "Únete" at bounding box center [616, 129] width 68 height 27
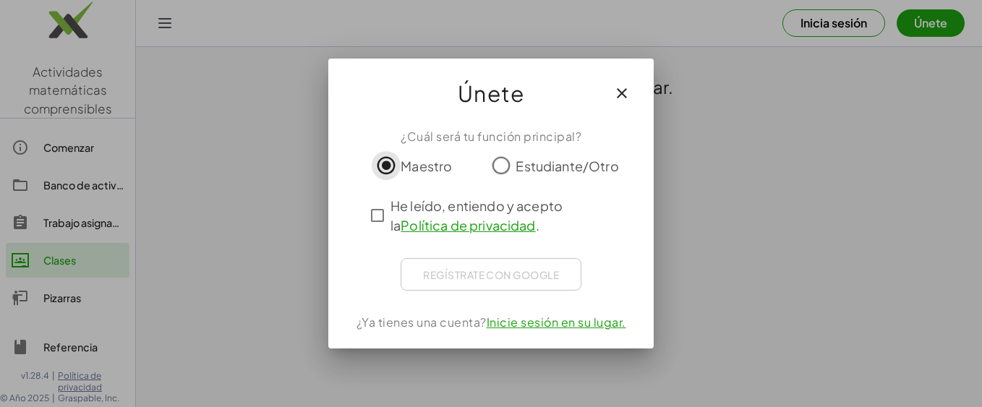
click at [625, 94] on icon "button" at bounding box center [621, 93] width 17 height 17
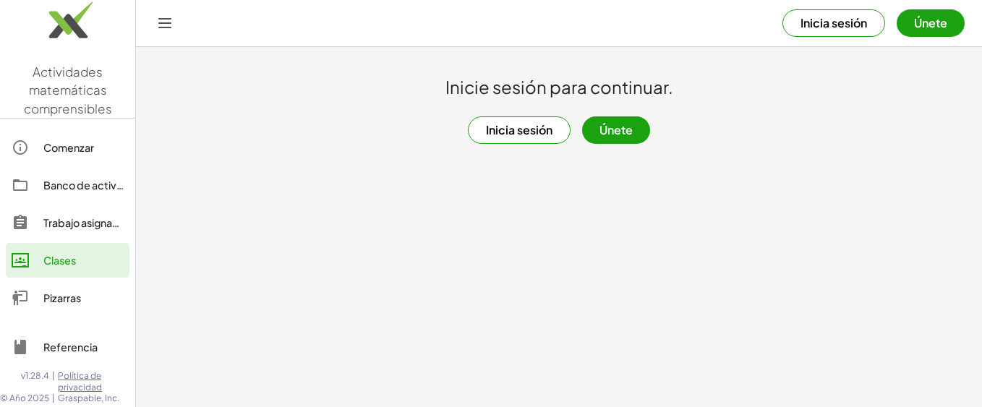
click at [93, 301] on div "Pizarras" at bounding box center [83, 297] width 80 height 17
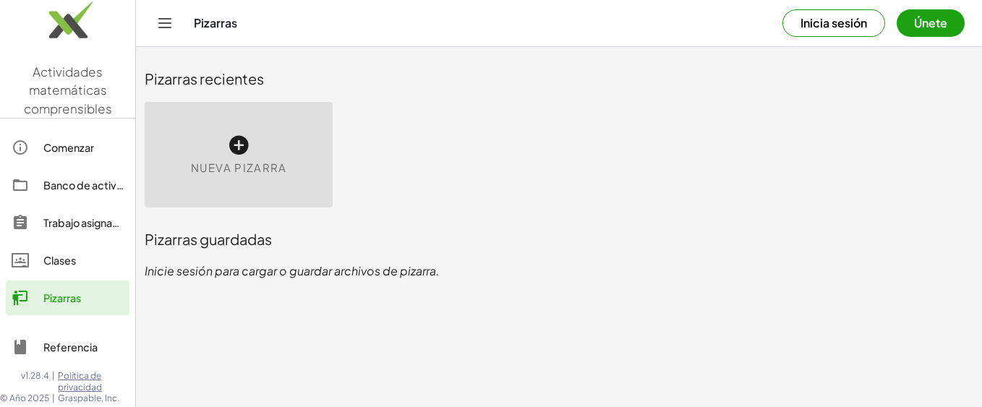
click at [244, 148] on icon at bounding box center [238, 145] width 23 height 23
